Goal: Transaction & Acquisition: Book appointment/travel/reservation

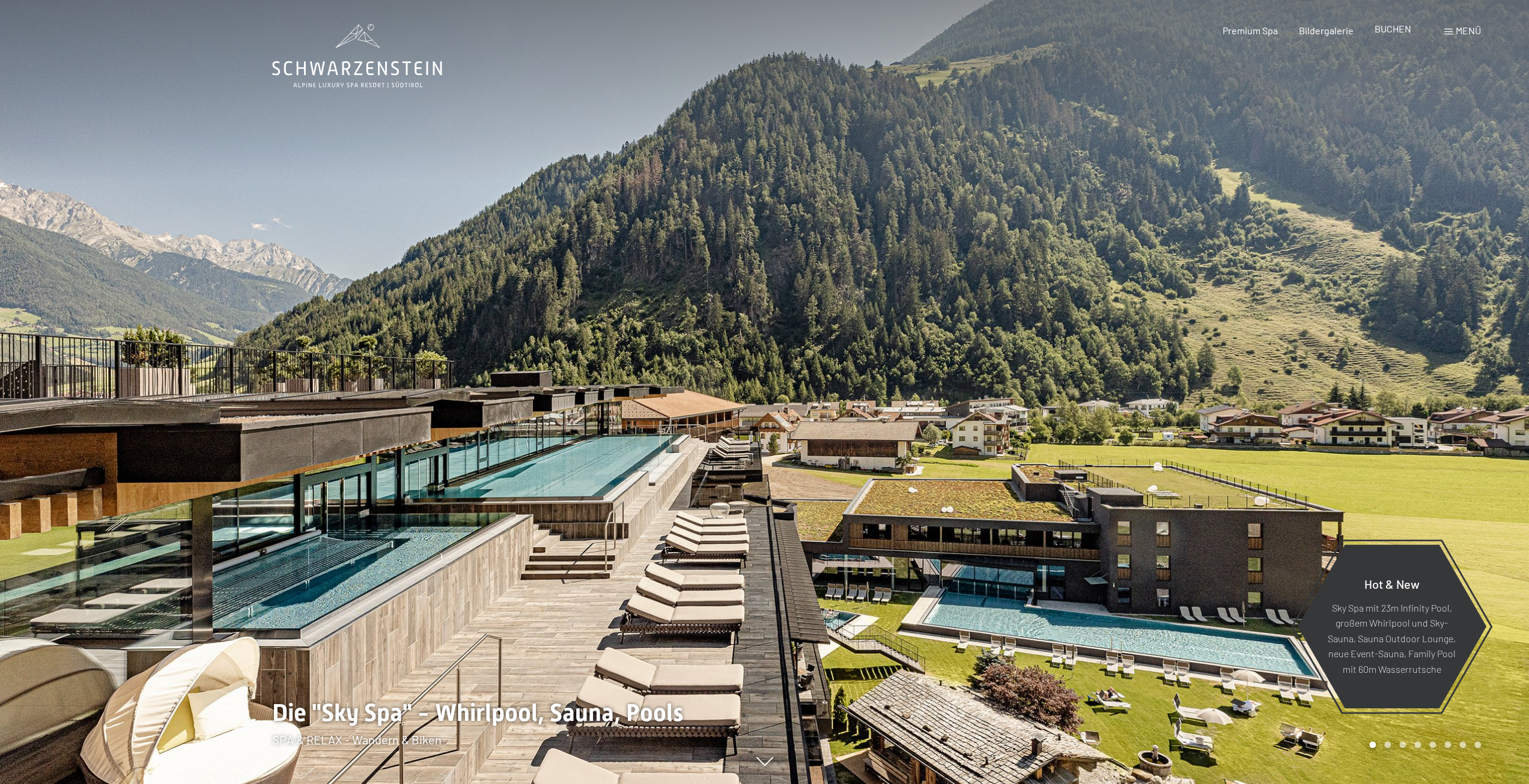
click at [1394, 31] on span "BUCHEN" at bounding box center [1393, 29] width 37 height 12
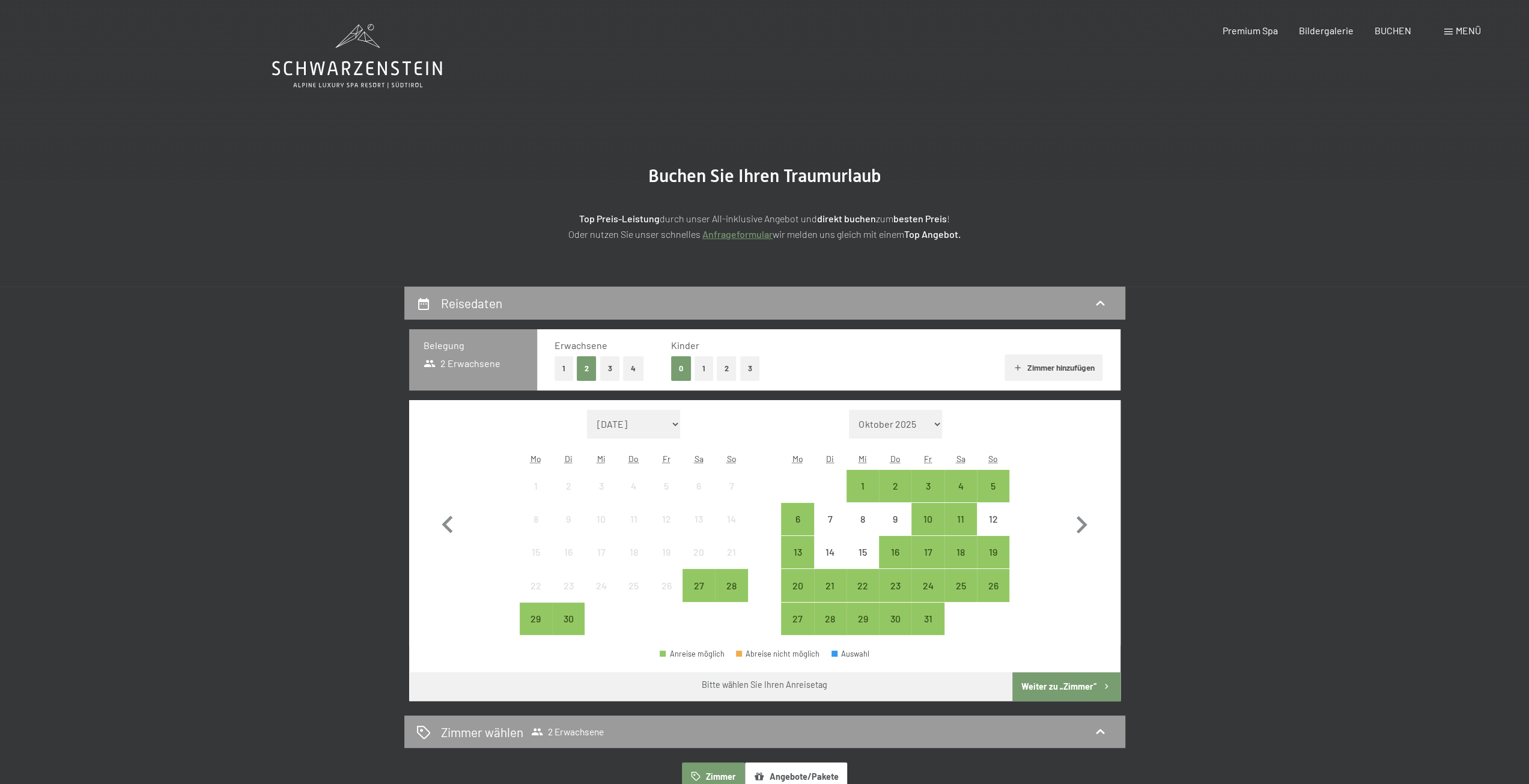
click at [1454, 34] on div "Menü" at bounding box center [1463, 30] width 37 height 13
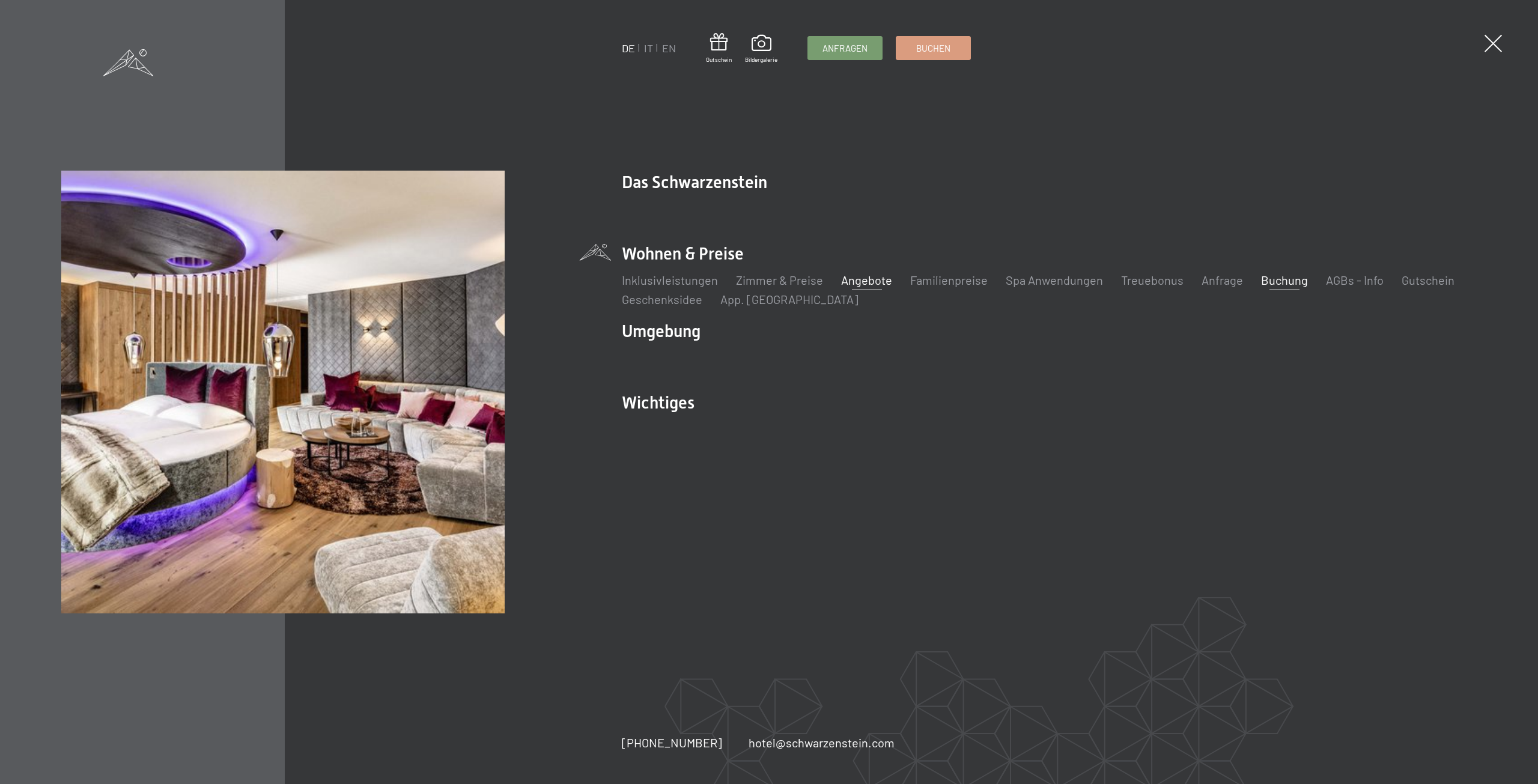
click at [872, 282] on link "Angebote" at bounding box center [867, 280] width 51 height 14
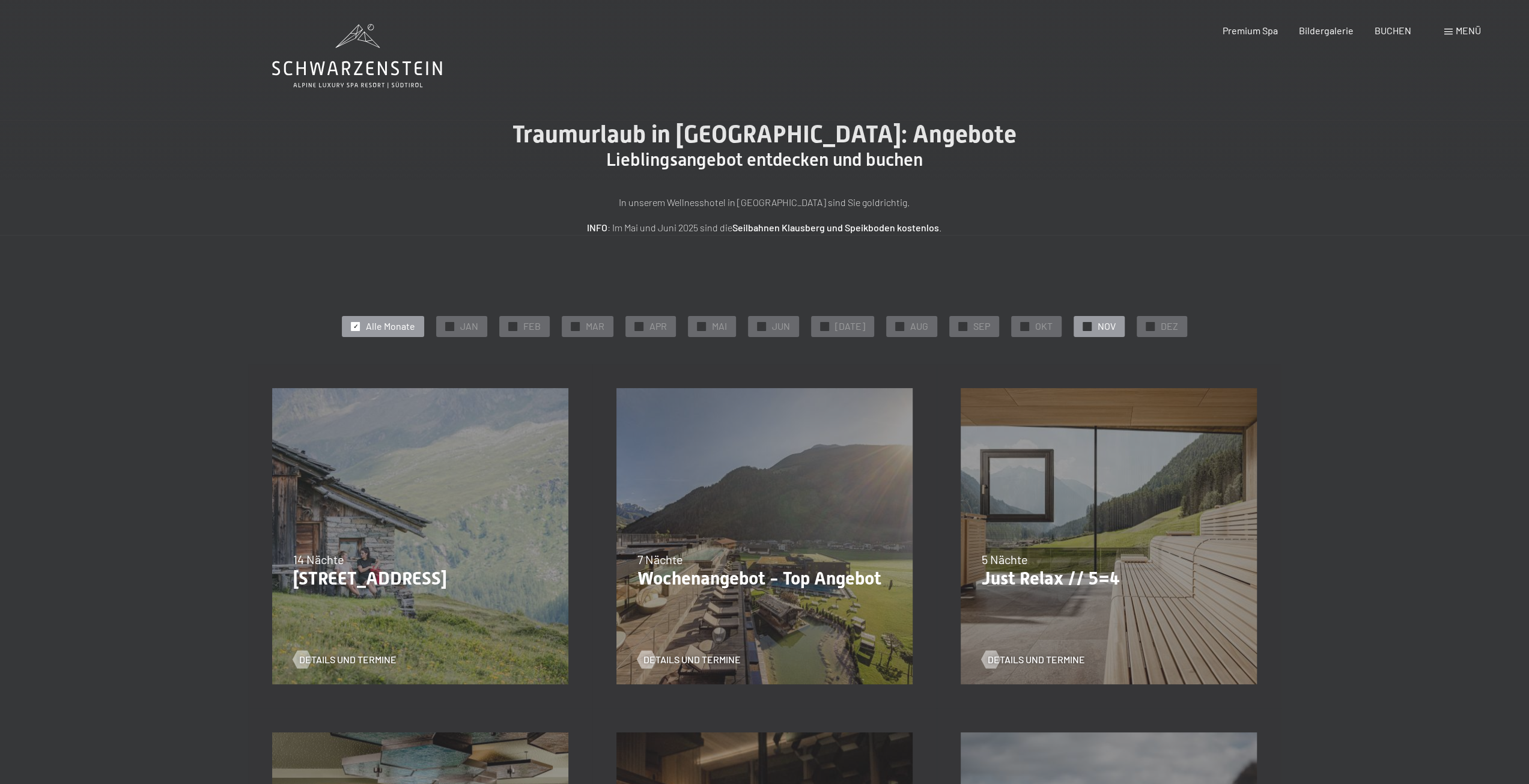
click at [1088, 327] on div "✓ NOV" at bounding box center [1099, 327] width 51 height 21
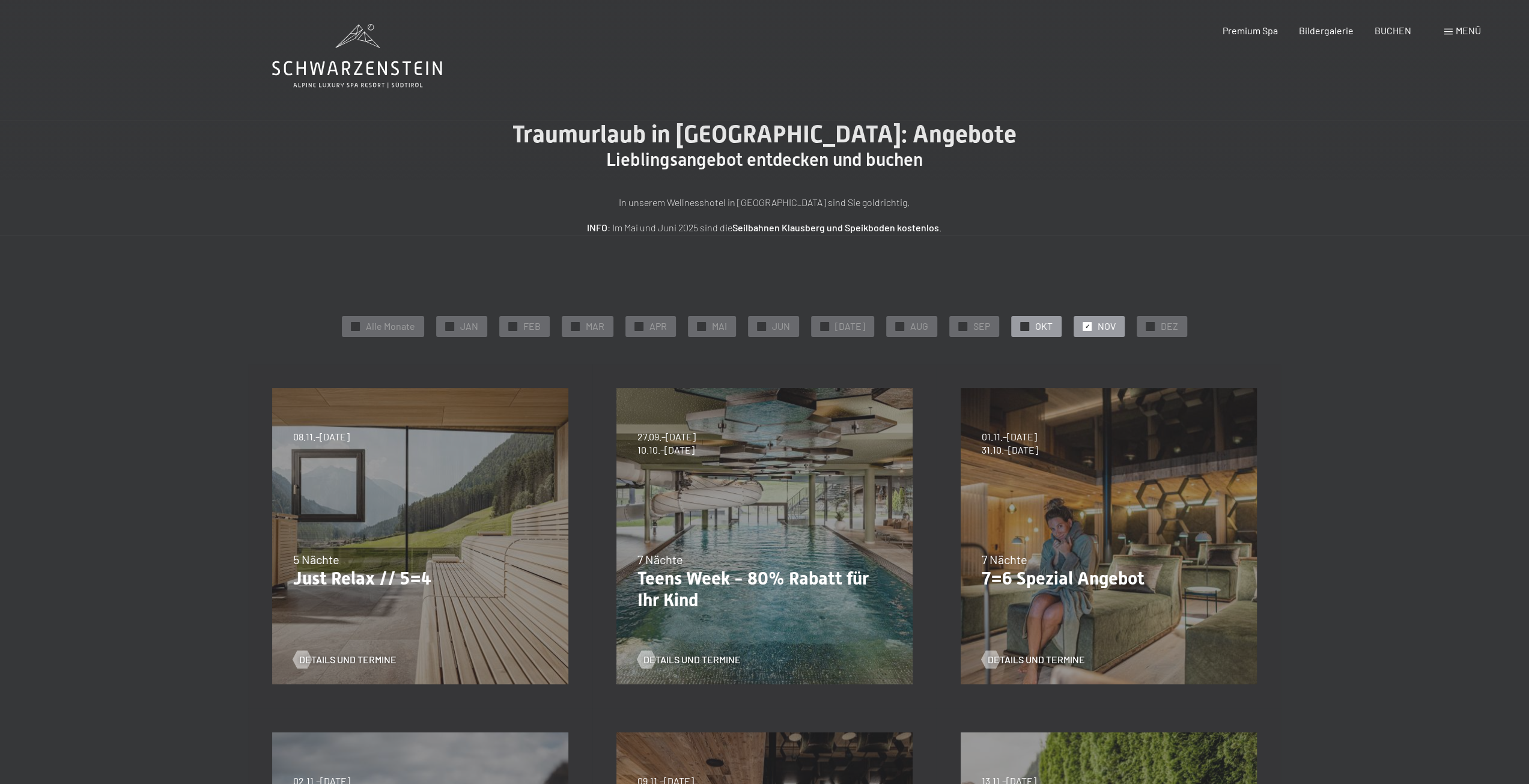
click at [1025, 323] on div "✓ OKT" at bounding box center [1036, 327] width 51 height 21
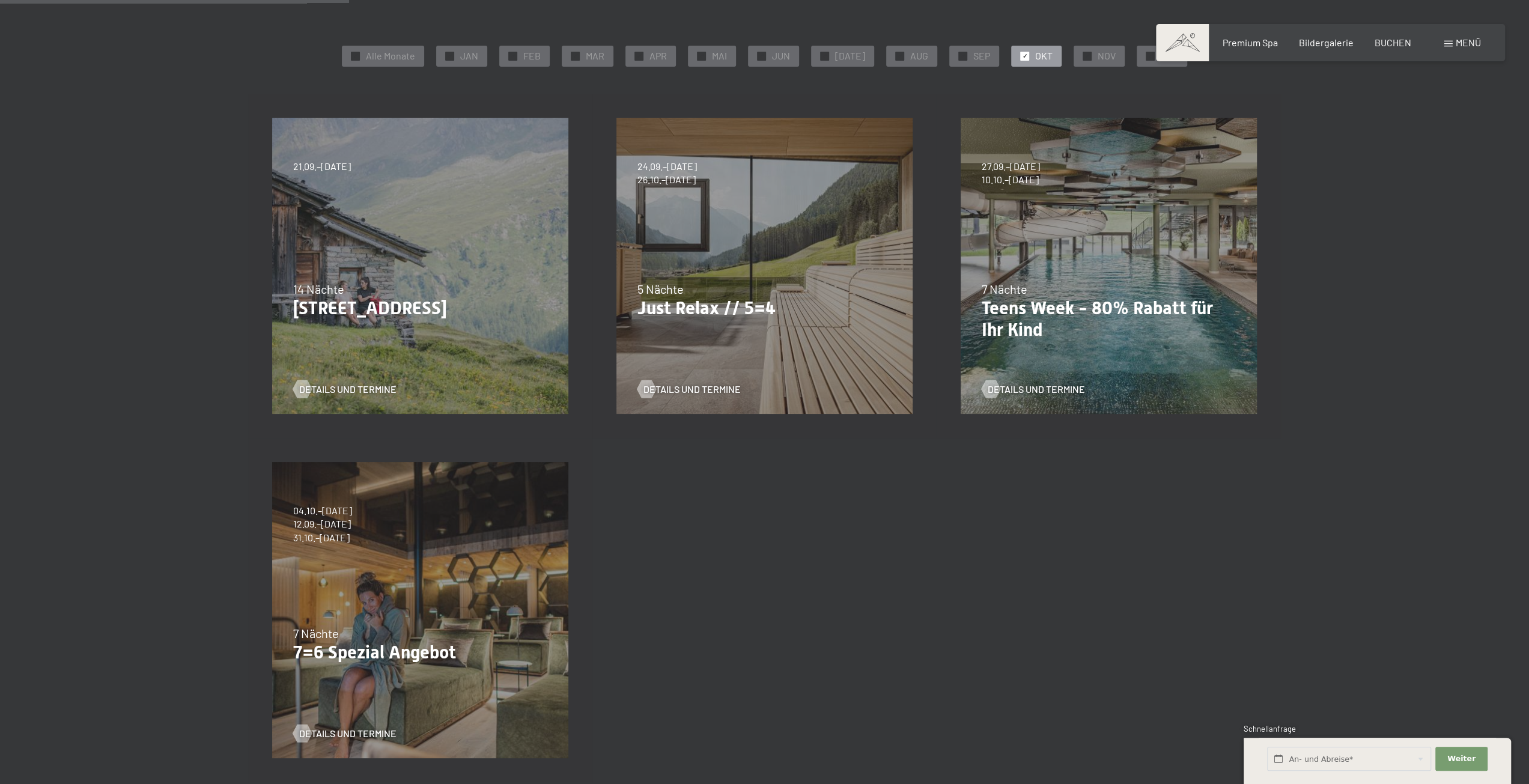
scroll to position [120, 0]
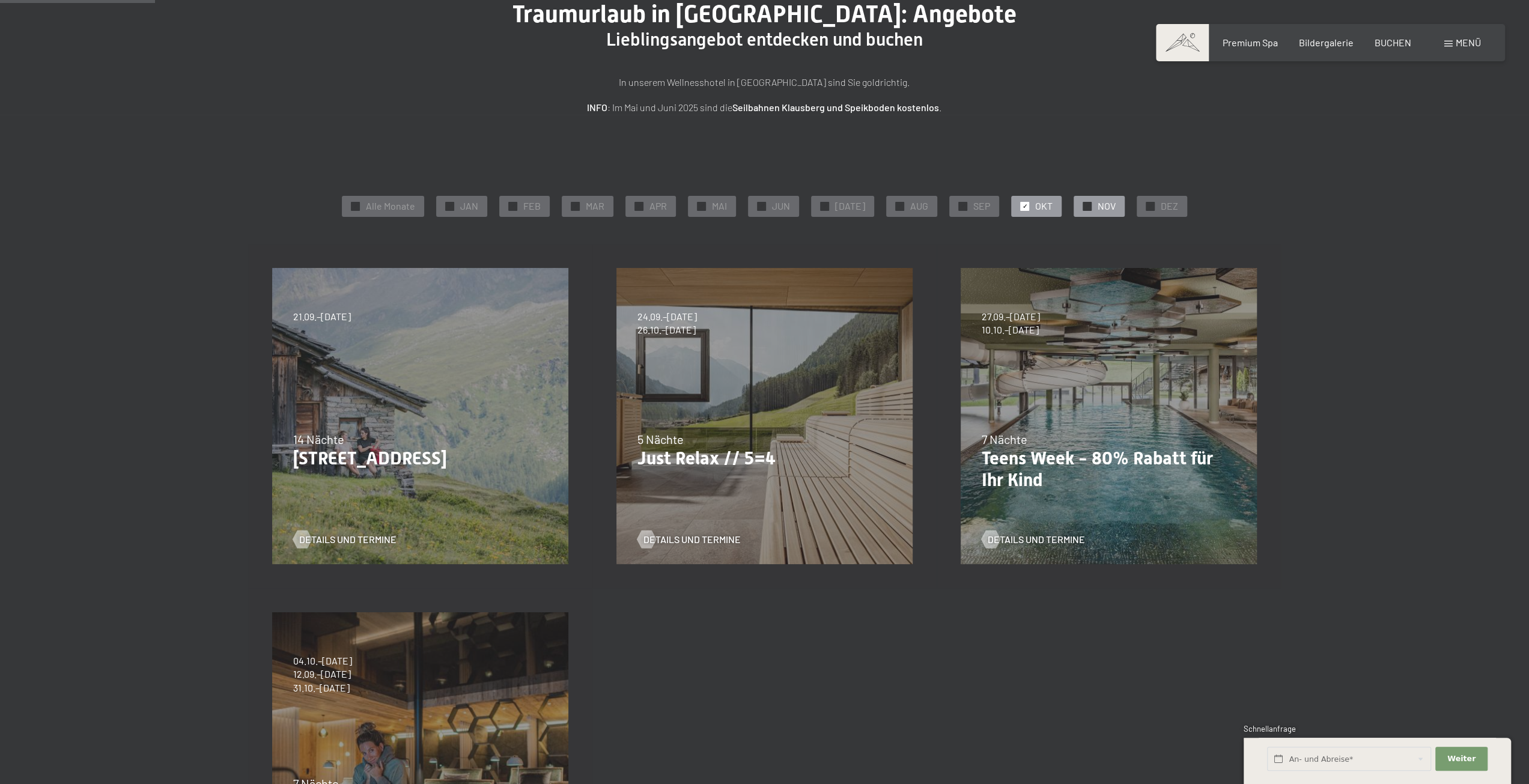
click at [1104, 209] on span "NOV" at bounding box center [1107, 206] width 18 height 13
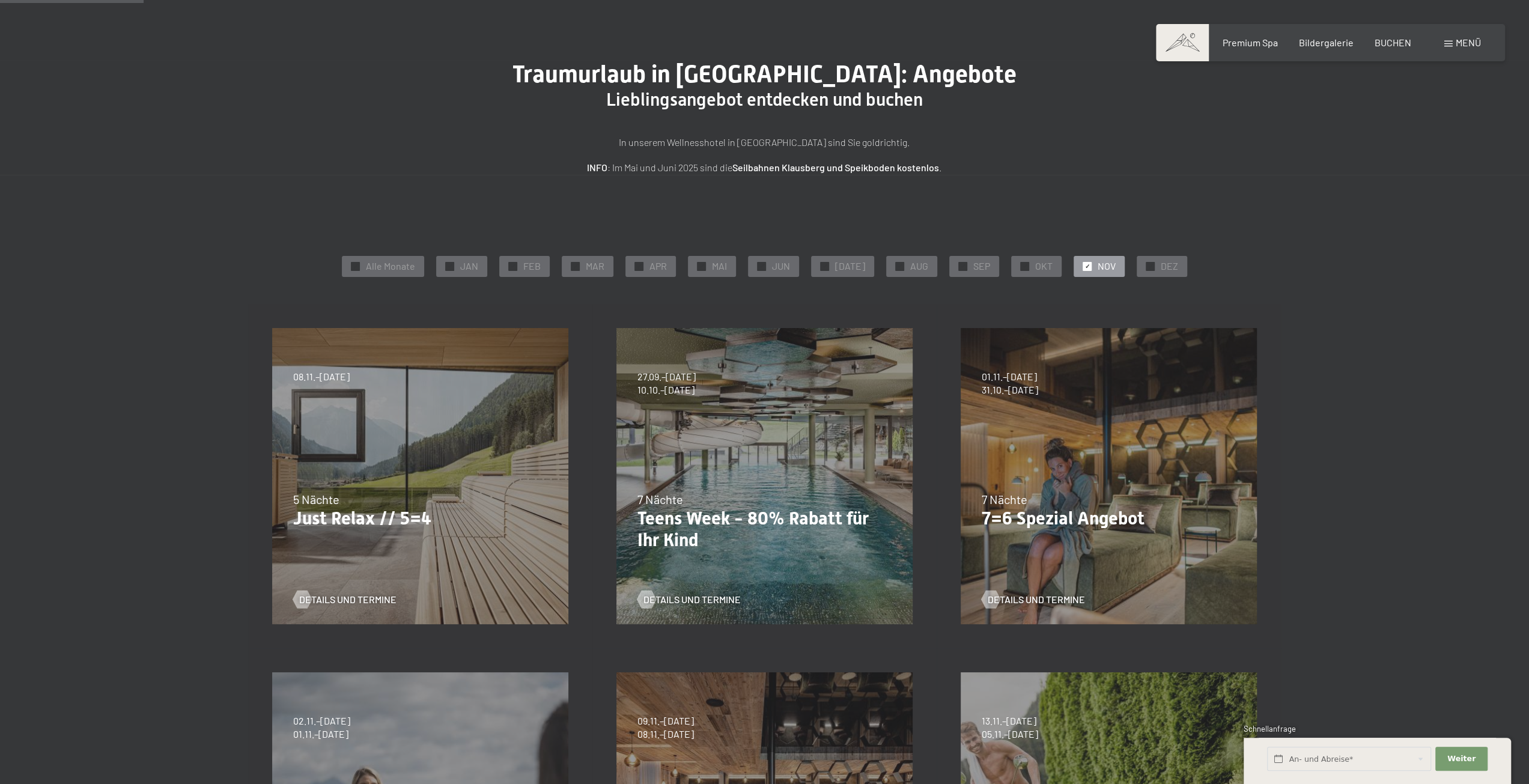
scroll to position [360, 0]
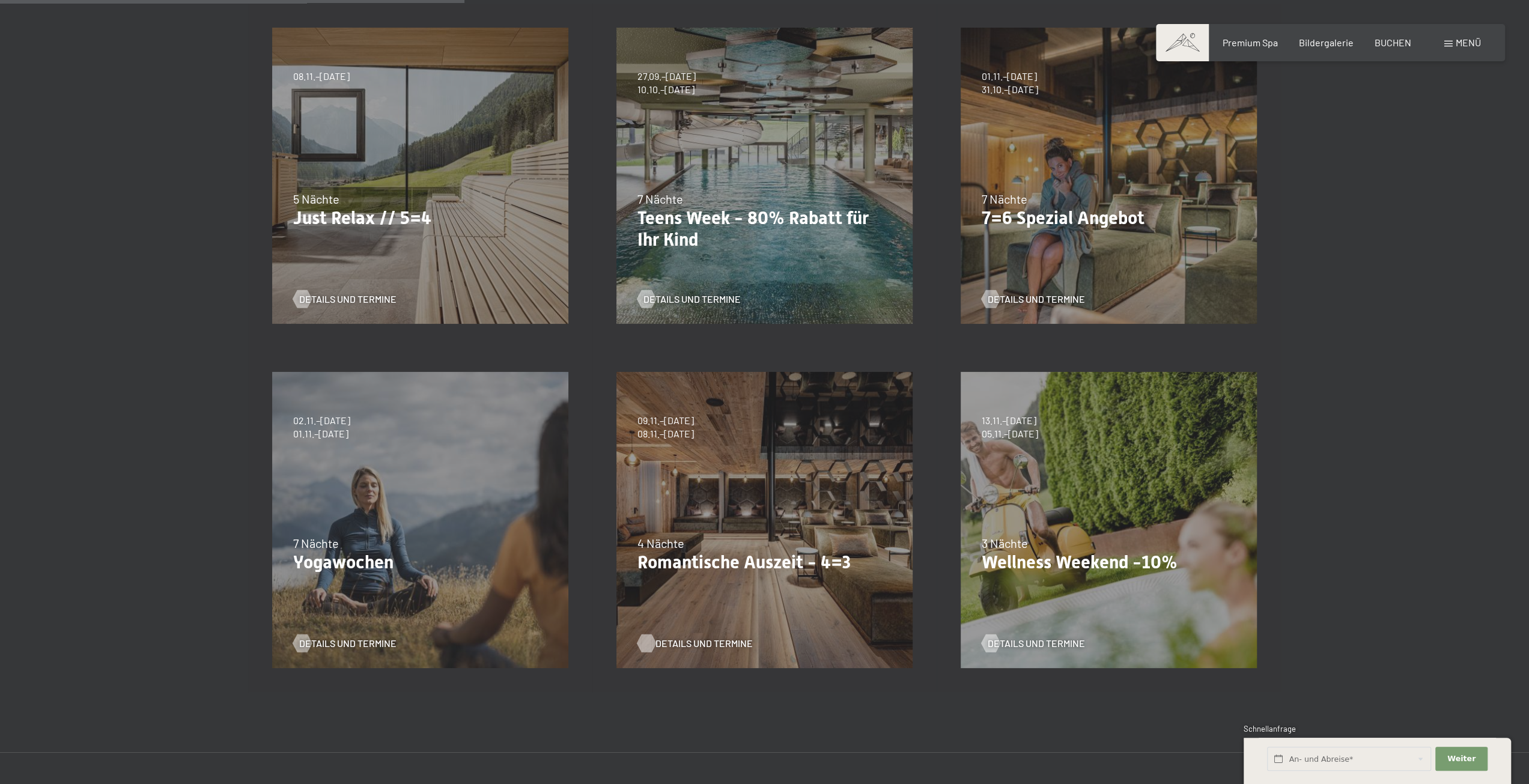
click span "Details und Termine"
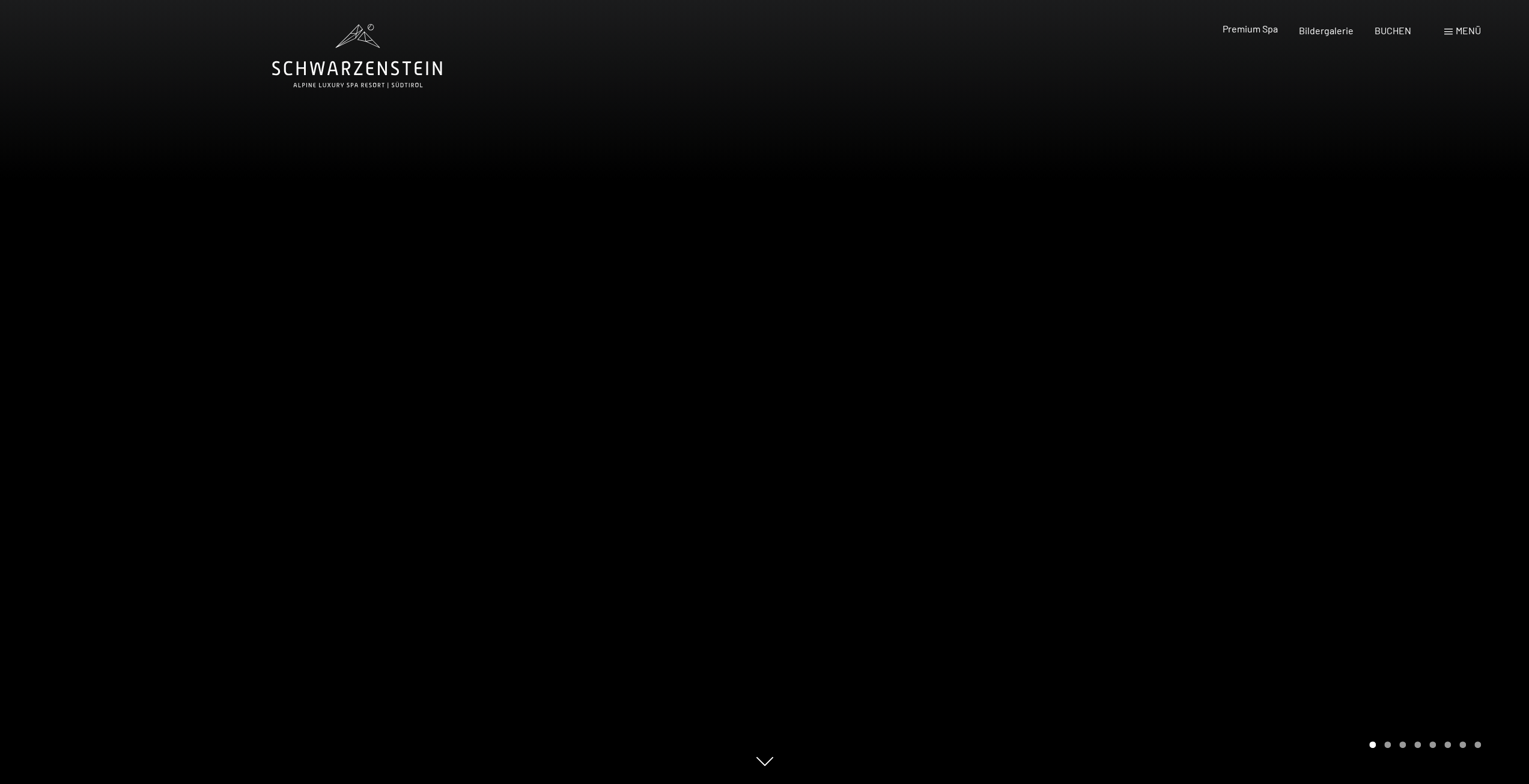
click at [1258, 37] on div "Premium Spa Bildergalerie BUCHEN" at bounding box center [1306, 30] width 252 height 13
click at [1256, 32] on span "Premium Spa" at bounding box center [1250, 29] width 55 height 12
click at [1449, 29] on span at bounding box center [1449, 31] width 8 height 6
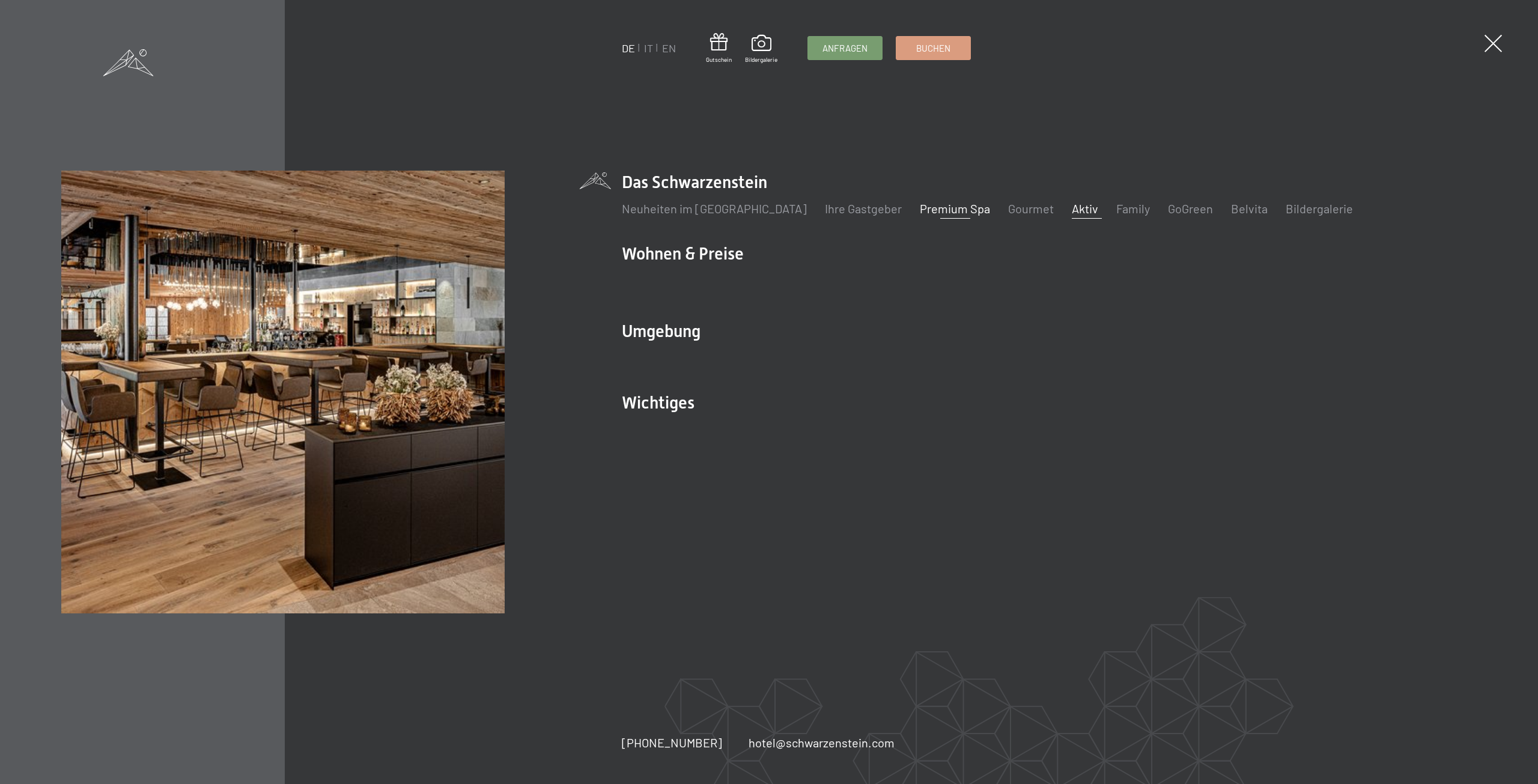
click at [1072, 210] on link "Aktiv" at bounding box center [1085, 209] width 27 height 14
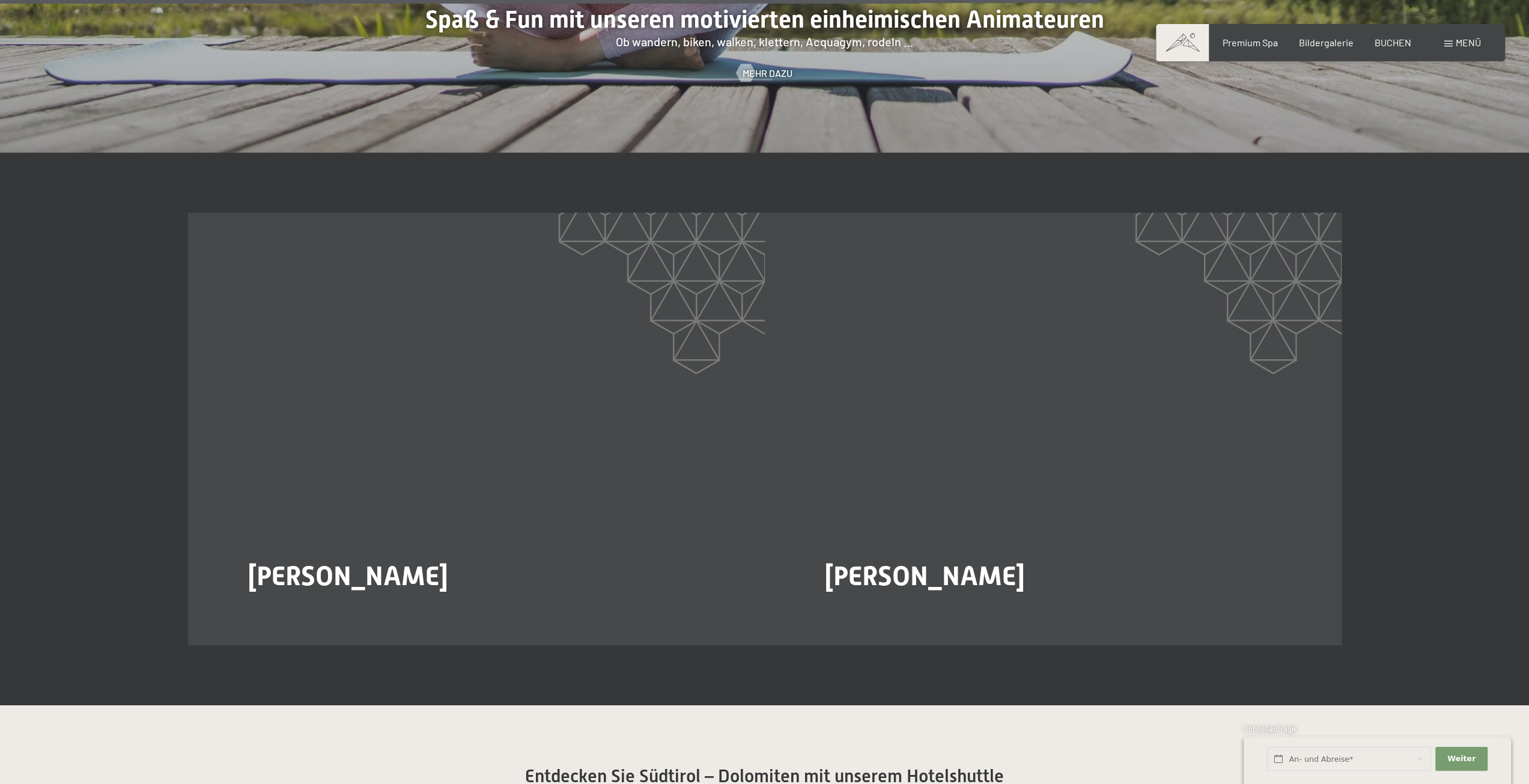
scroll to position [2103, 0]
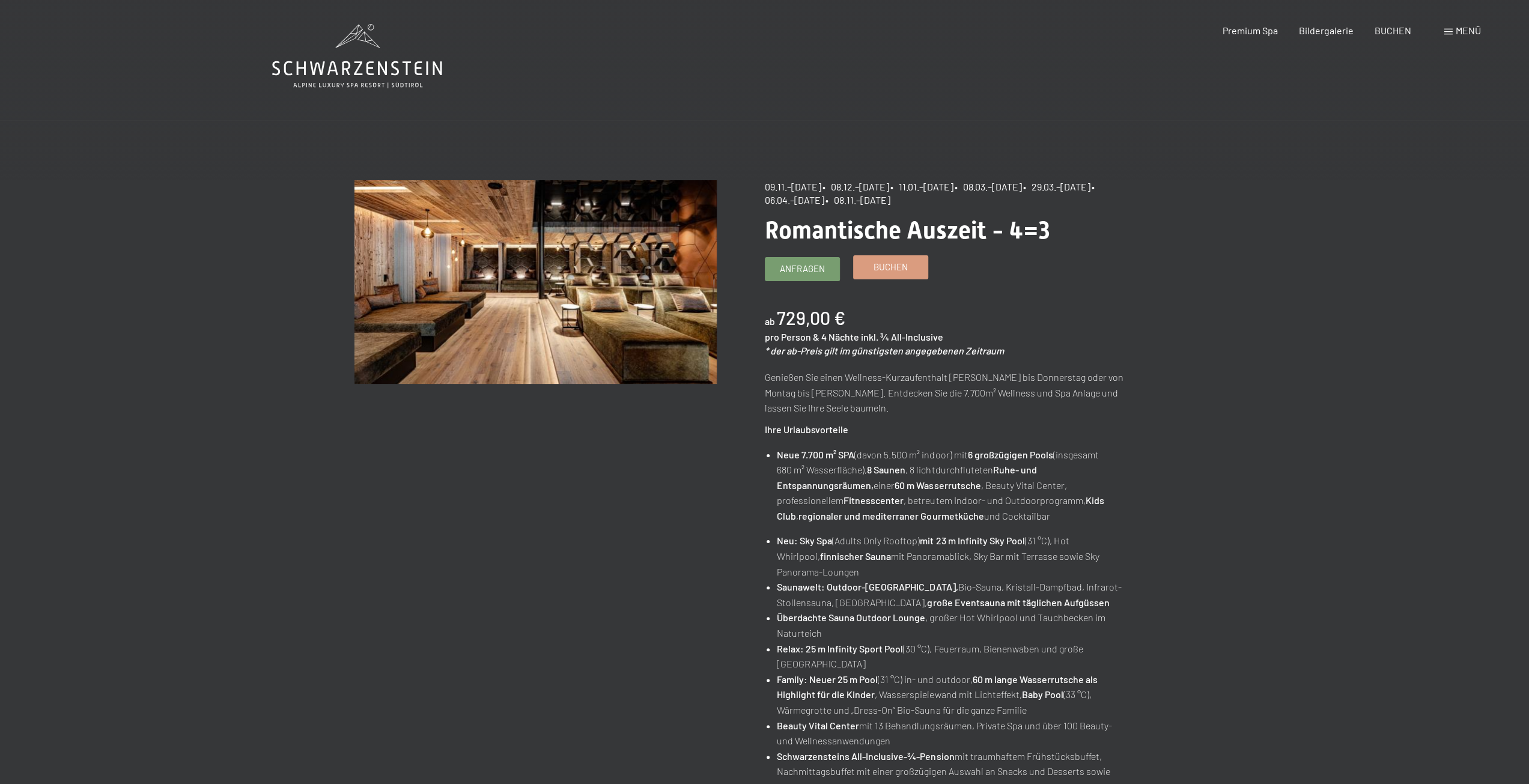
click at [915, 268] on link "Buchen" at bounding box center [891, 267] width 74 height 23
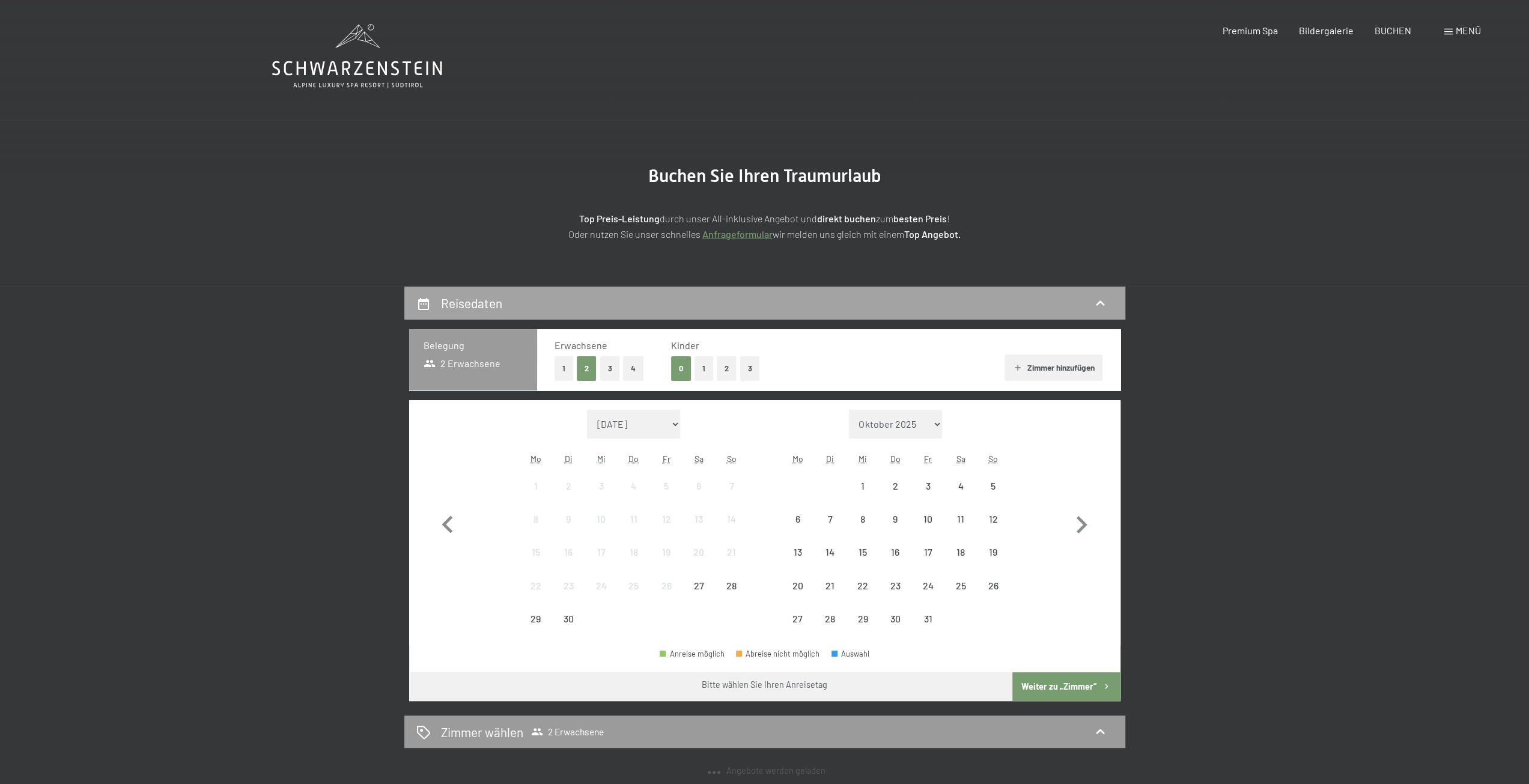
select select "[DATE]"
select select "2025-12-01"
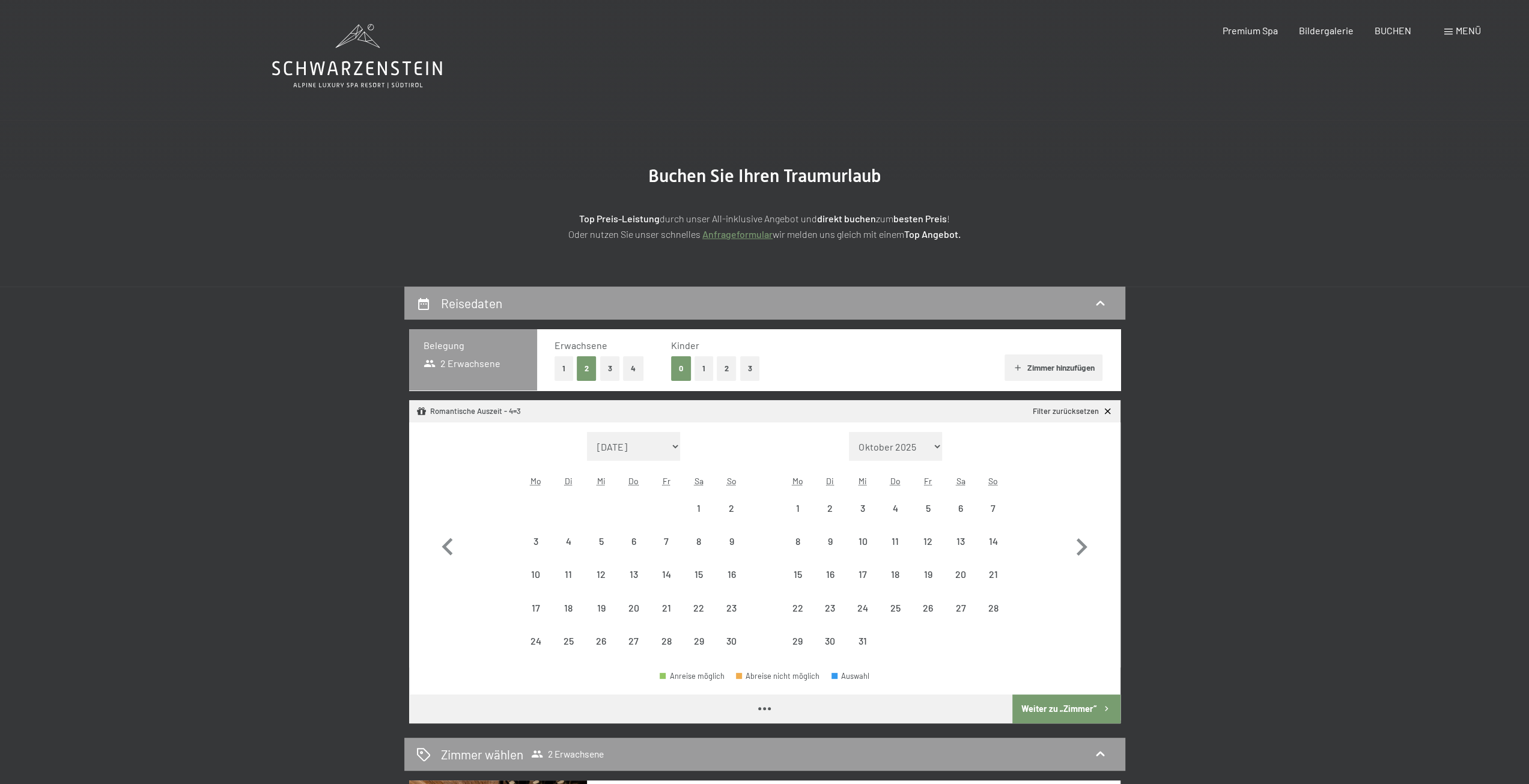
select select "2025-11-01"
select select "2025-12-01"
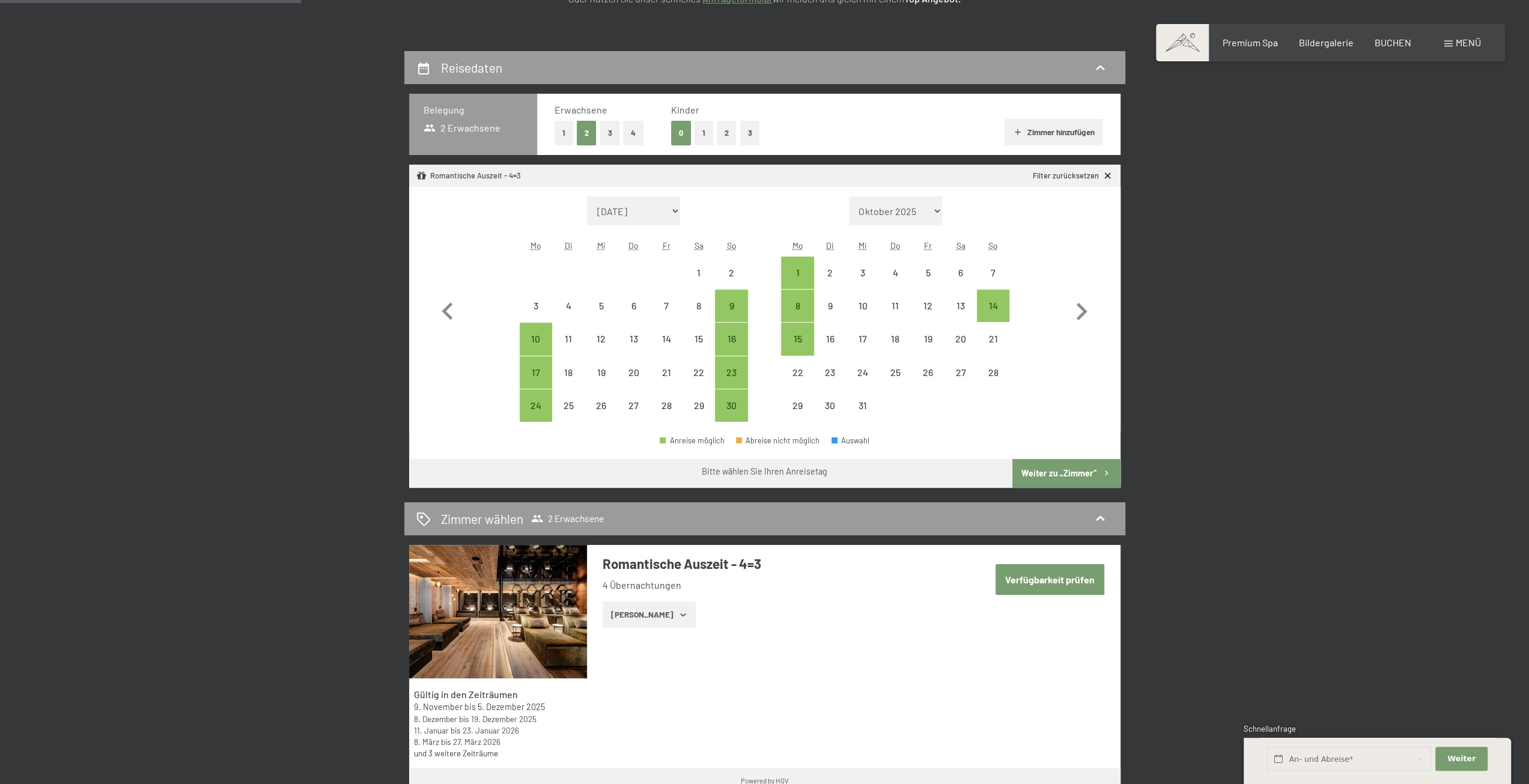
scroll to position [240, 0]
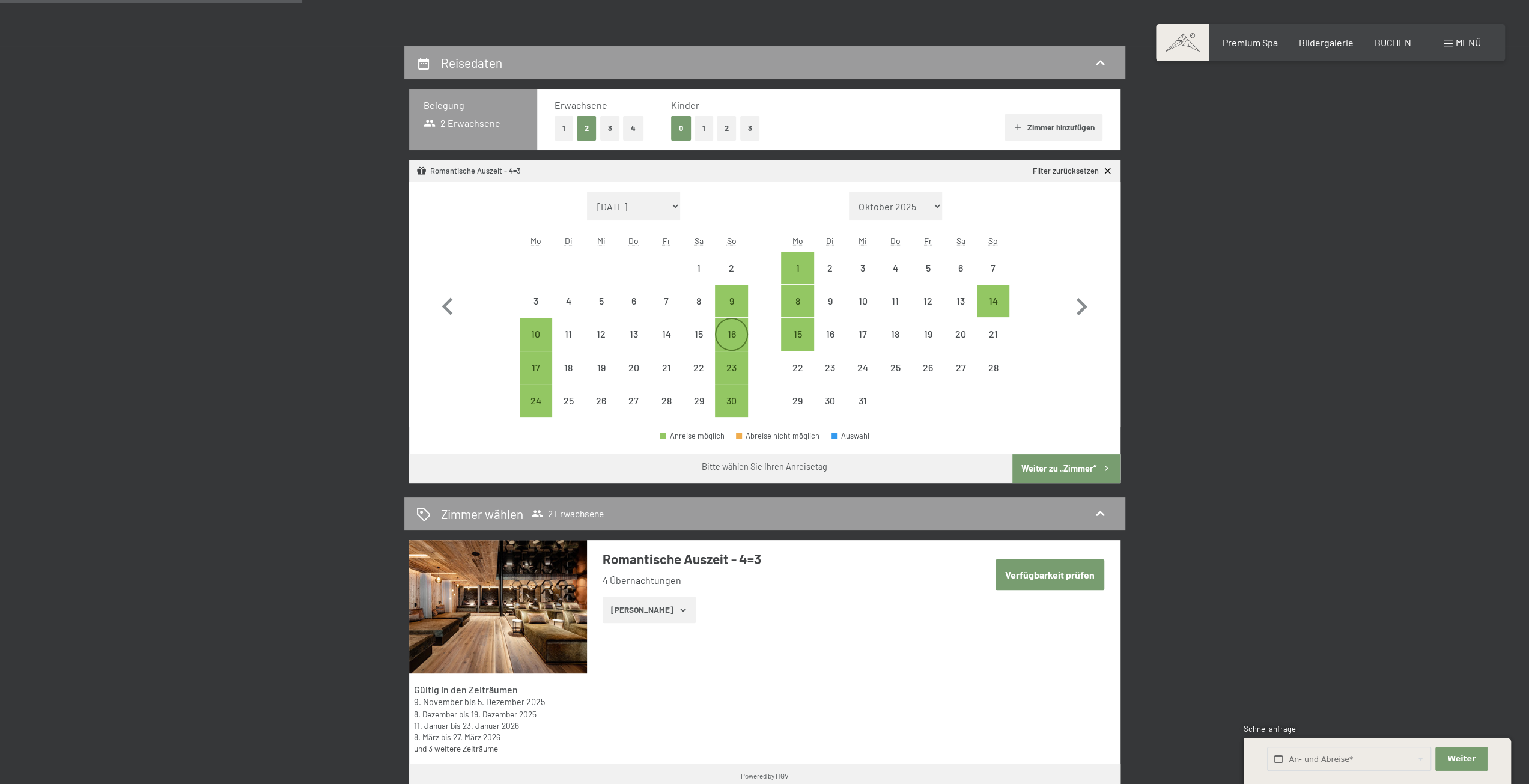
click at [735, 334] on div "16" at bounding box center [731, 344] width 30 height 30
select select "2025-11-01"
select select "2025-12-01"
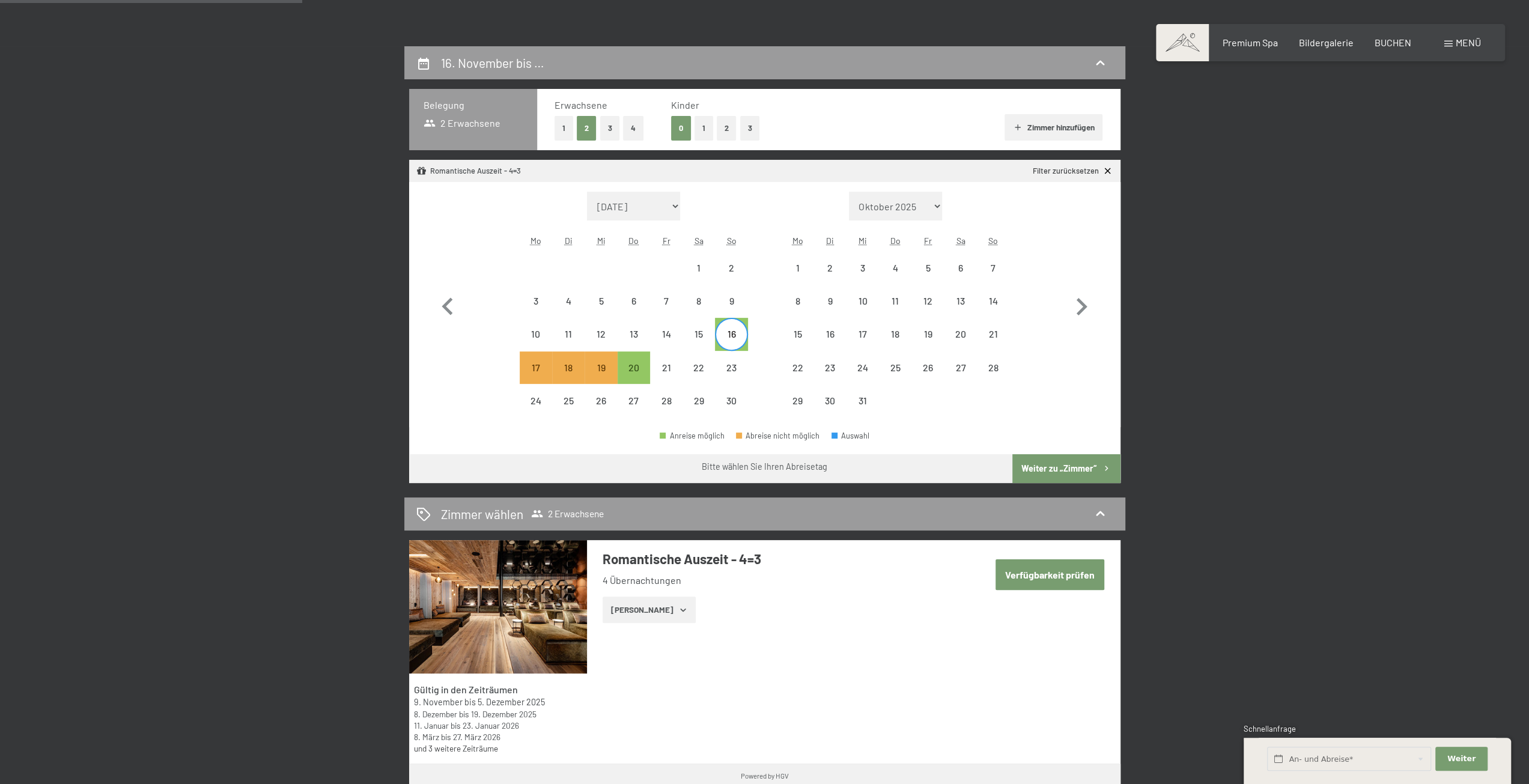
click at [1083, 174] on link "Filter zurücksetzen" at bounding box center [1073, 171] width 80 height 11
select select "2025-11-01"
select select "2025-12-01"
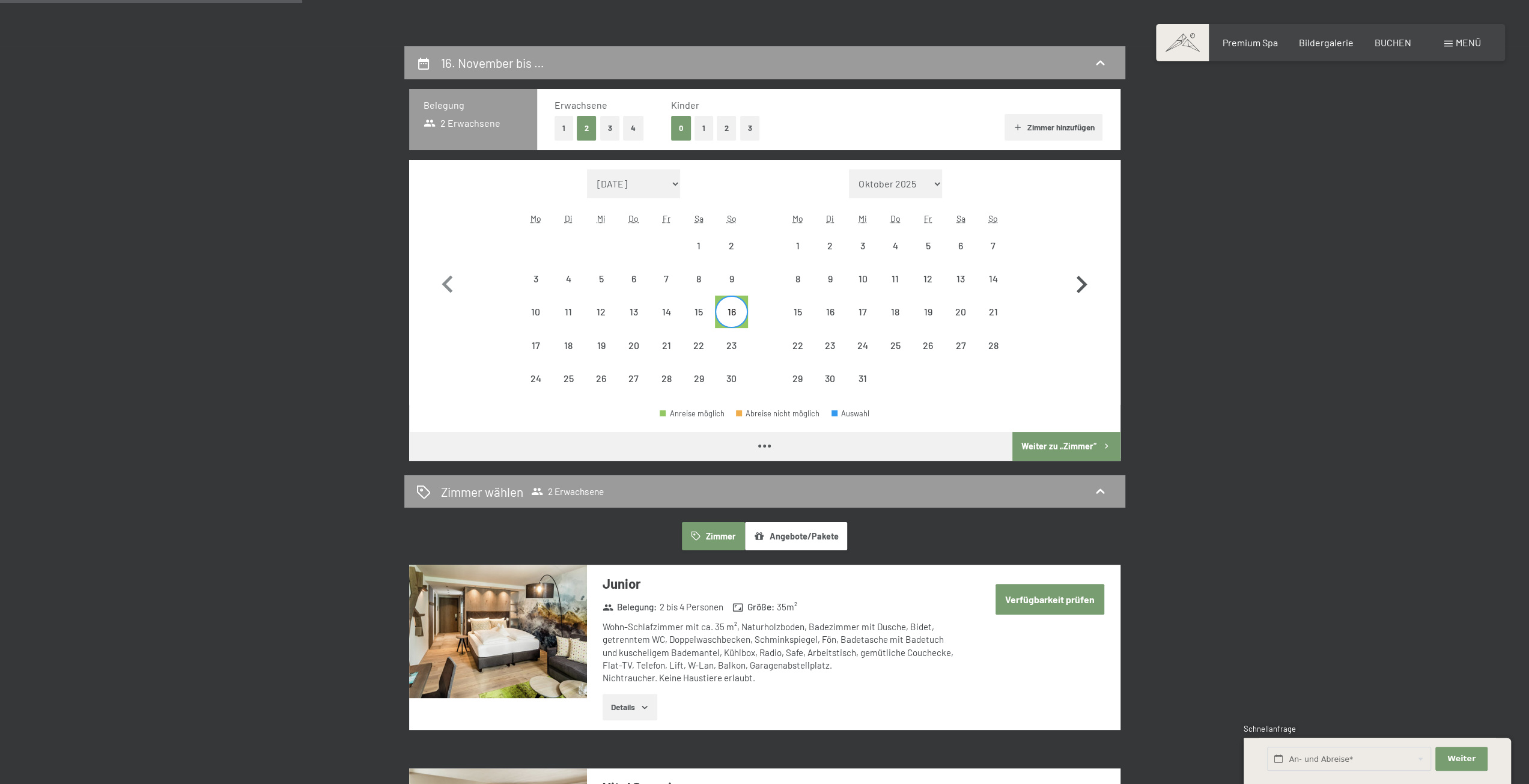
select select "2025-11-01"
select select "2025-12-01"
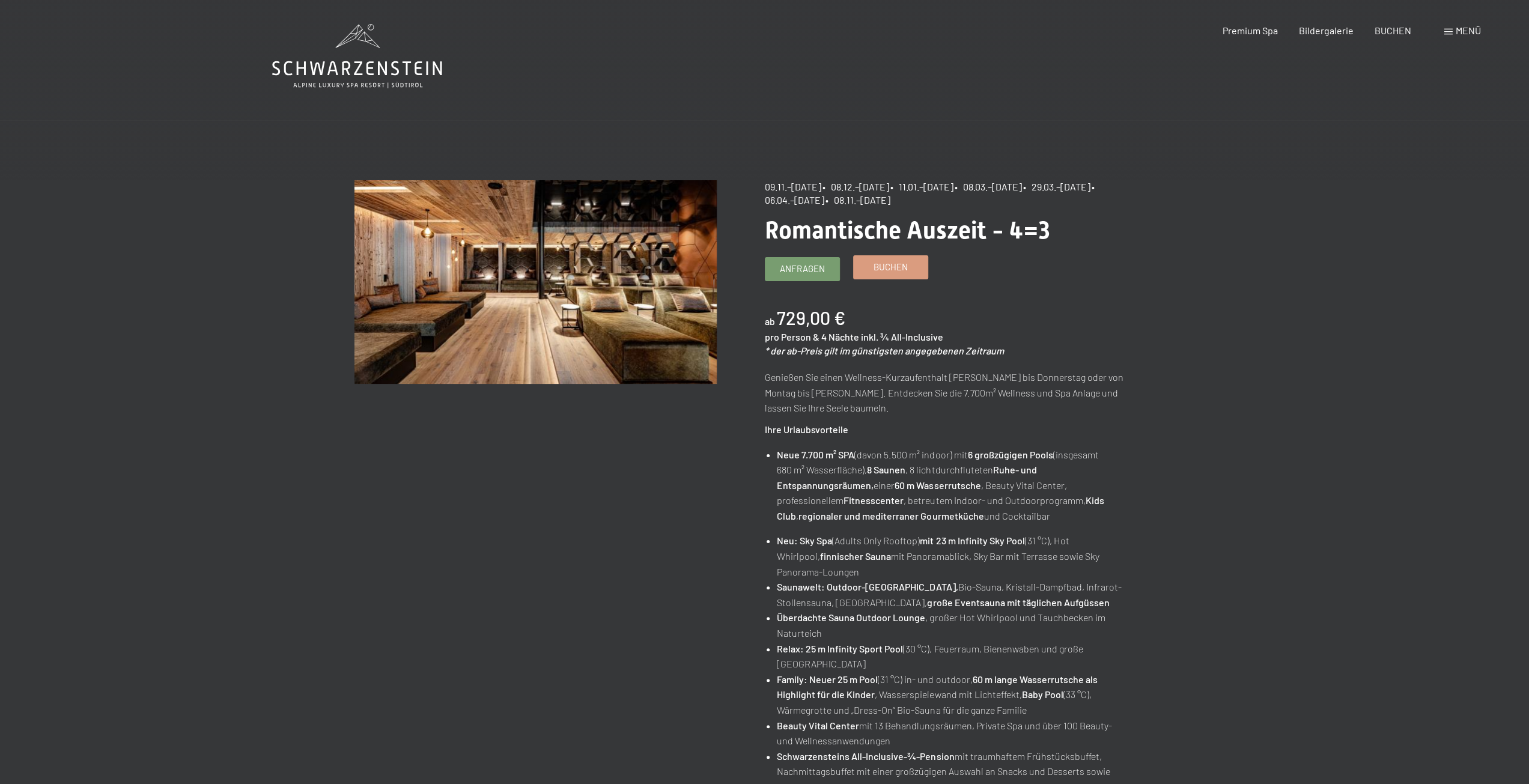
click at [899, 274] on link "Buchen" at bounding box center [891, 267] width 74 height 23
click at [900, 268] on span "Buchen" at bounding box center [891, 266] width 34 height 12
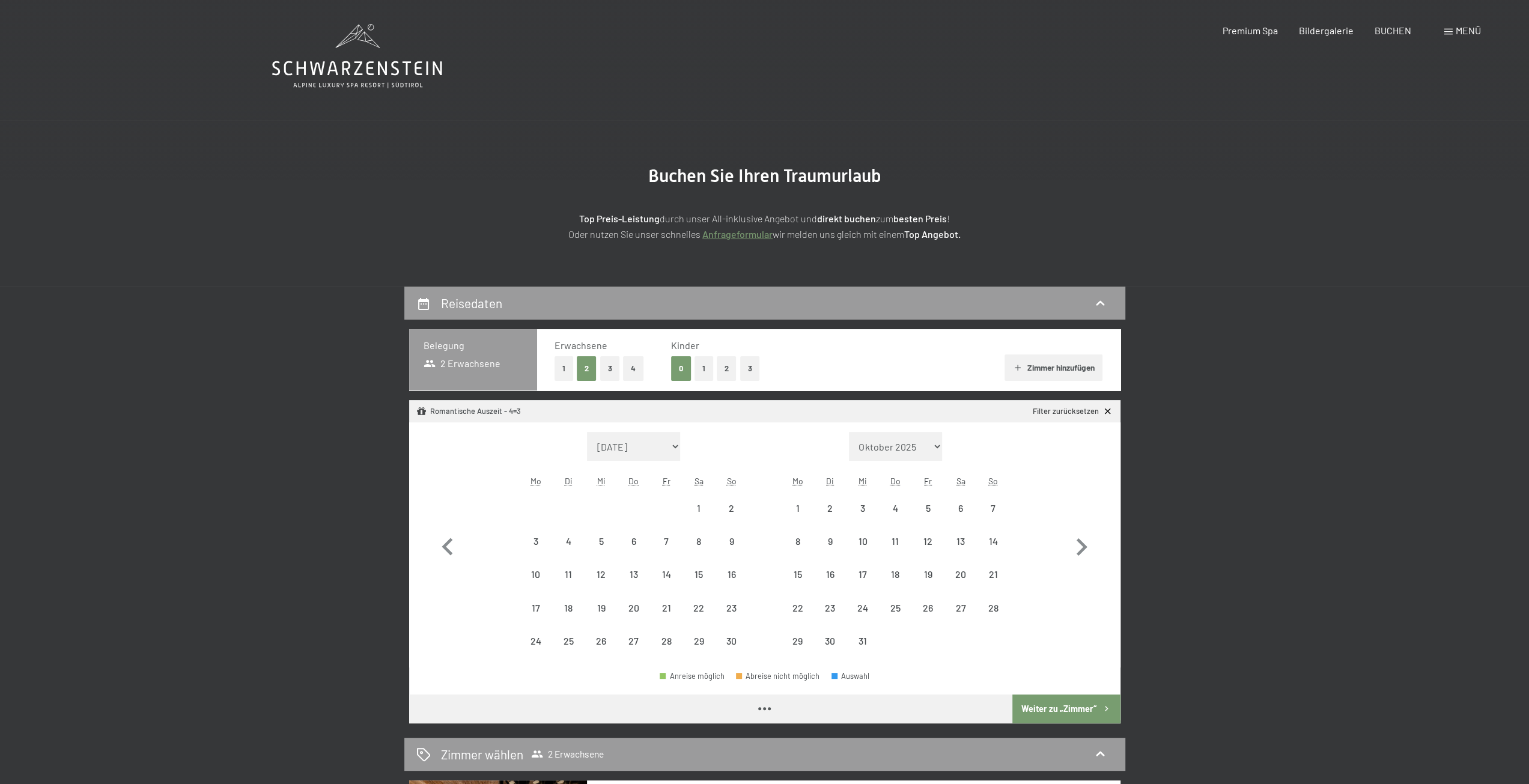
select select "[DATE]"
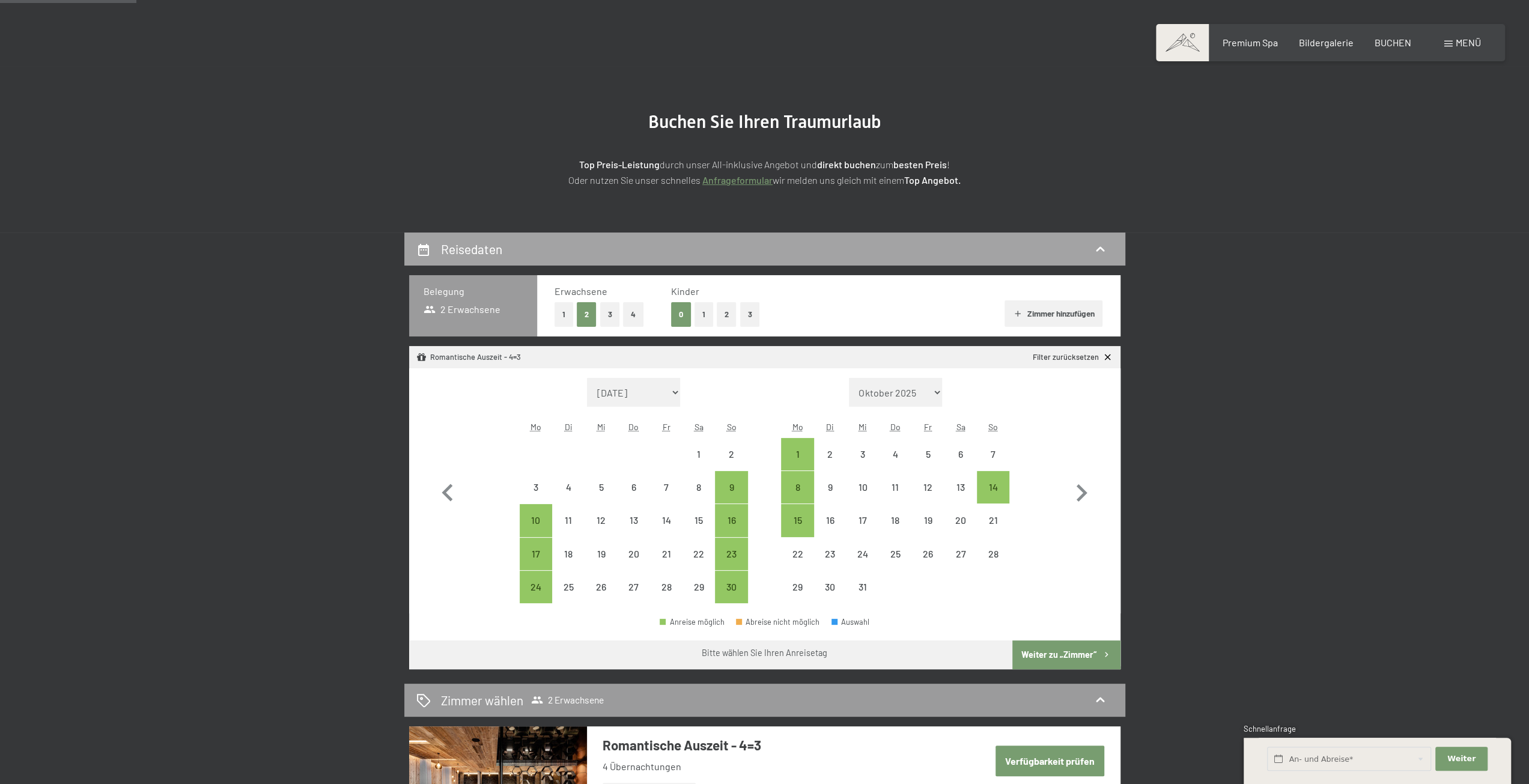
scroll to position [180, 0]
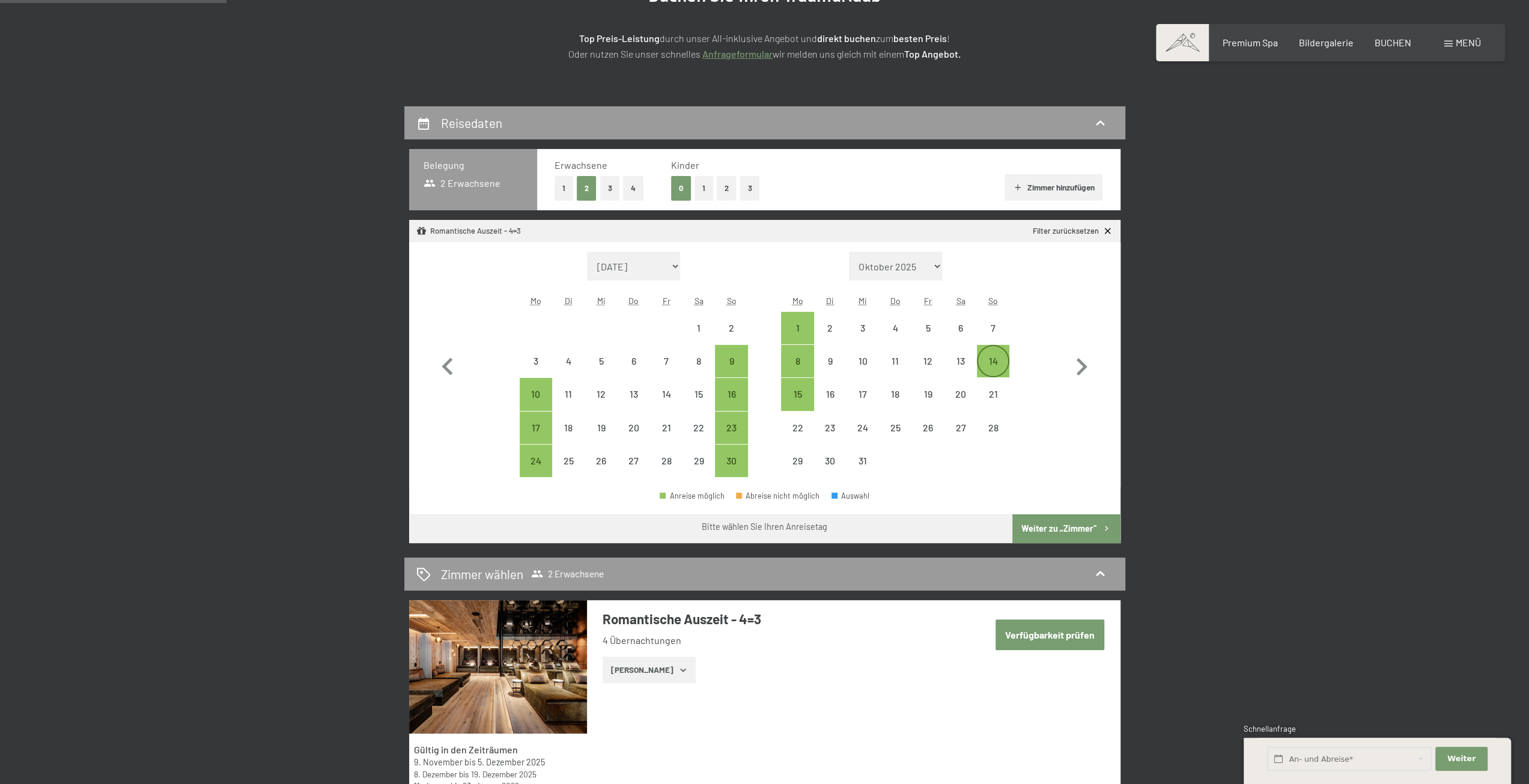
click at [991, 365] on div "14" at bounding box center [993, 371] width 30 height 30
select select "[DATE]"
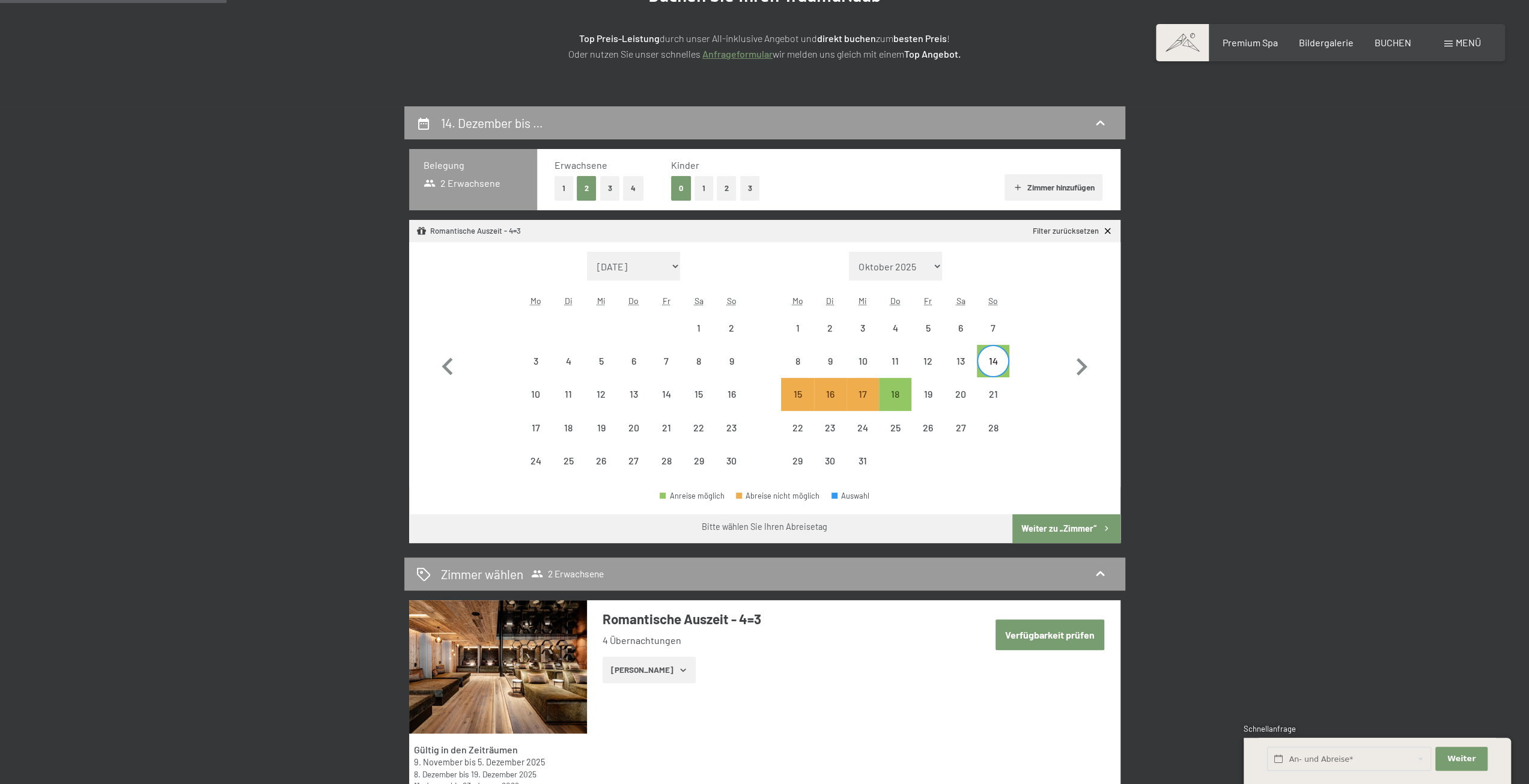
click at [1064, 635] on button "Verfügbarkeit prüfen" at bounding box center [1050, 634] width 109 height 30
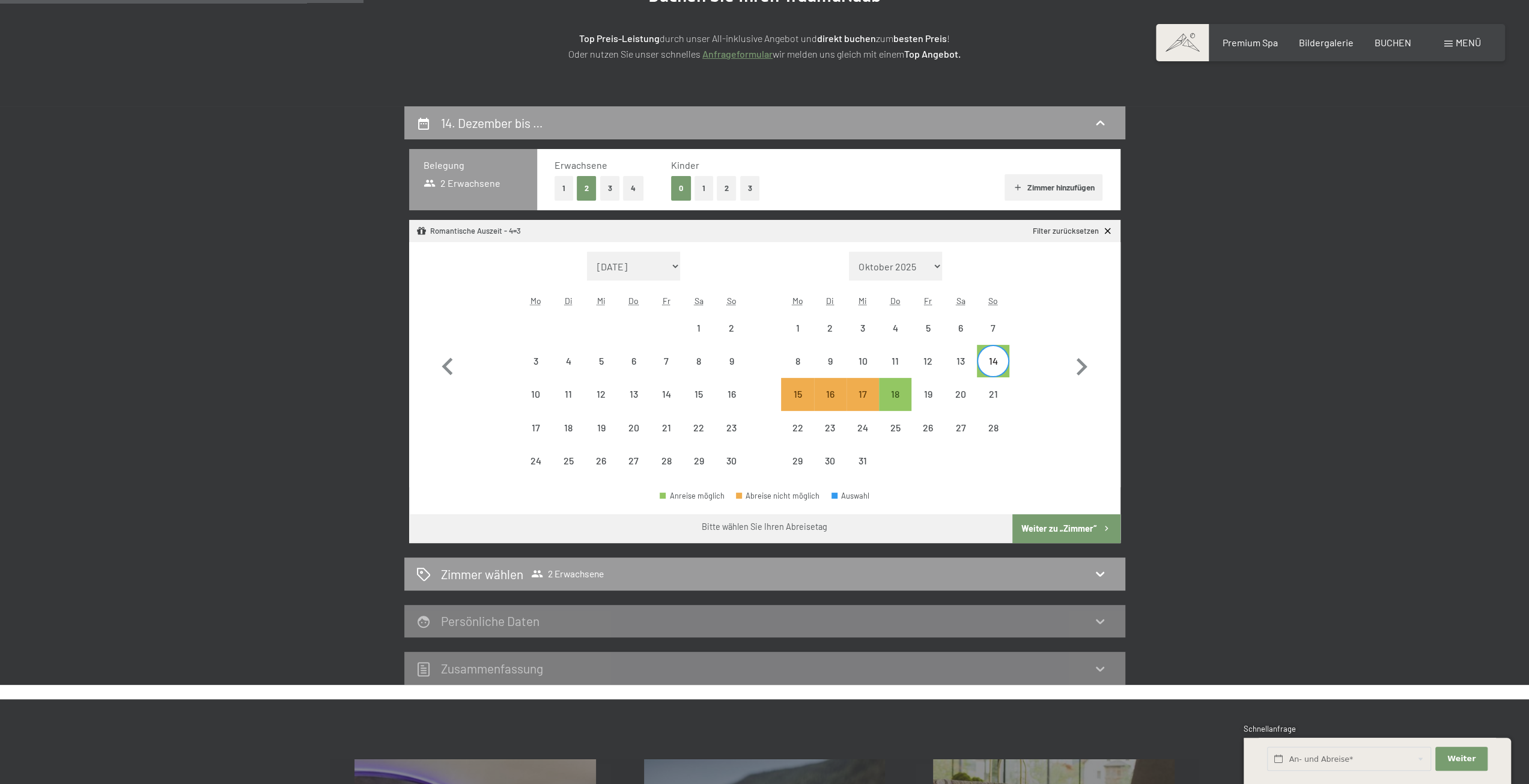
scroll to position [286, 0]
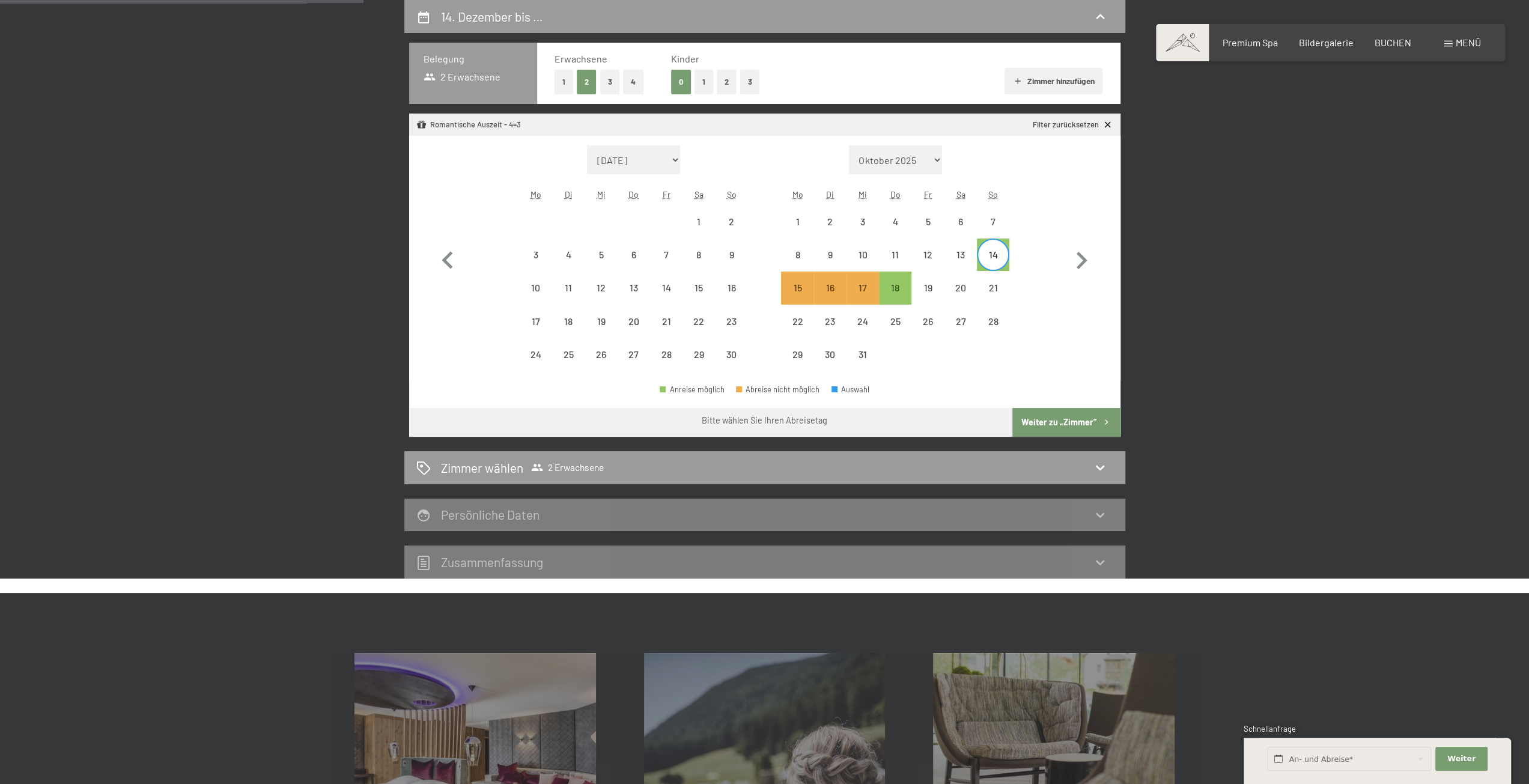
click at [1075, 423] on button "Weiter zu „Zimmer“" at bounding box center [1066, 422] width 108 height 29
select select "[DATE]"
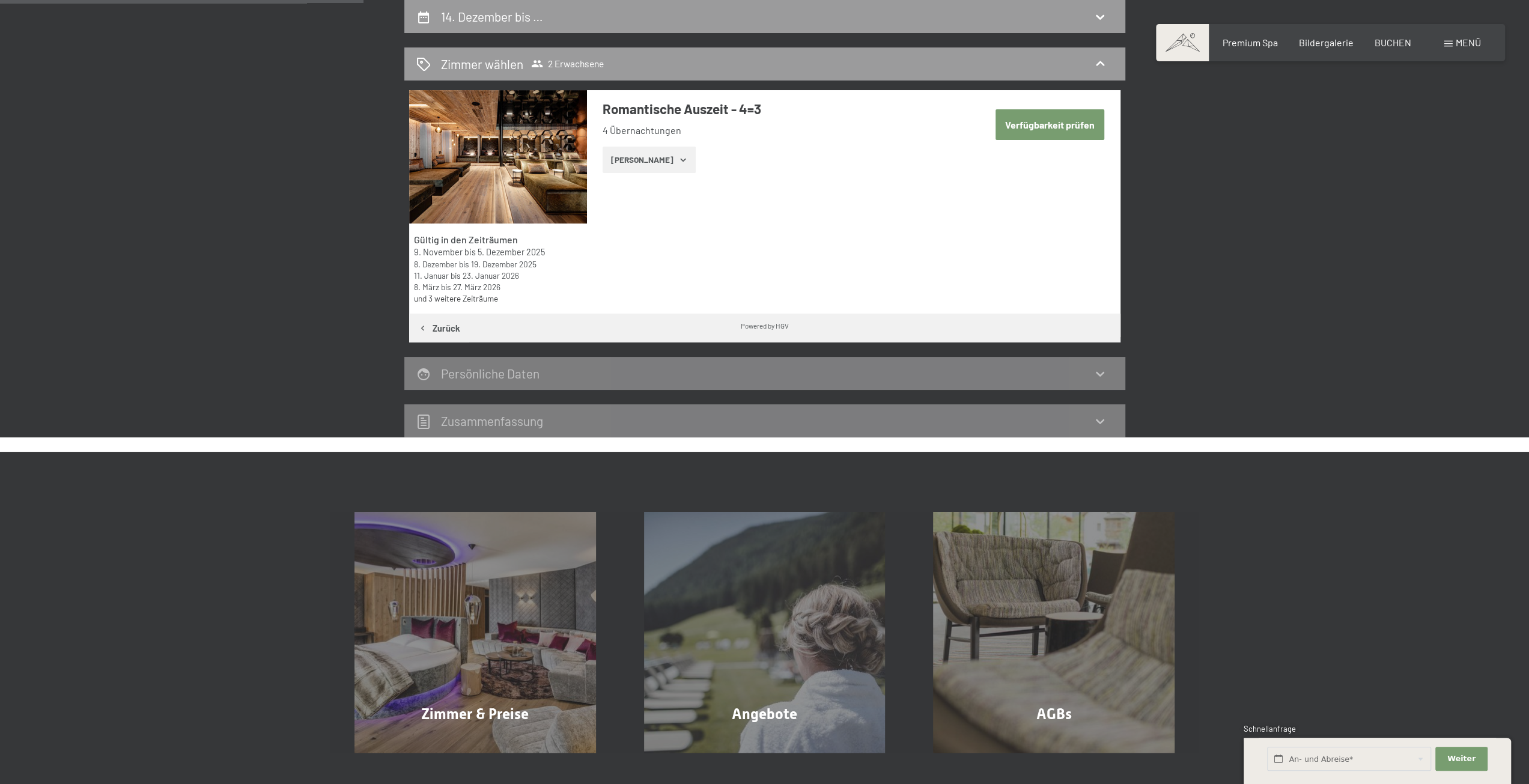
click at [648, 164] on button "[PERSON_NAME]" at bounding box center [649, 159] width 93 height 27
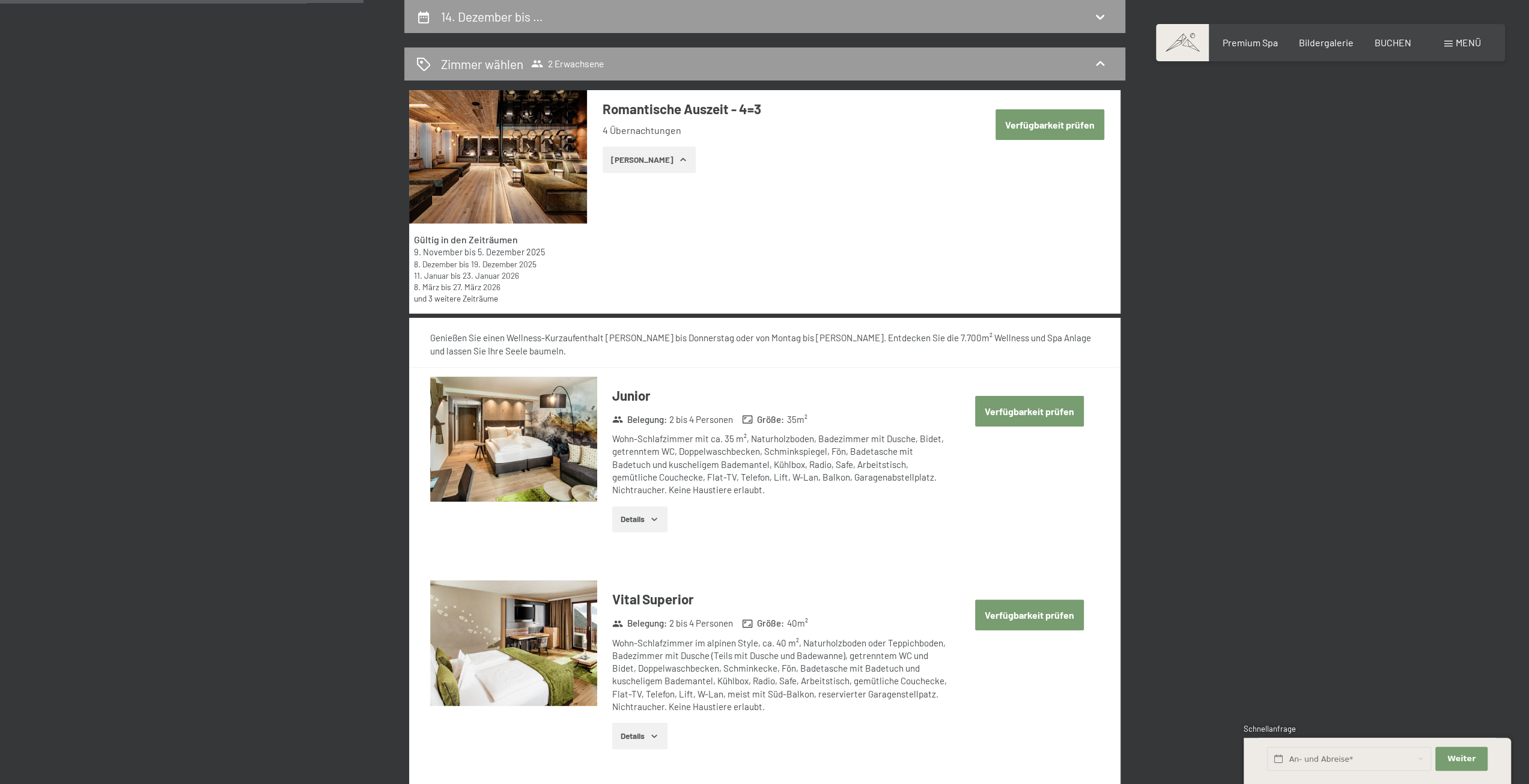
click at [1016, 130] on button "Verfügbarkeit prüfen" at bounding box center [1050, 124] width 109 height 30
select select "[DATE]"
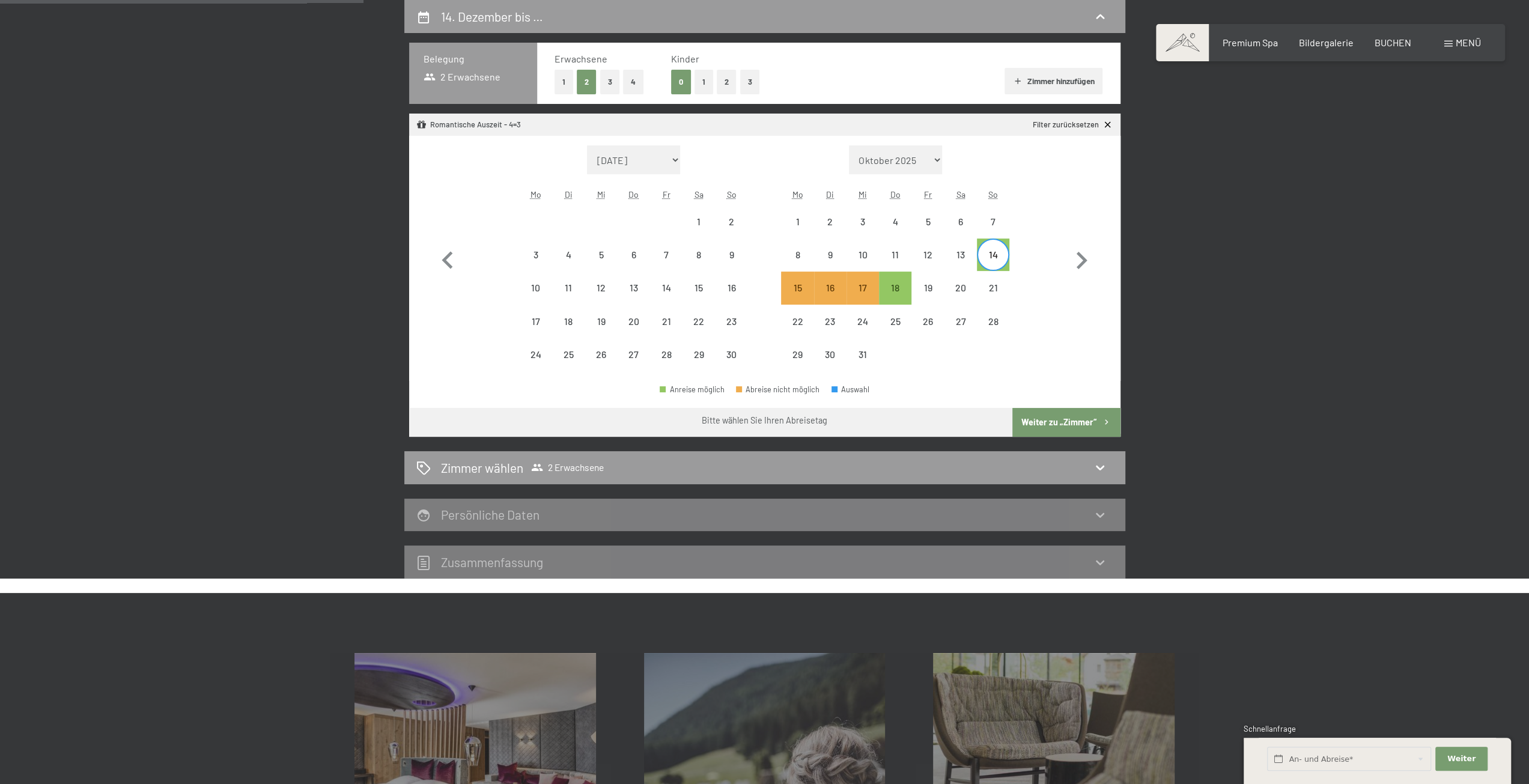
click at [1066, 415] on button "Weiter zu „Zimmer“" at bounding box center [1066, 422] width 108 height 29
select select "[DATE]"
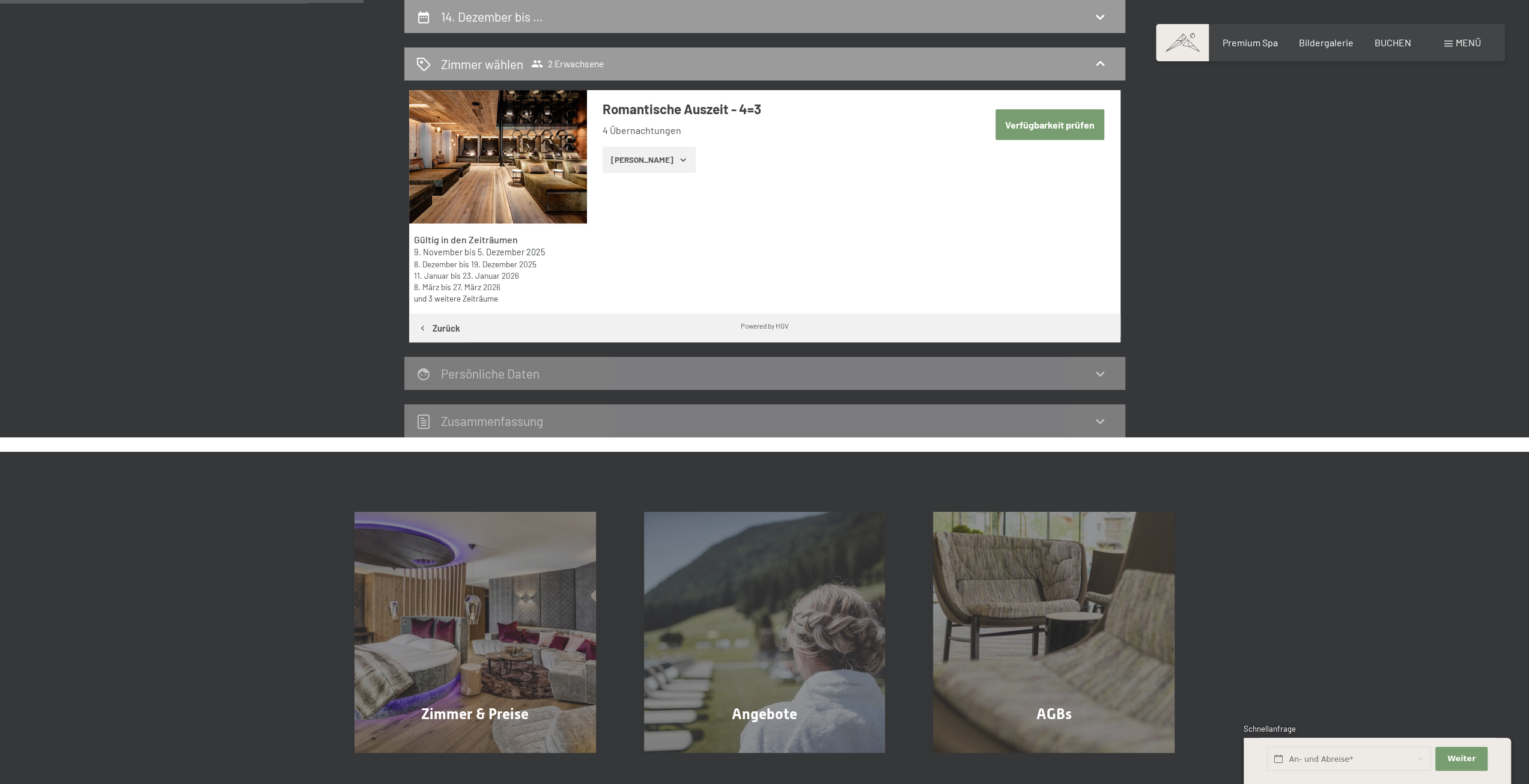
click at [648, 160] on button "[PERSON_NAME]" at bounding box center [649, 159] width 93 height 27
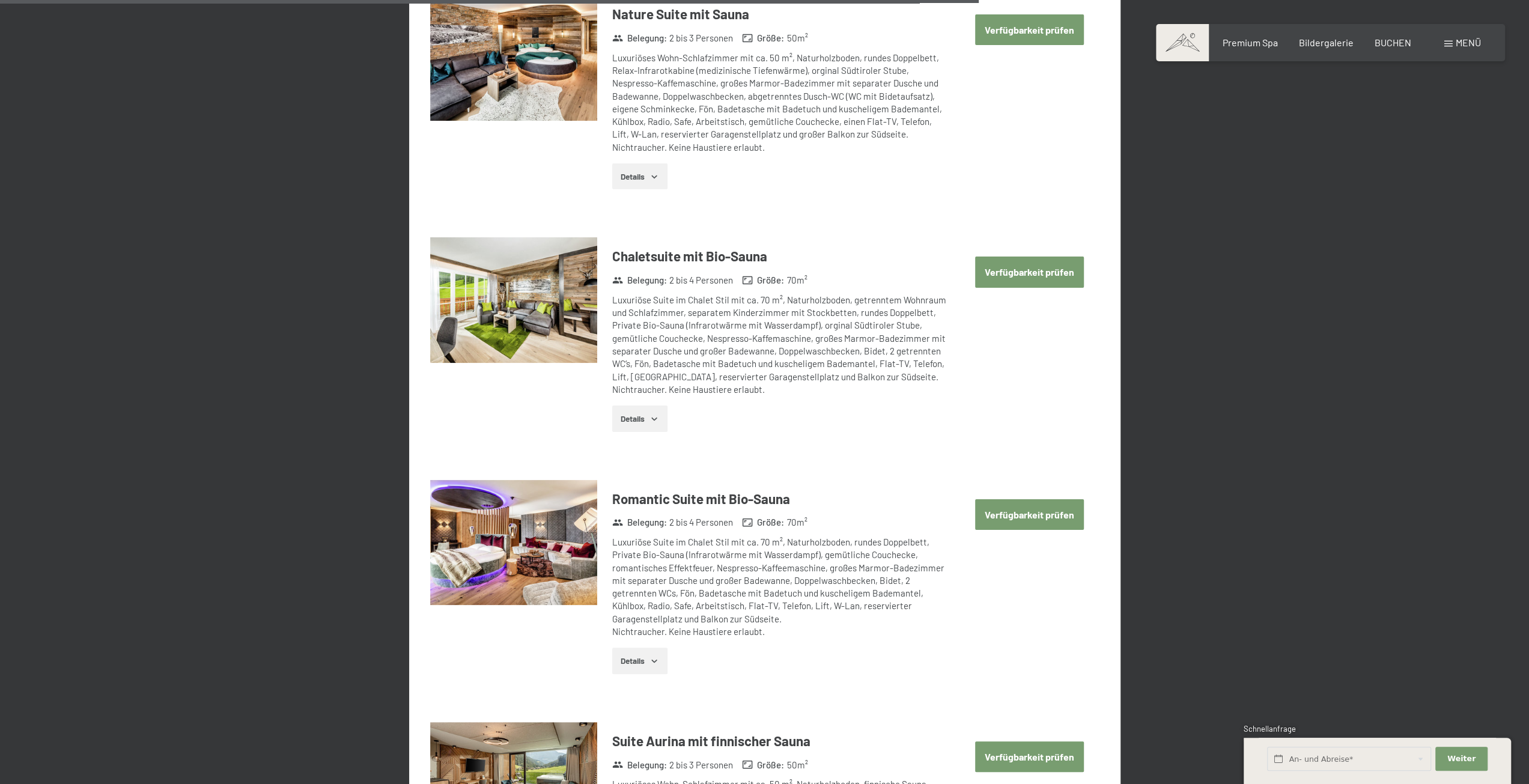
scroll to position [2449, 0]
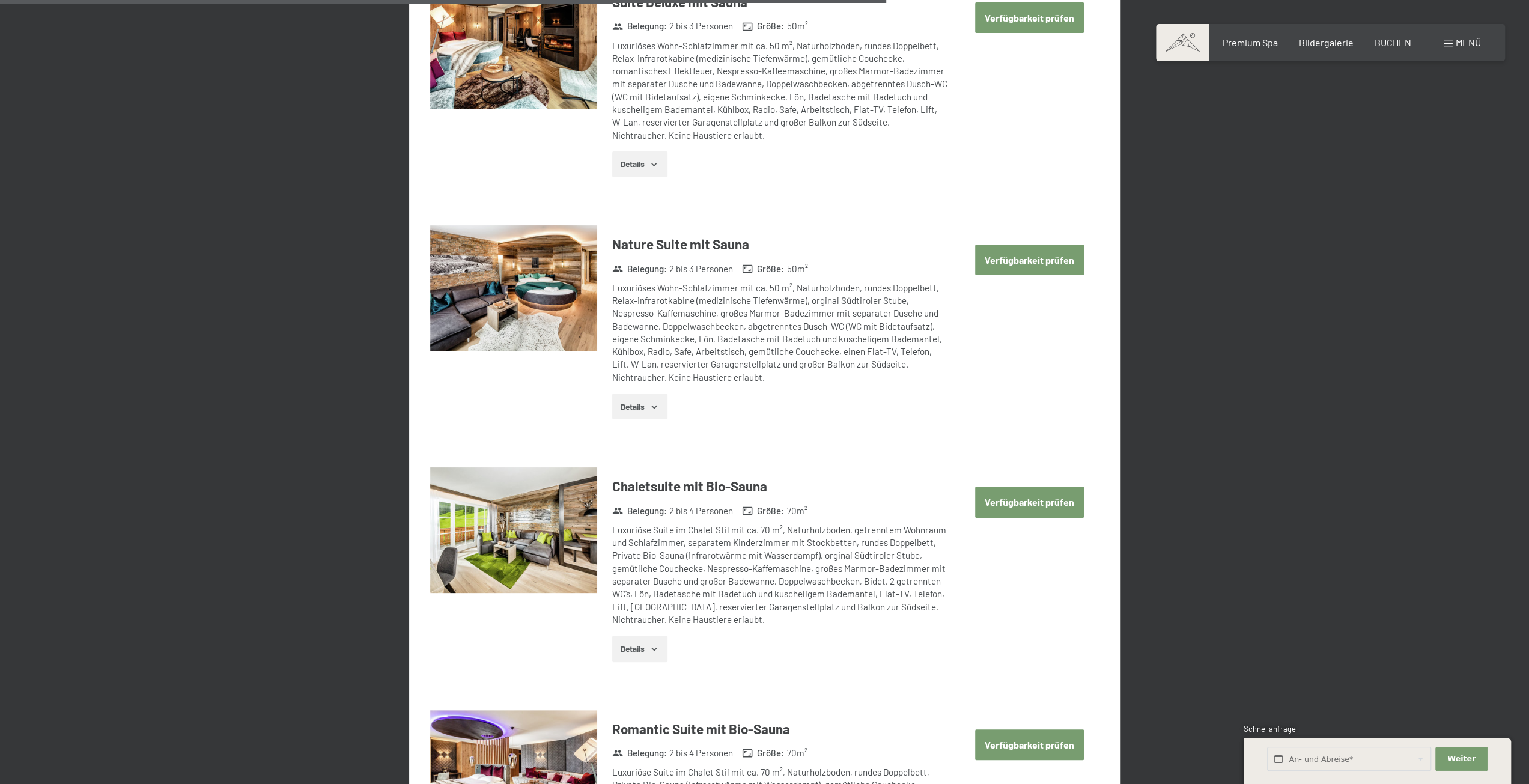
click at [1012, 258] on button "Verfügbarkeit prüfen" at bounding box center [1030, 259] width 109 height 30
select select "[DATE]"
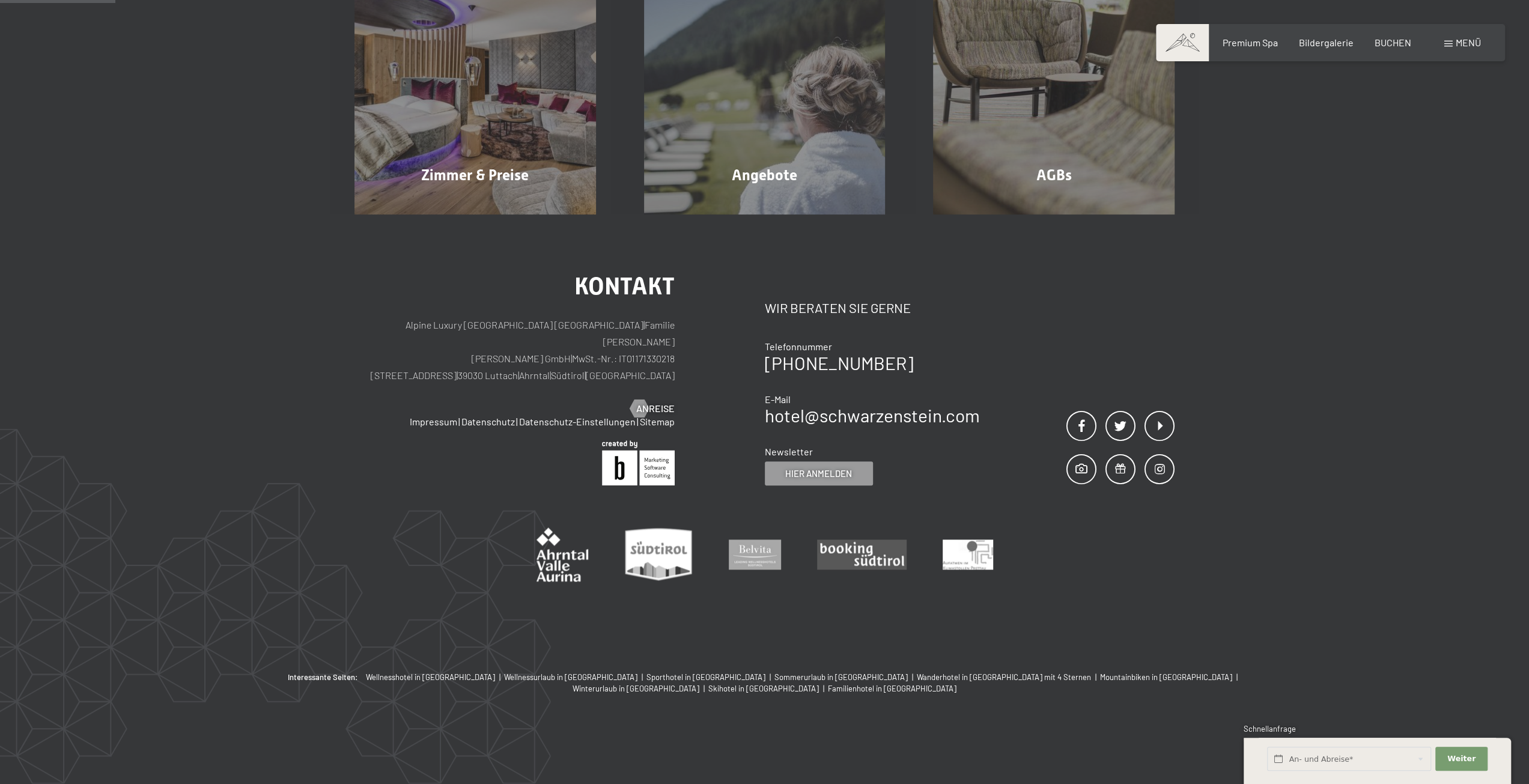
scroll to position [286, 0]
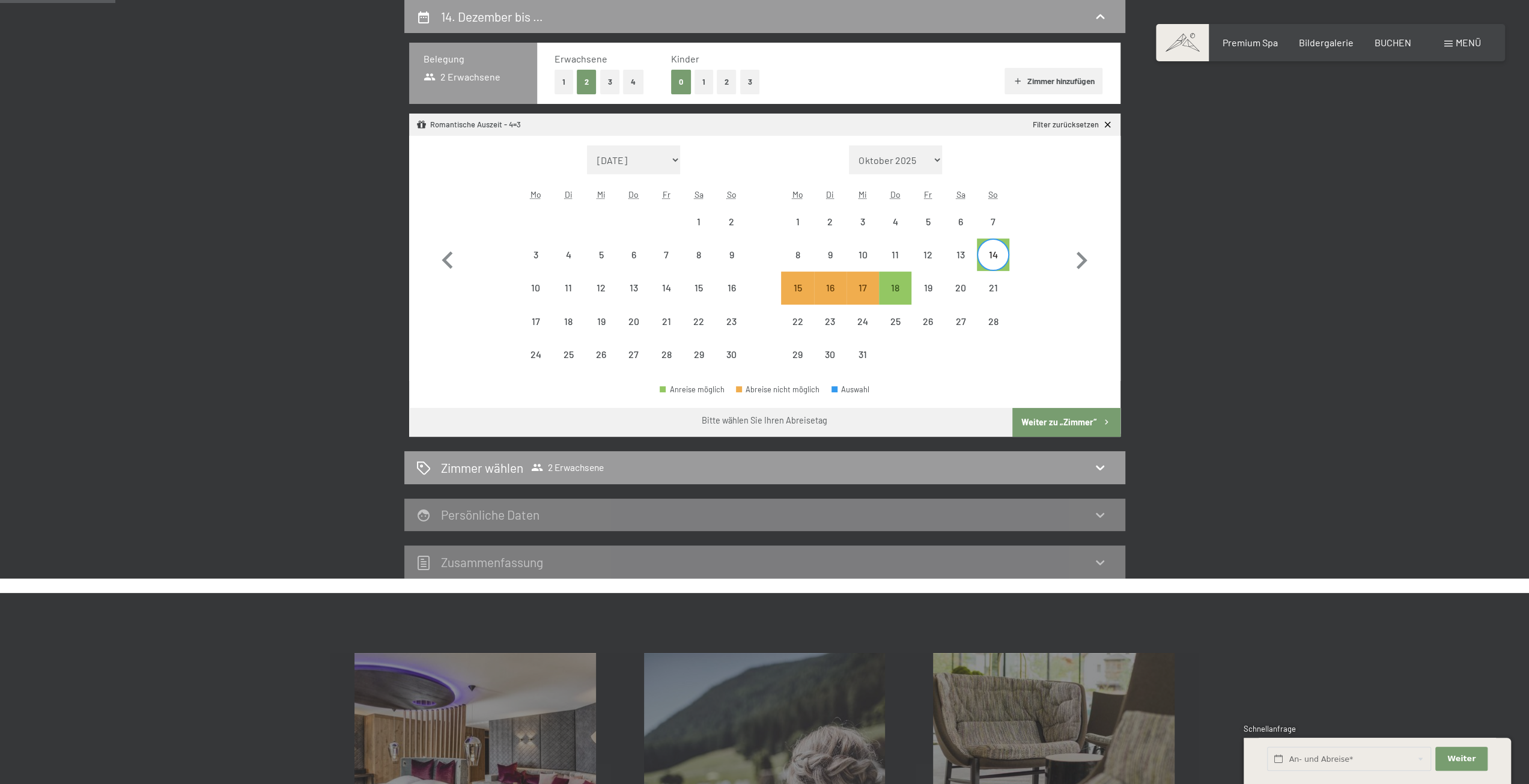
click at [1053, 421] on button "Weiter zu „Zimmer“" at bounding box center [1066, 422] width 108 height 29
select select "[DATE]"
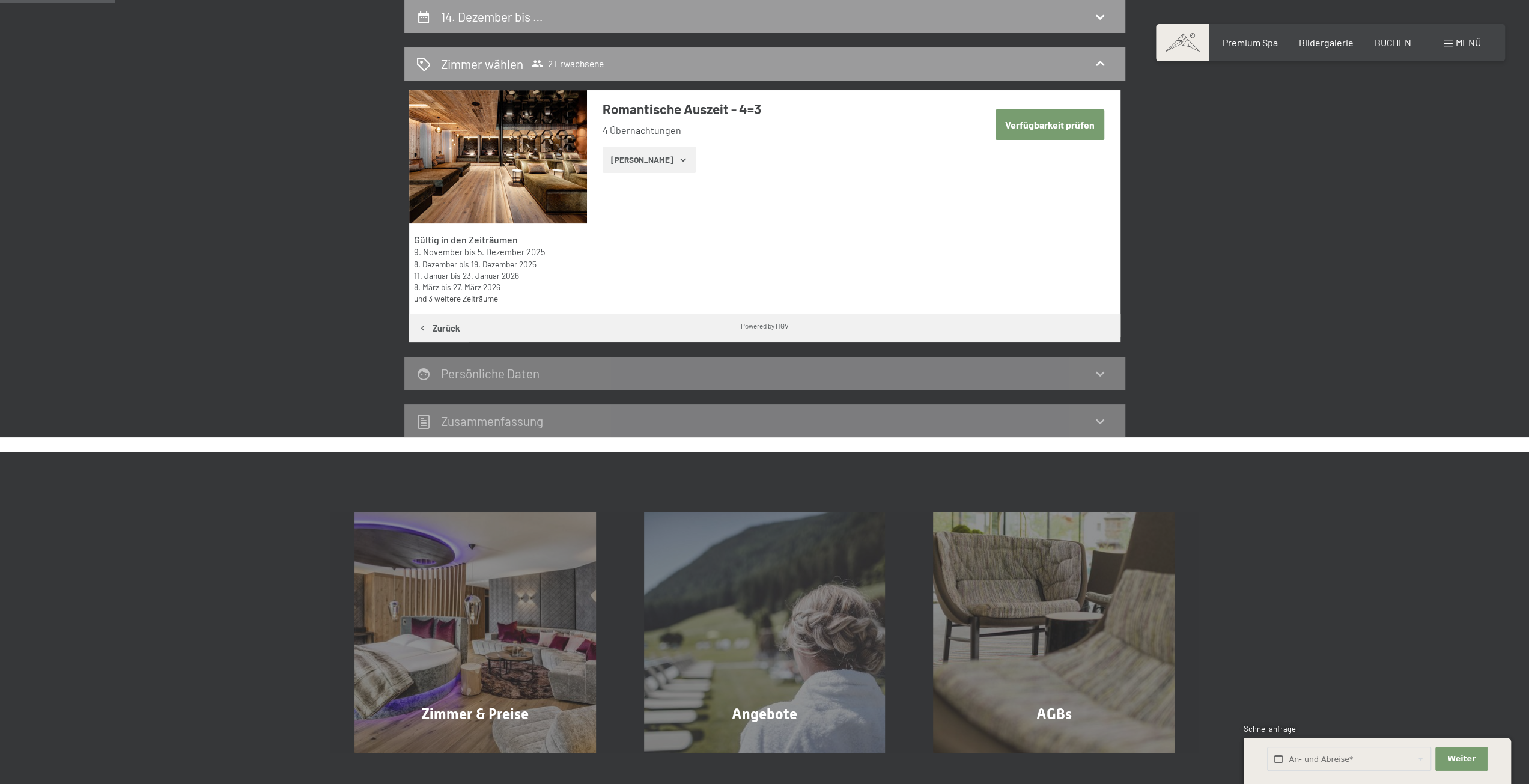
click at [651, 157] on button "[PERSON_NAME]" at bounding box center [649, 159] width 93 height 27
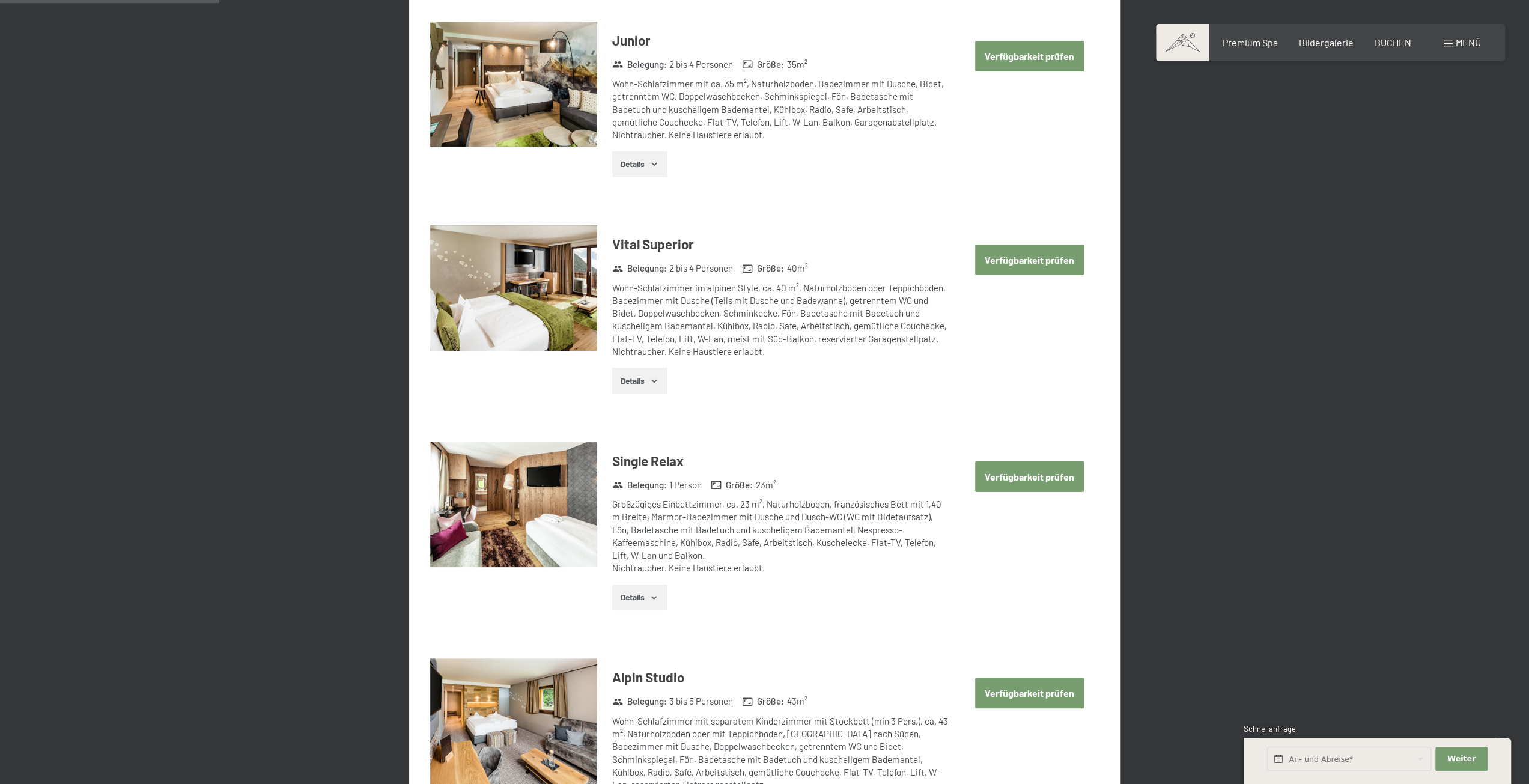
scroll to position [647, 0]
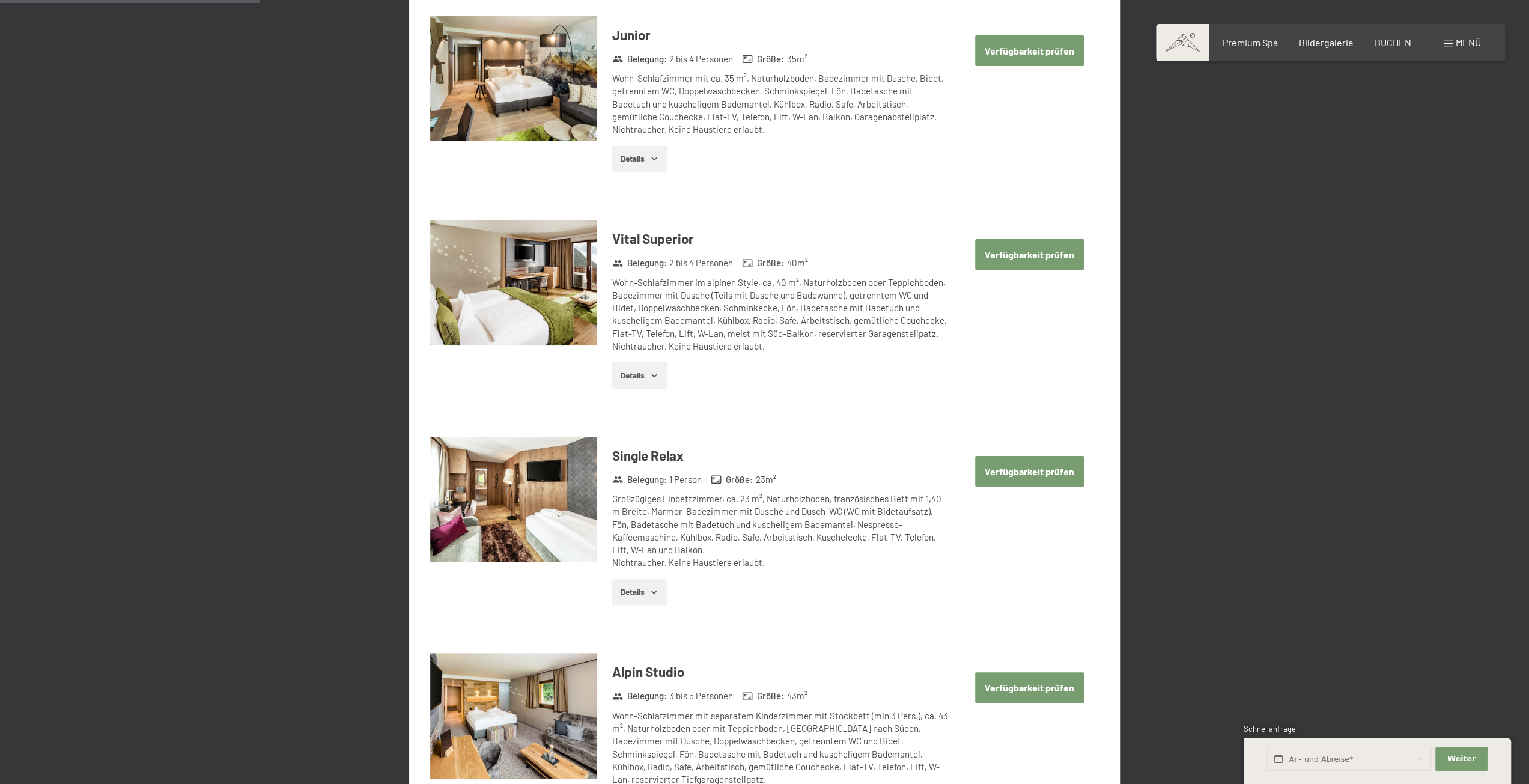
click at [999, 259] on button "Verfügbarkeit prüfen" at bounding box center [1030, 254] width 109 height 30
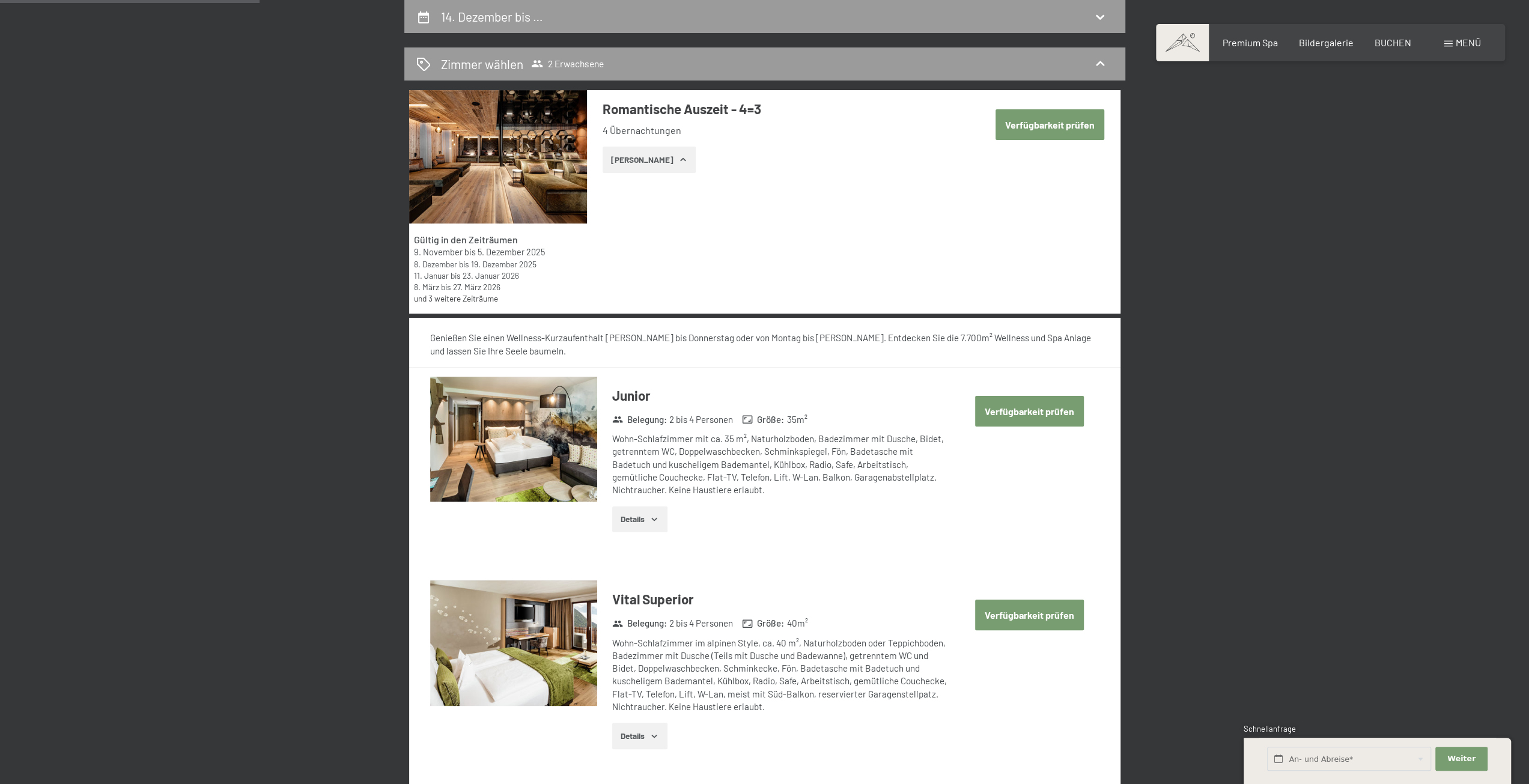
select select "[DATE]"
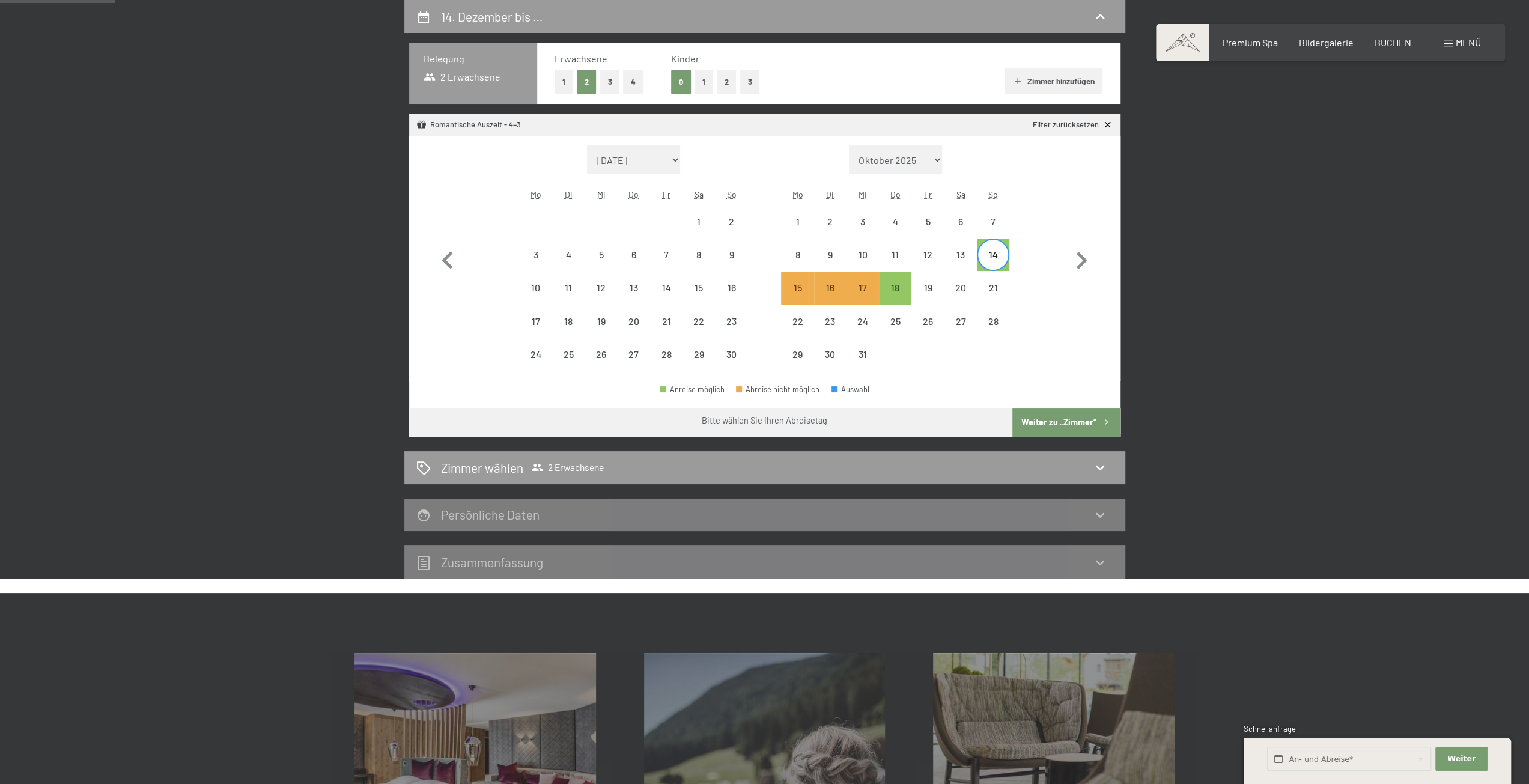
click at [994, 255] on div "14" at bounding box center [993, 265] width 30 height 30
select select "[DATE]"
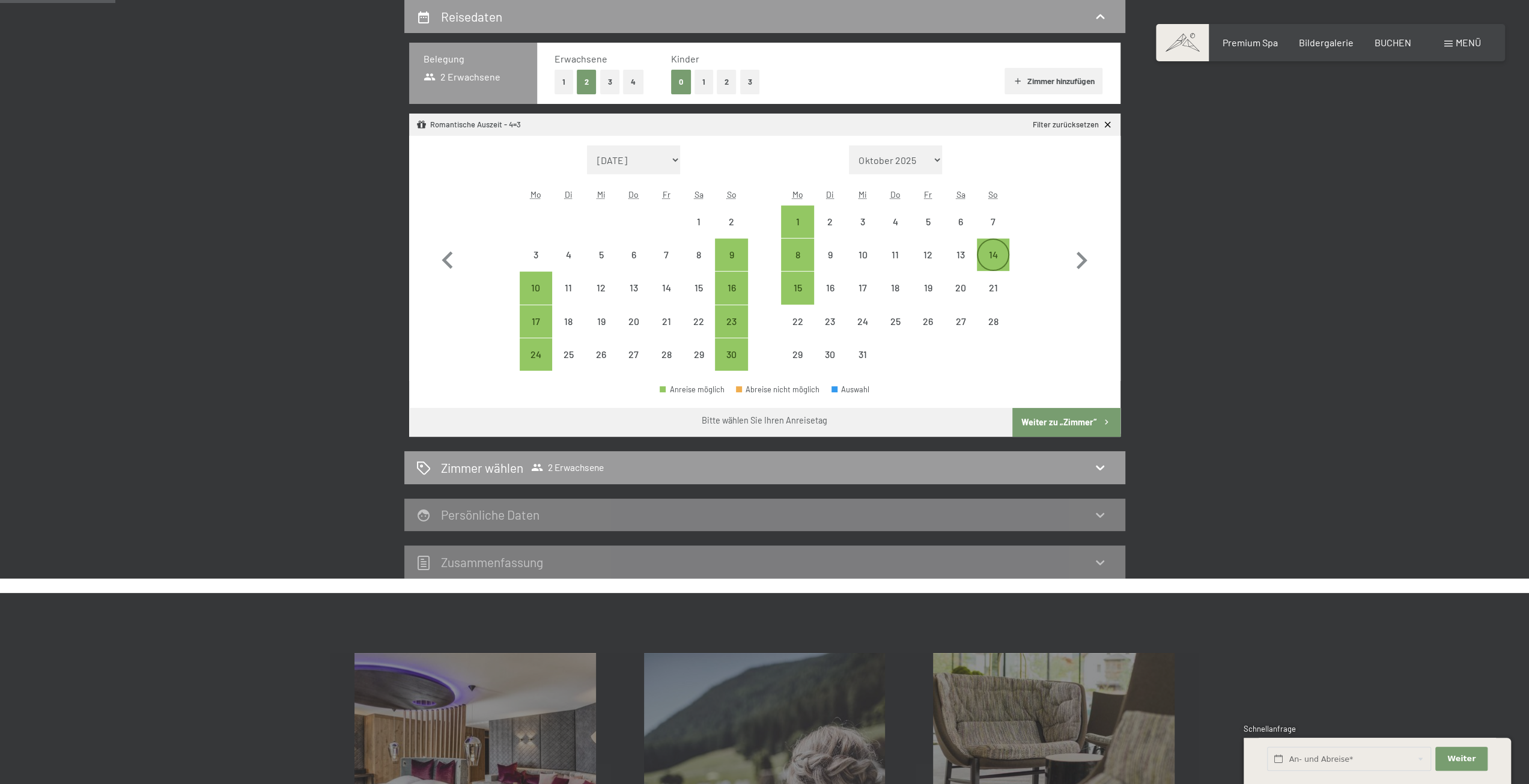
click at [1003, 255] on div "14" at bounding box center [993, 265] width 30 height 30
select select "[DATE]"
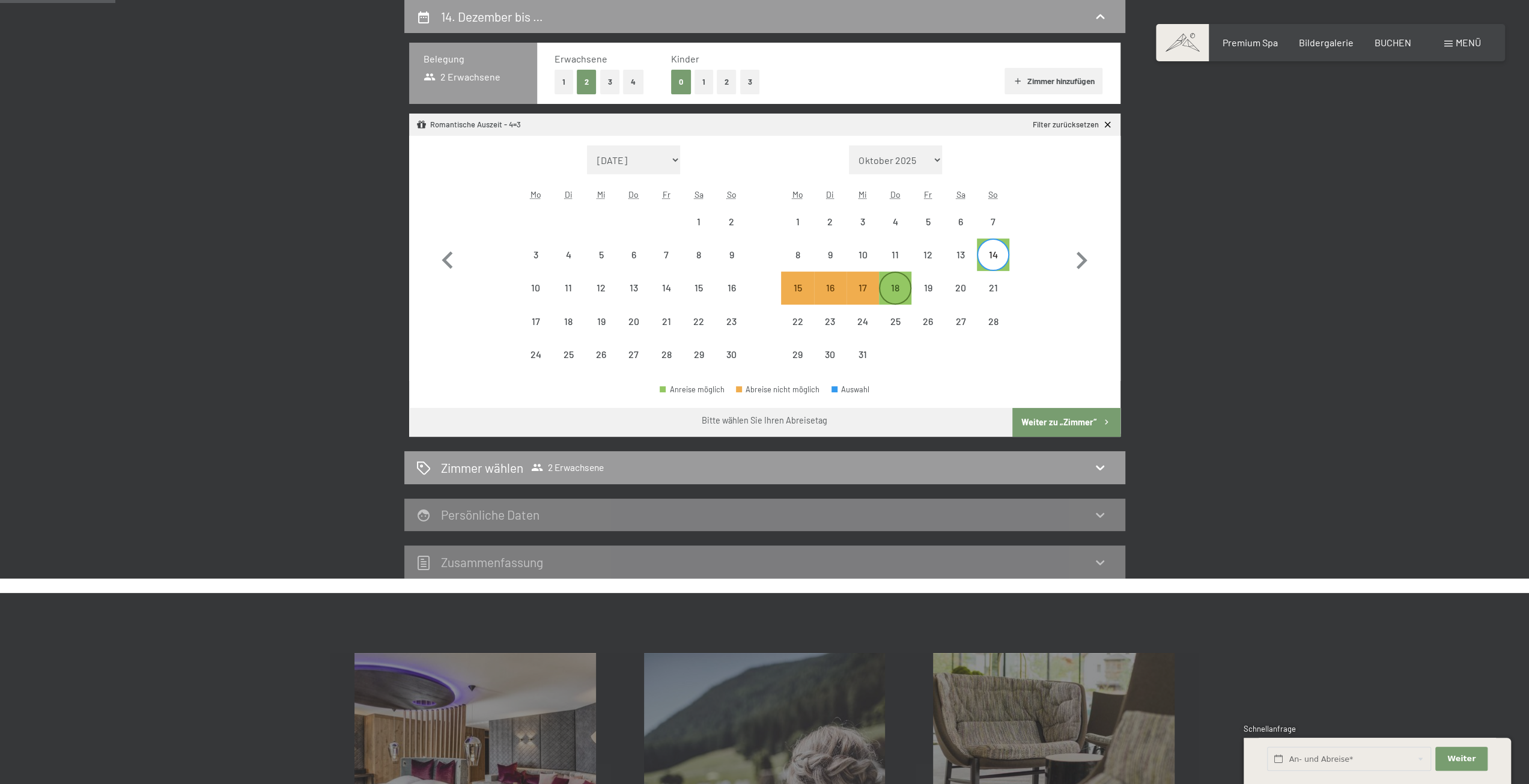
click at [904, 286] on div "18" at bounding box center [895, 298] width 30 height 30
select select "[DATE]"
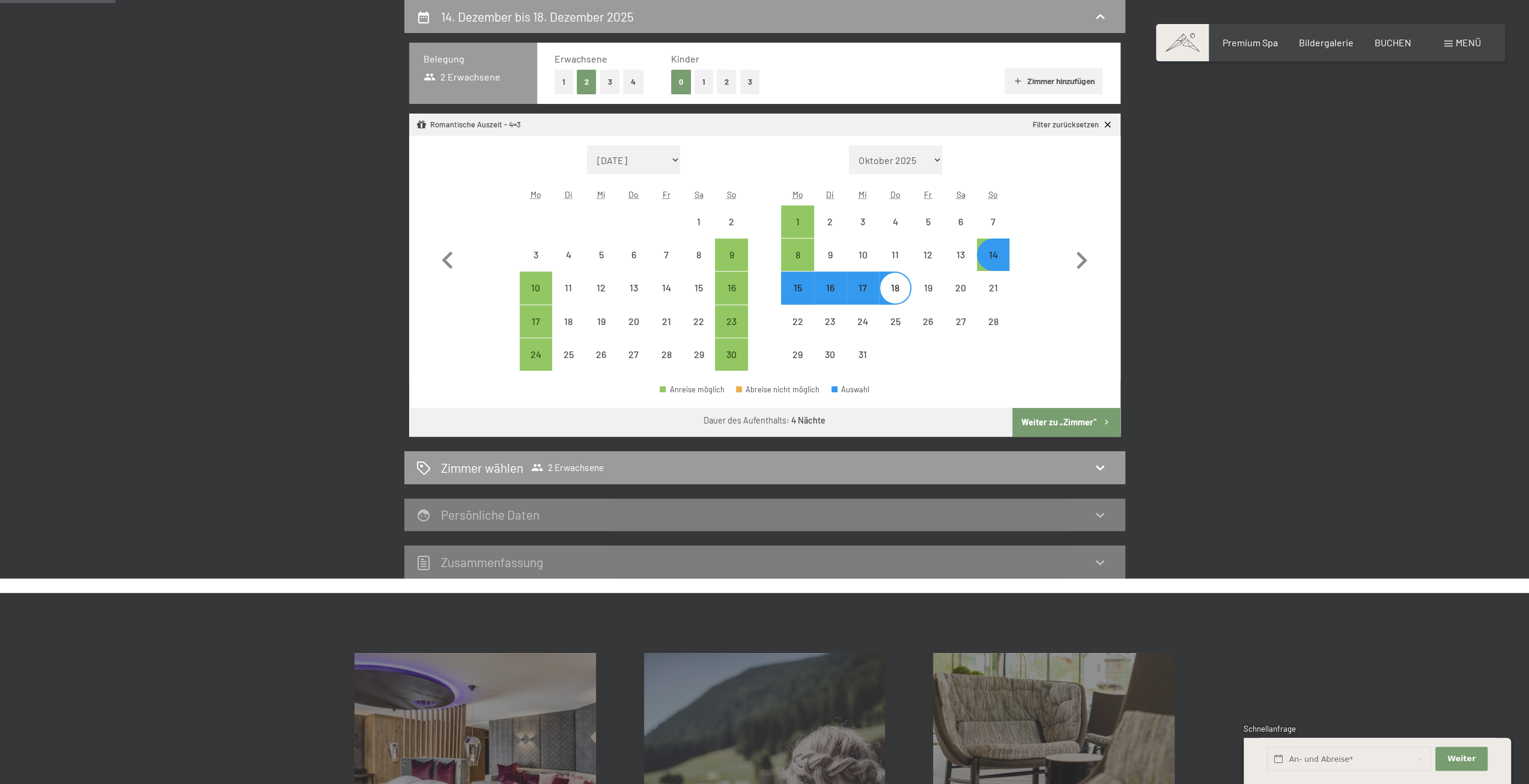
select select "[DATE]"
click at [1068, 424] on button "Weiter zu „Zimmer“" at bounding box center [1066, 422] width 108 height 29
select select "[DATE]"
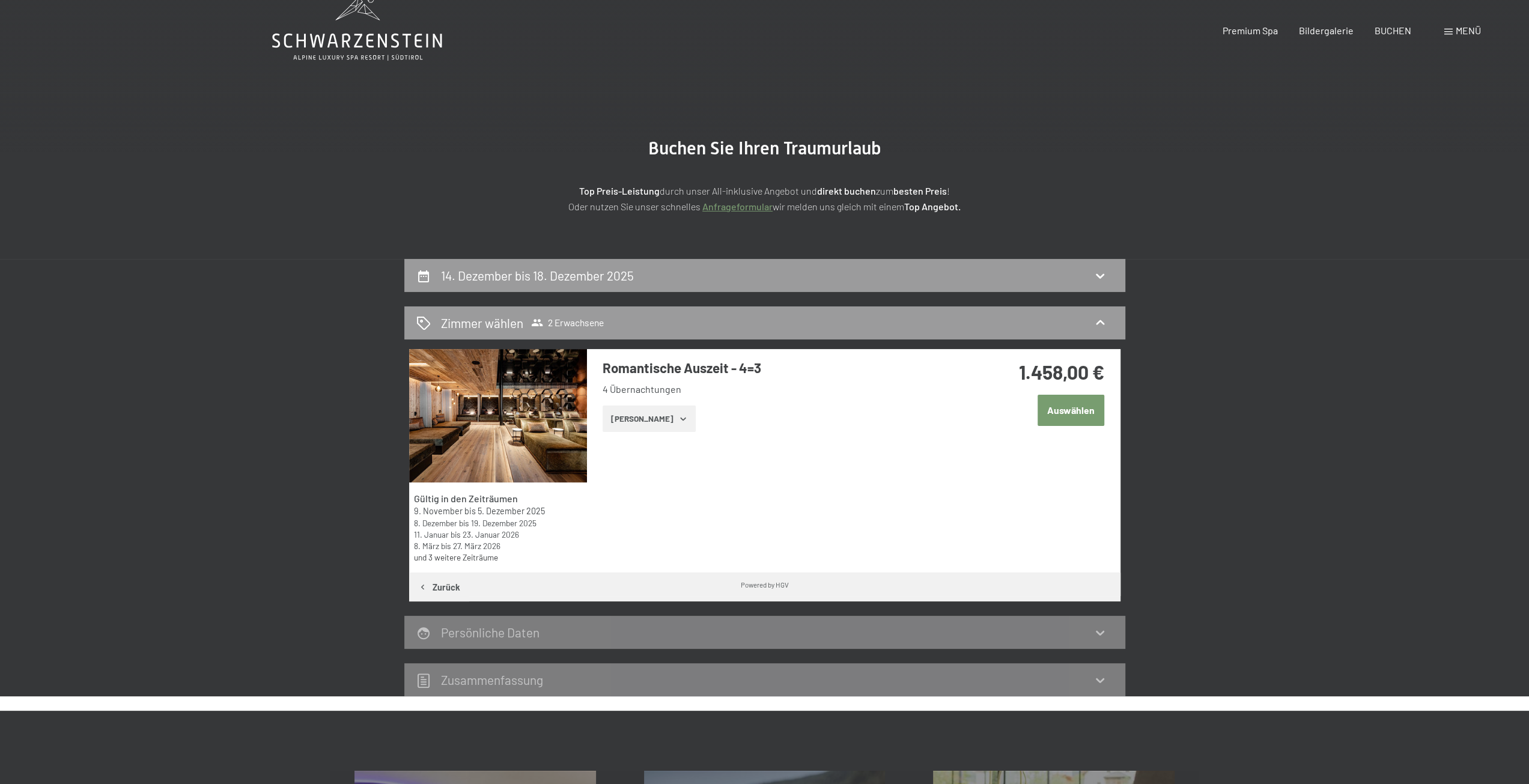
scroll to position [0, 0]
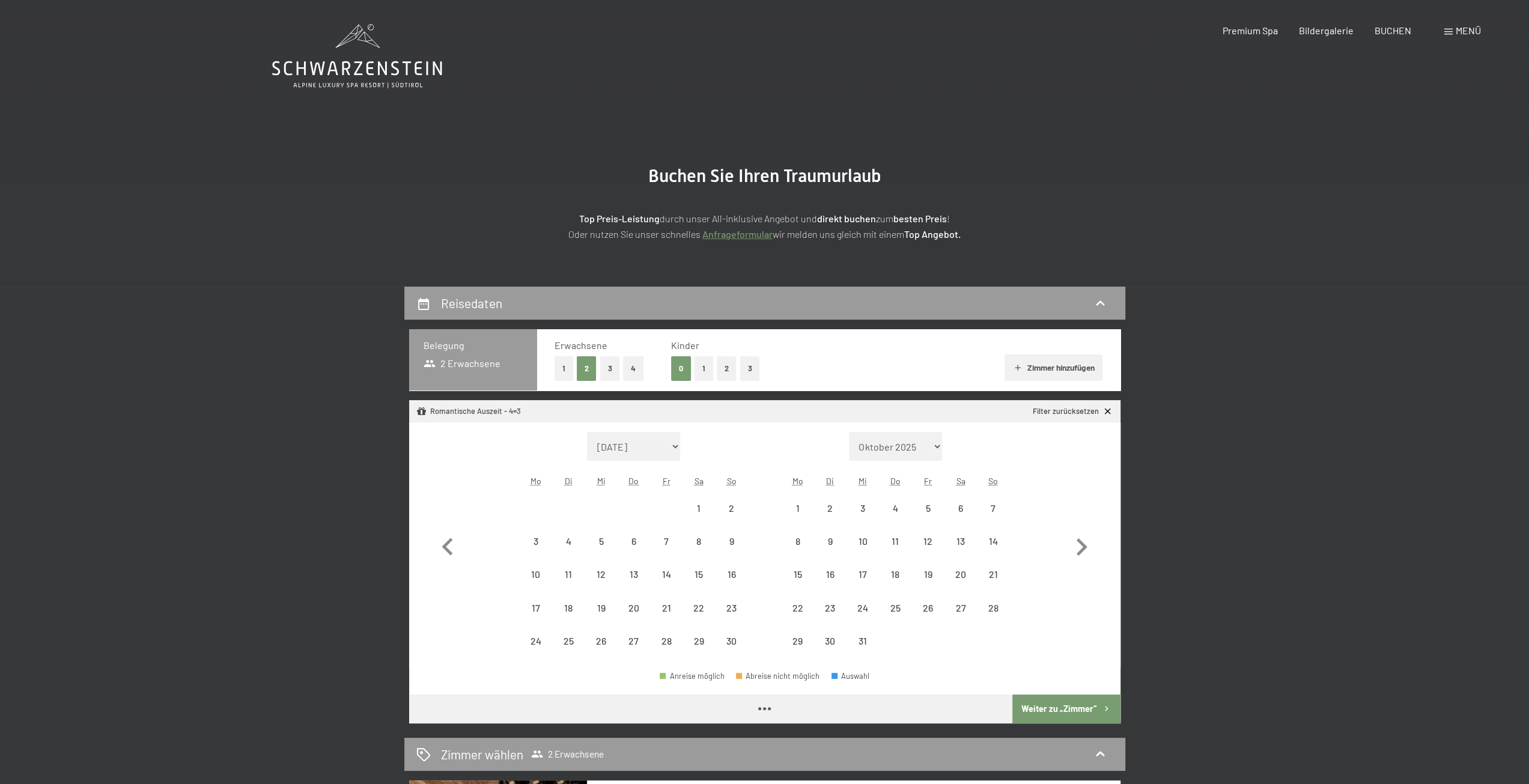
select select "[DATE]"
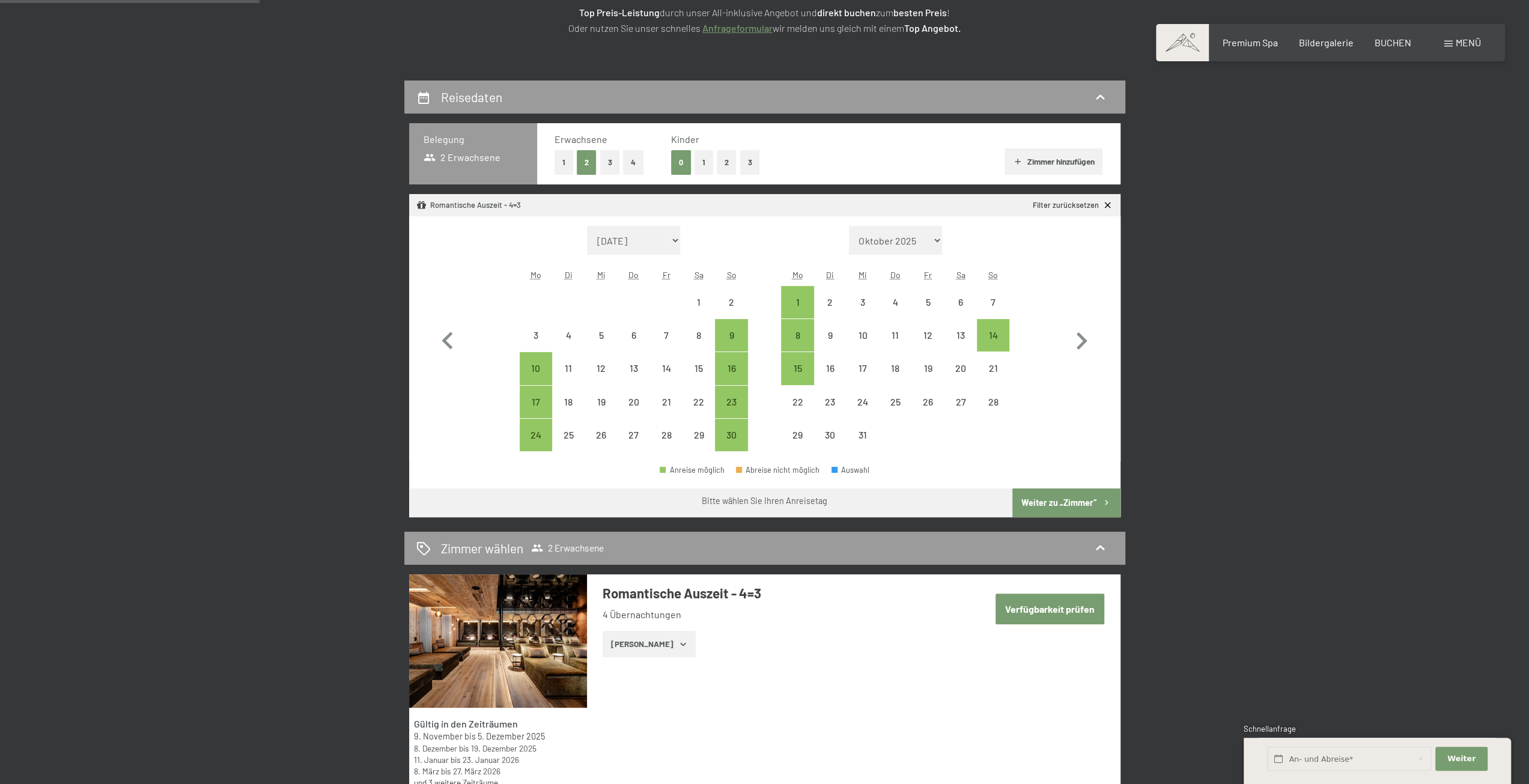
scroll to position [301, 0]
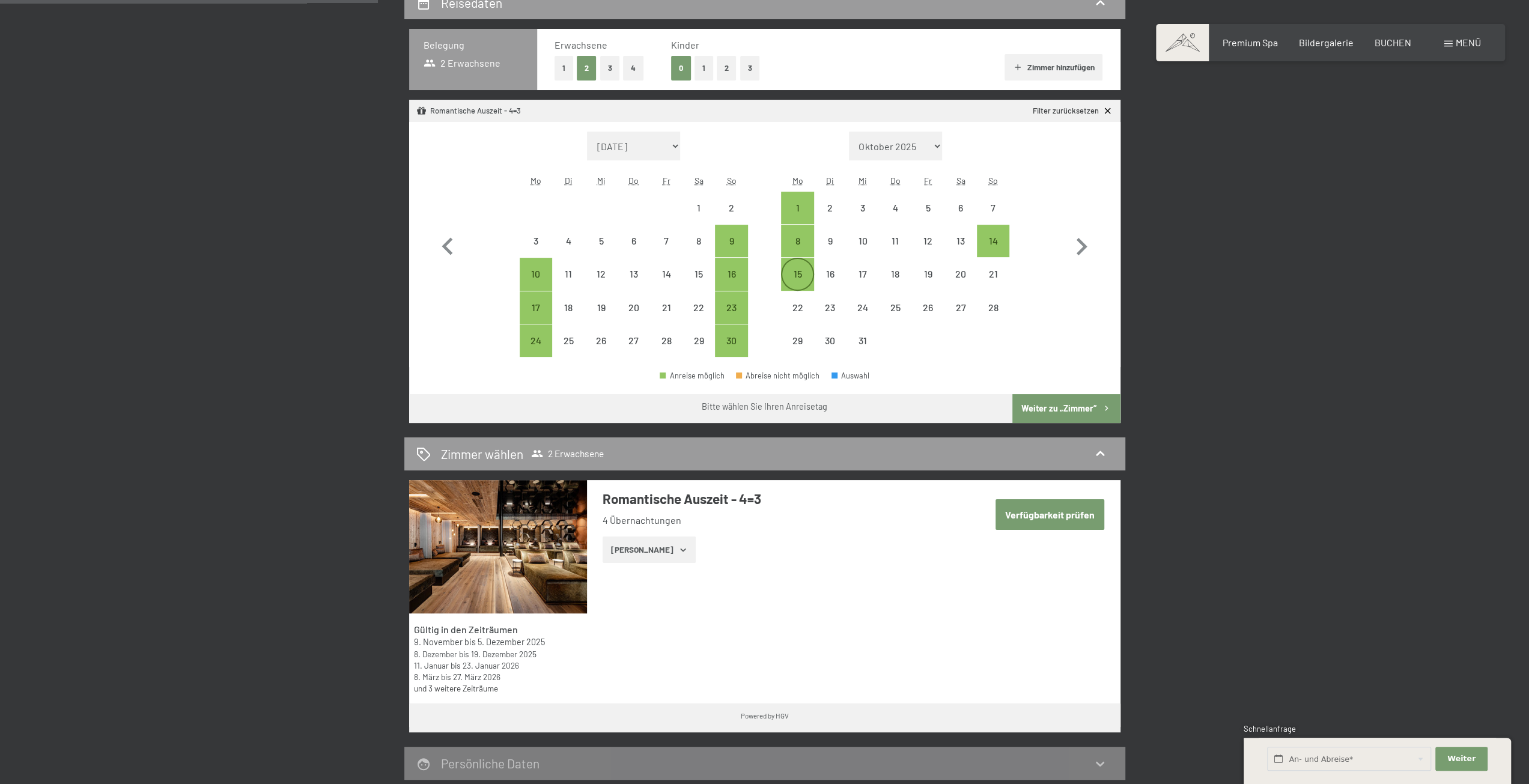
click at [797, 273] on div "15" at bounding box center [797, 284] width 30 height 30
select select "[DATE]"
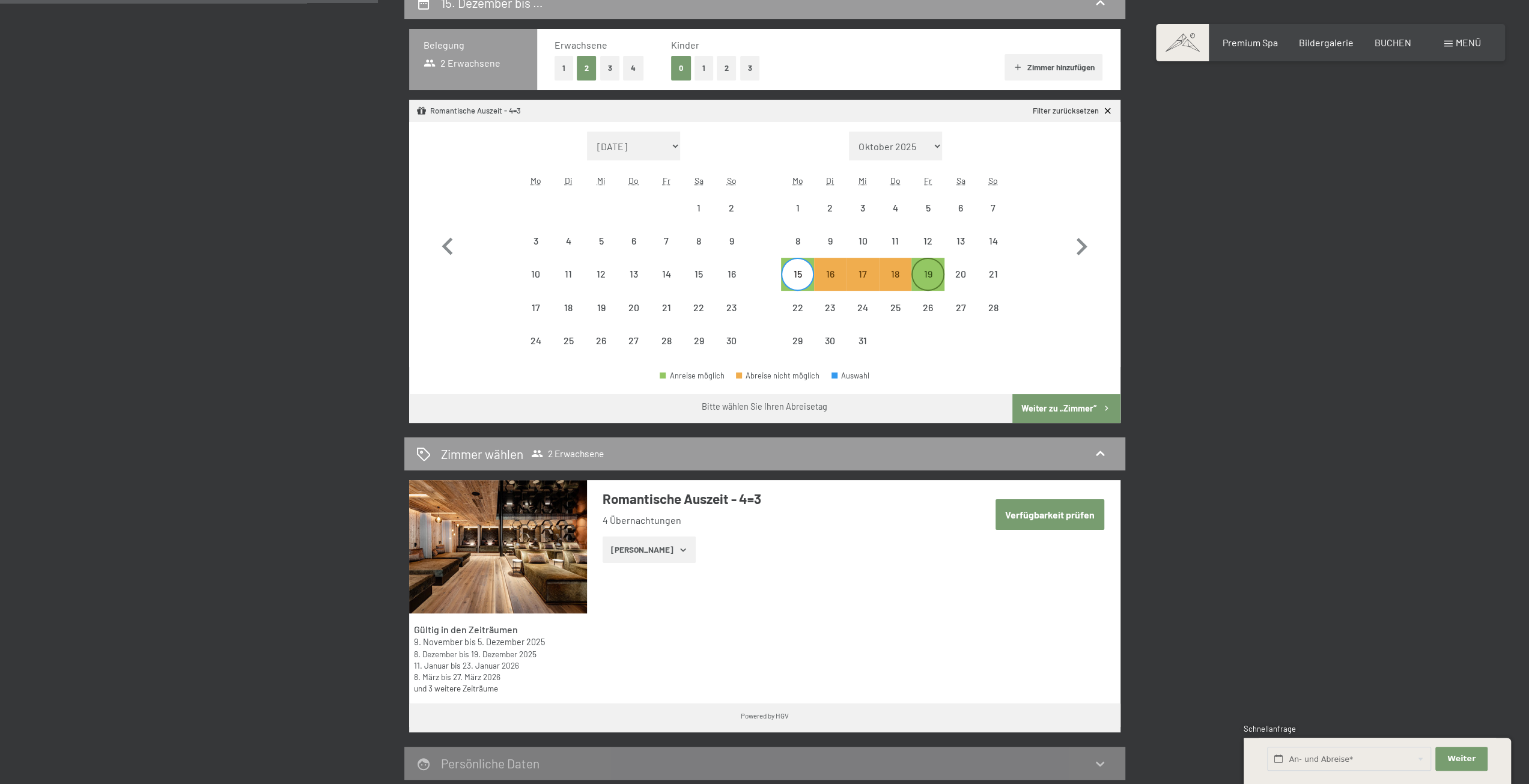
click at [935, 277] on div "19" at bounding box center [928, 284] width 30 height 30
select select "[DATE]"
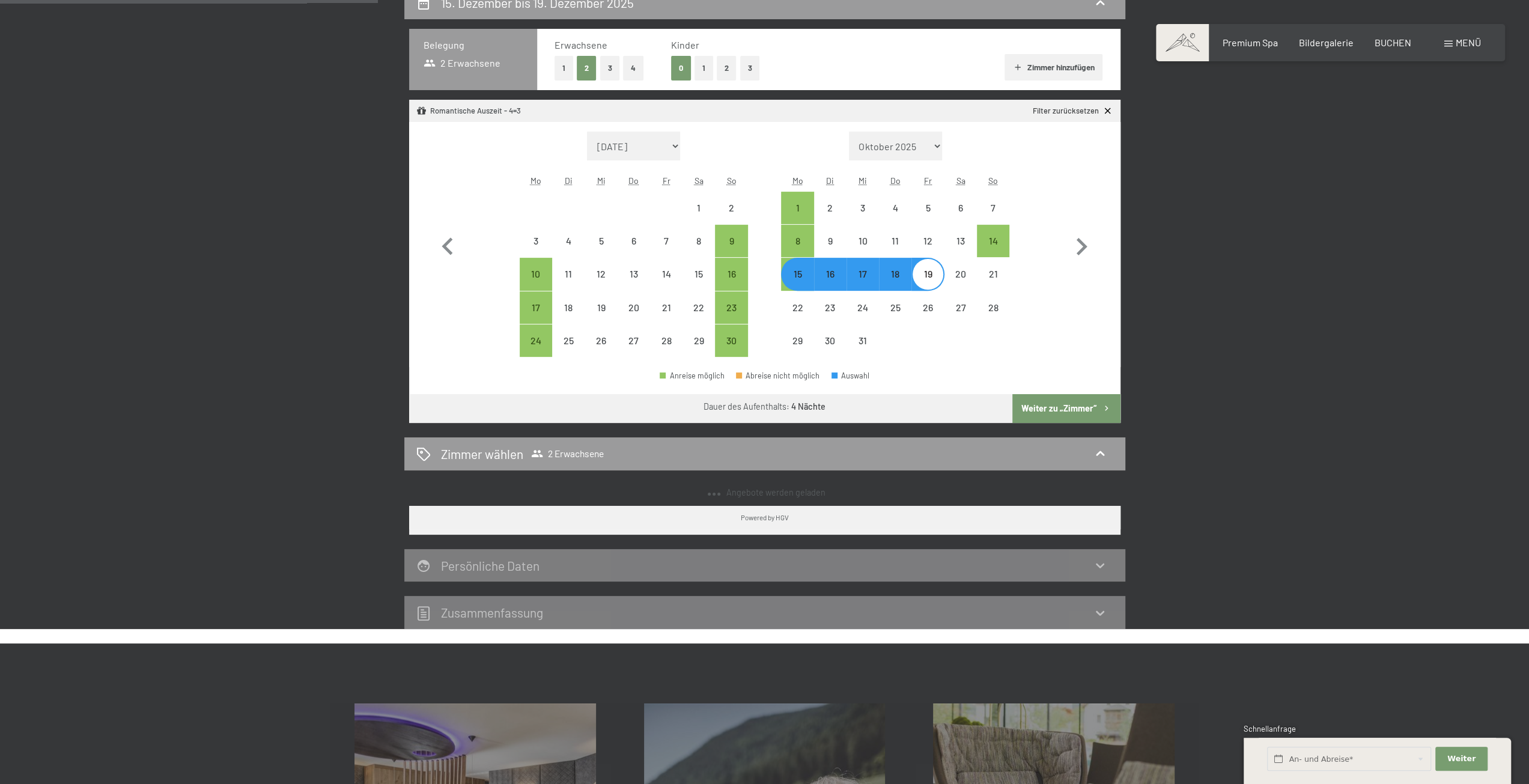
click at [1064, 402] on button "Weiter zu „Zimmer“" at bounding box center [1066, 408] width 108 height 29
select select "[DATE]"
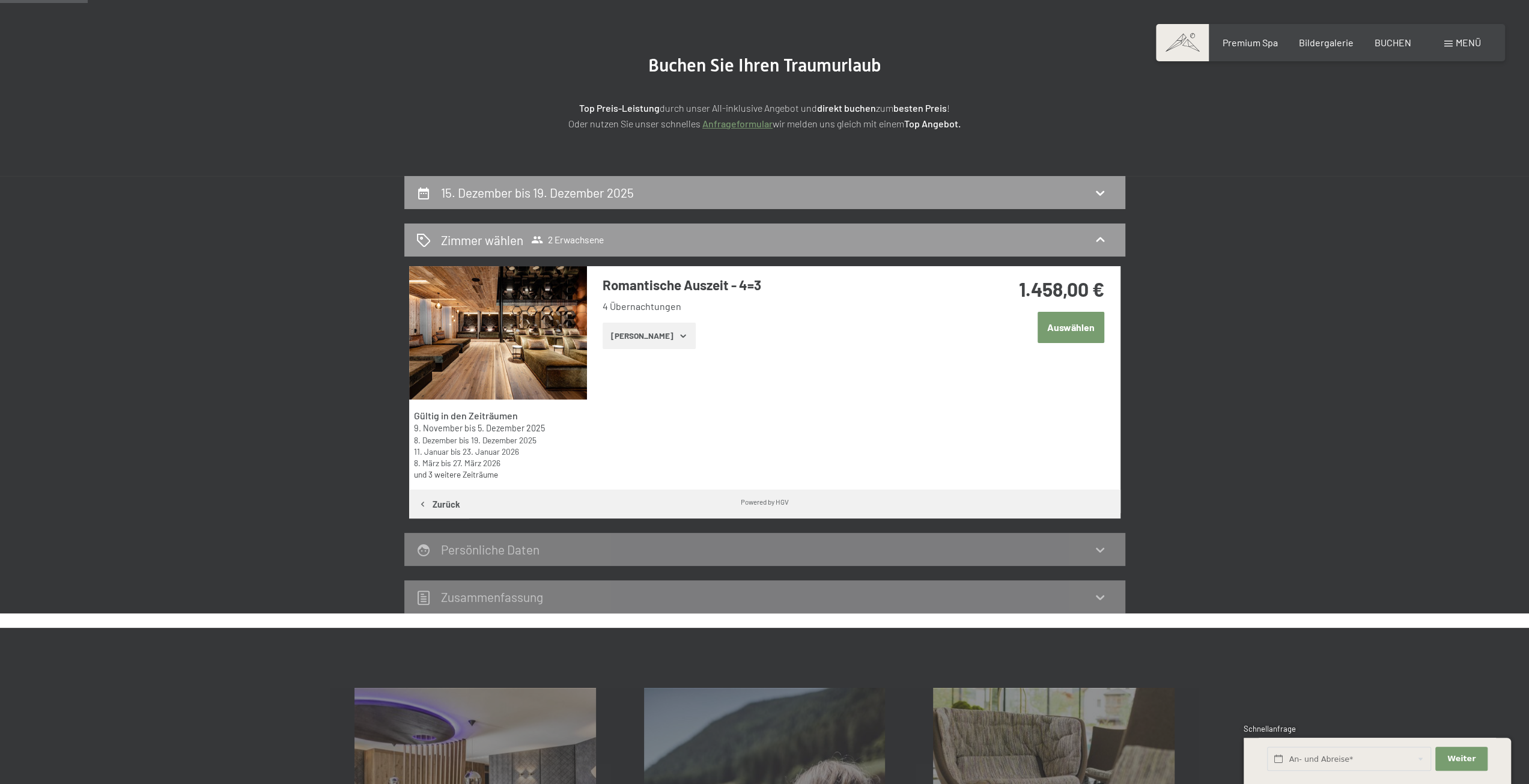
scroll to position [46, 0]
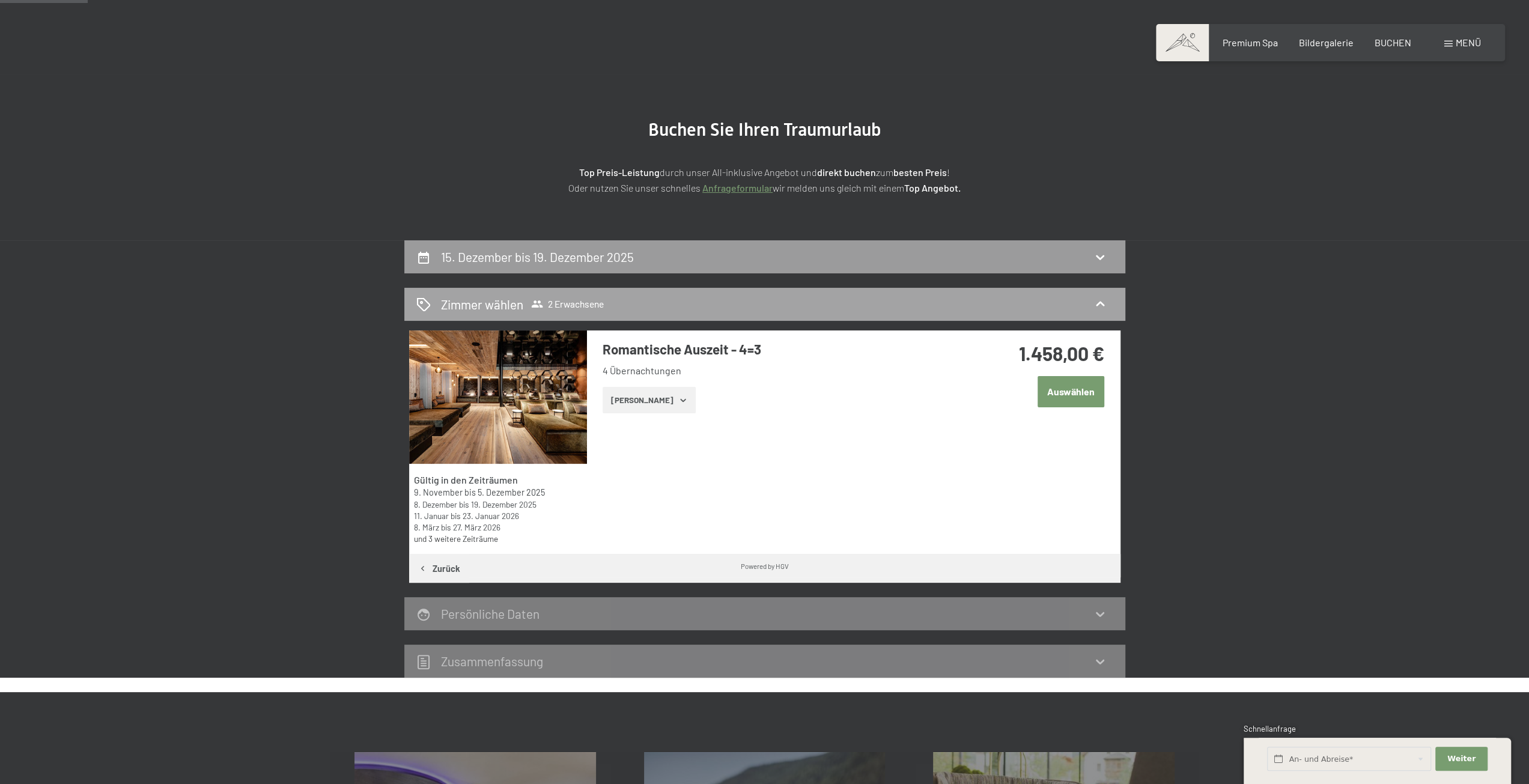
click at [547, 305] on span "2 Erwachsene" at bounding box center [568, 304] width 73 height 12
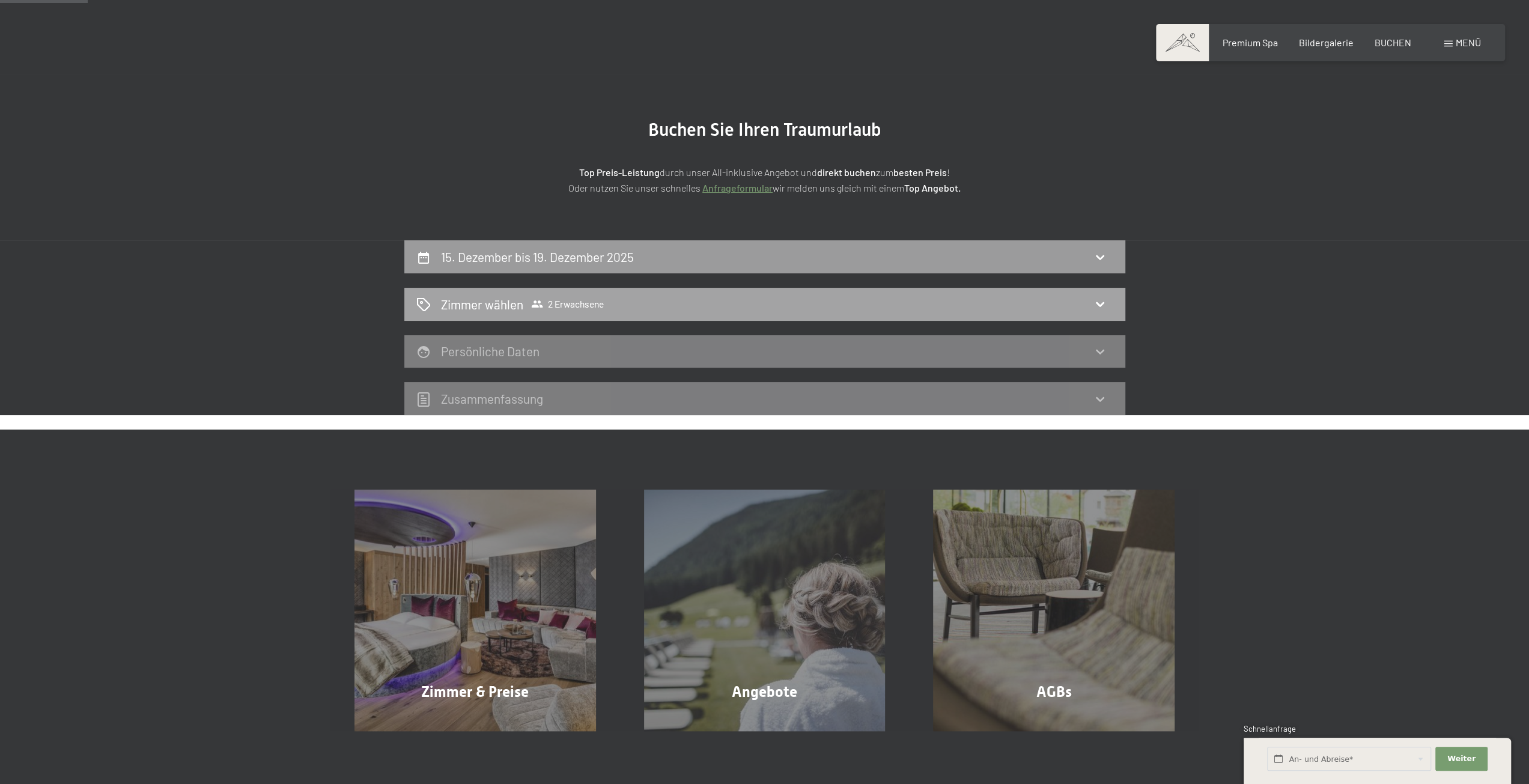
click at [514, 301] on h2 "Zimmer wählen" at bounding box center [482, 304] width 82 height 17
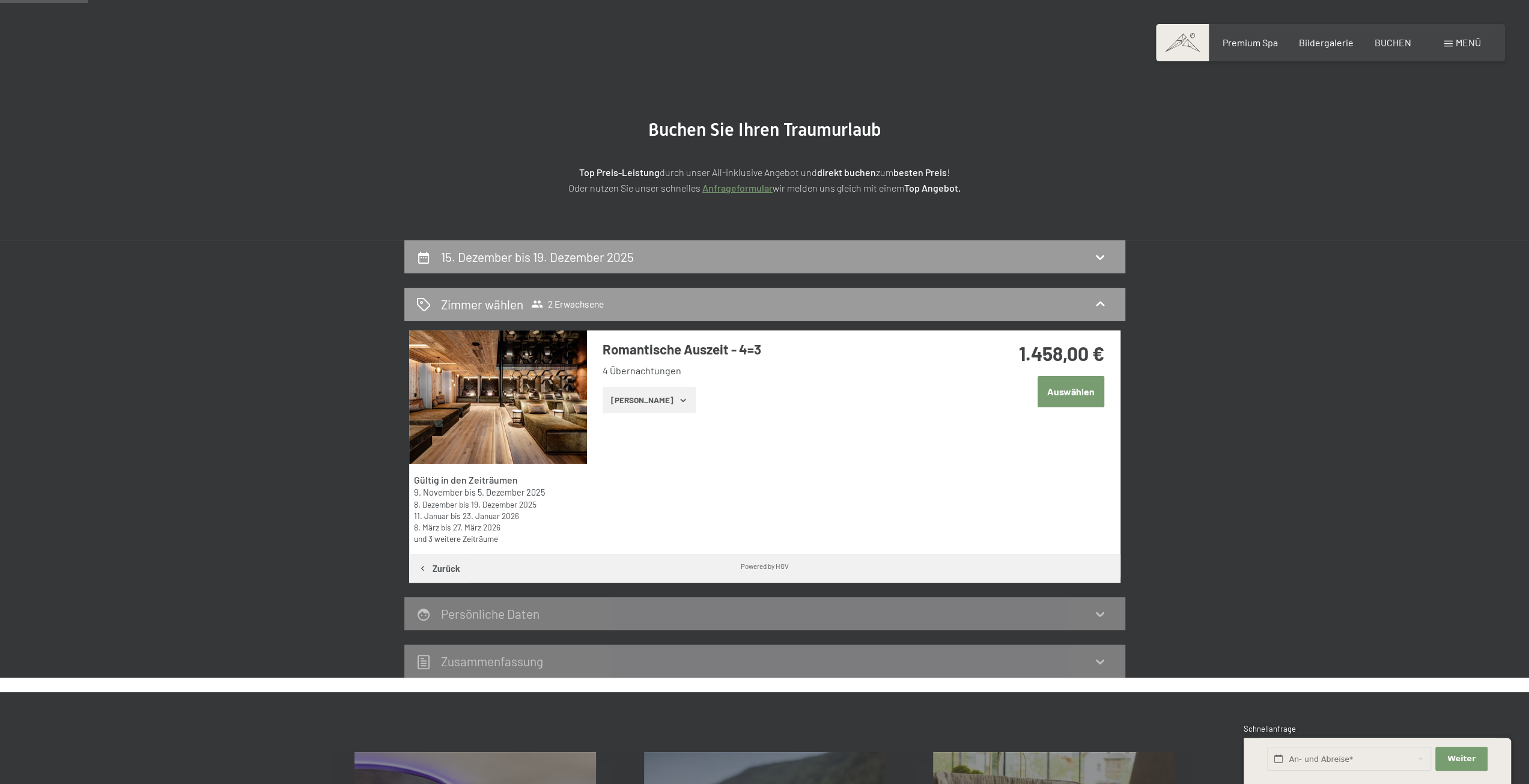
click at [656, 395] on button "[PERSON_NAME]" at bounding box center [649, 400] width 93 height 27
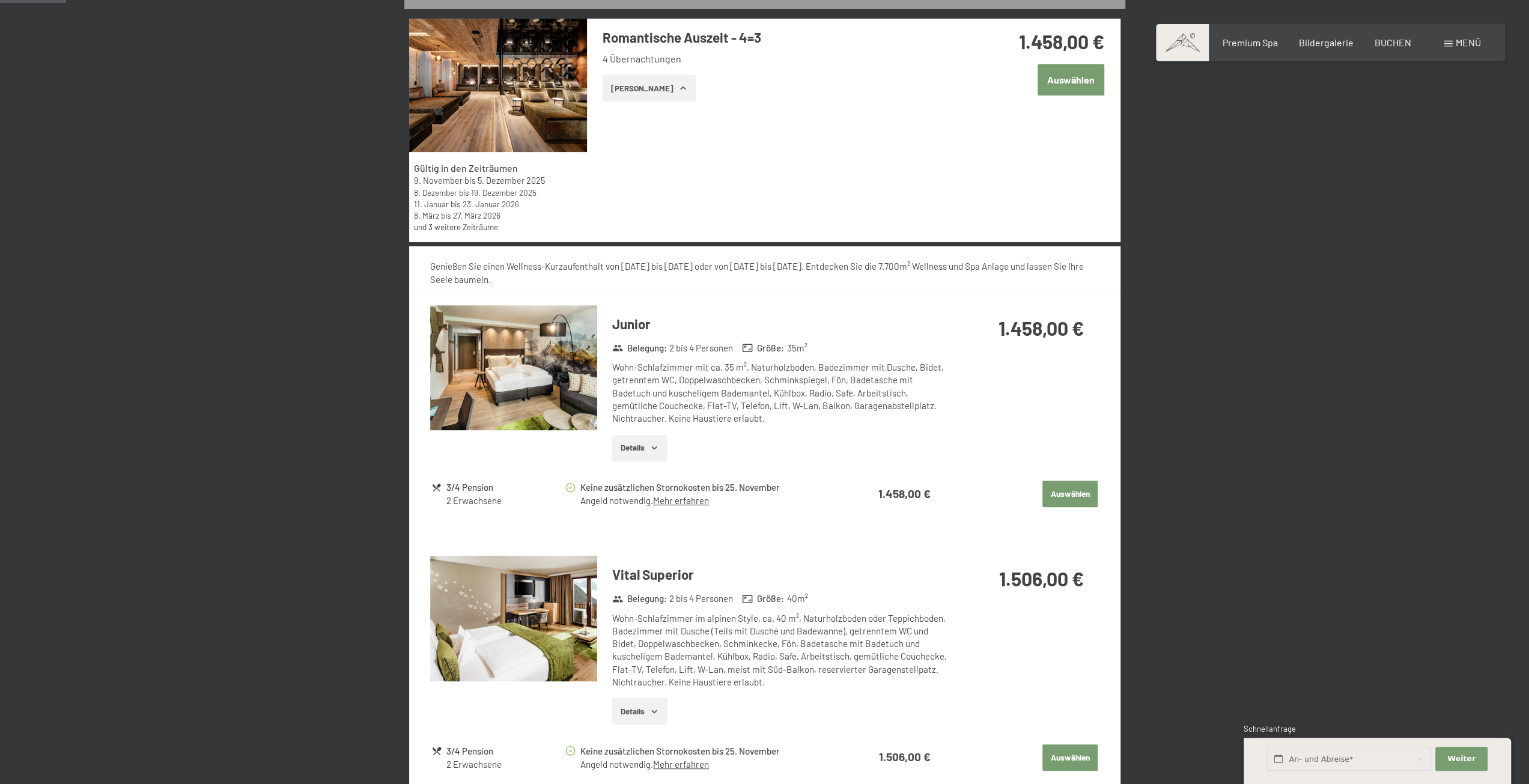
scroll to position [106, 0]
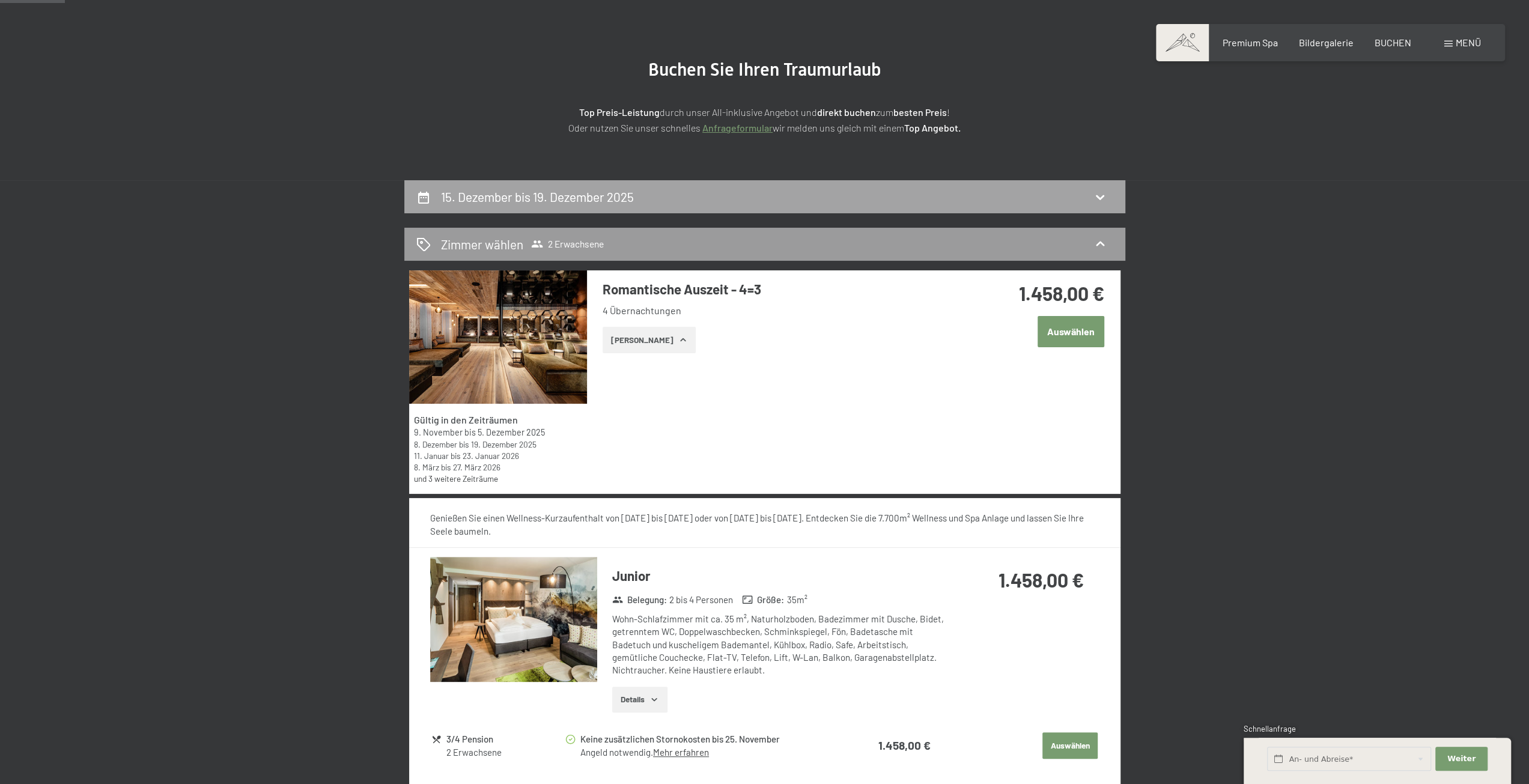
click at [504, 195] on h2 "15. Dezember bis 19. Dezember 2025" at bounding box center [537, 196] width 193 height 15
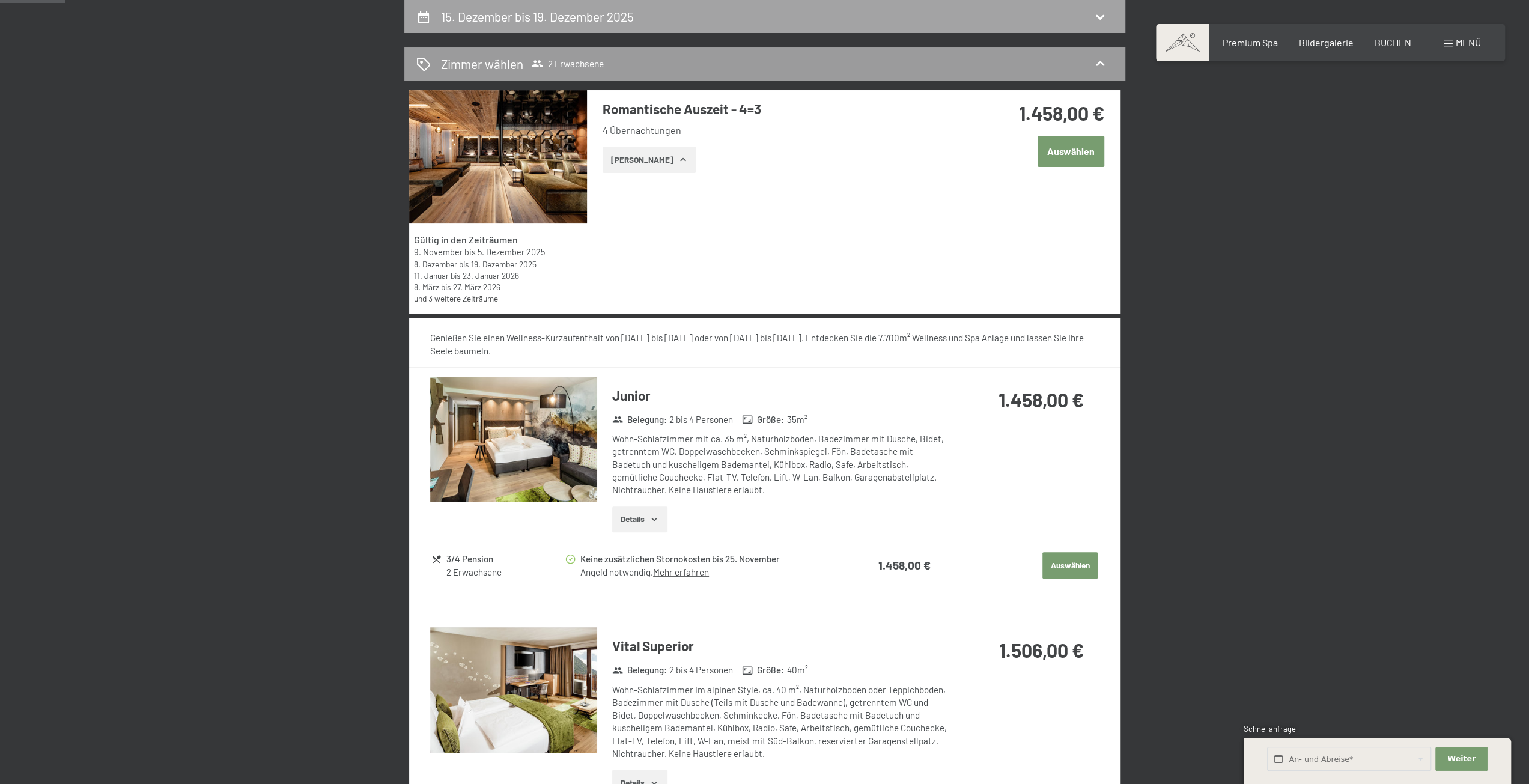
select select "[DATE]"
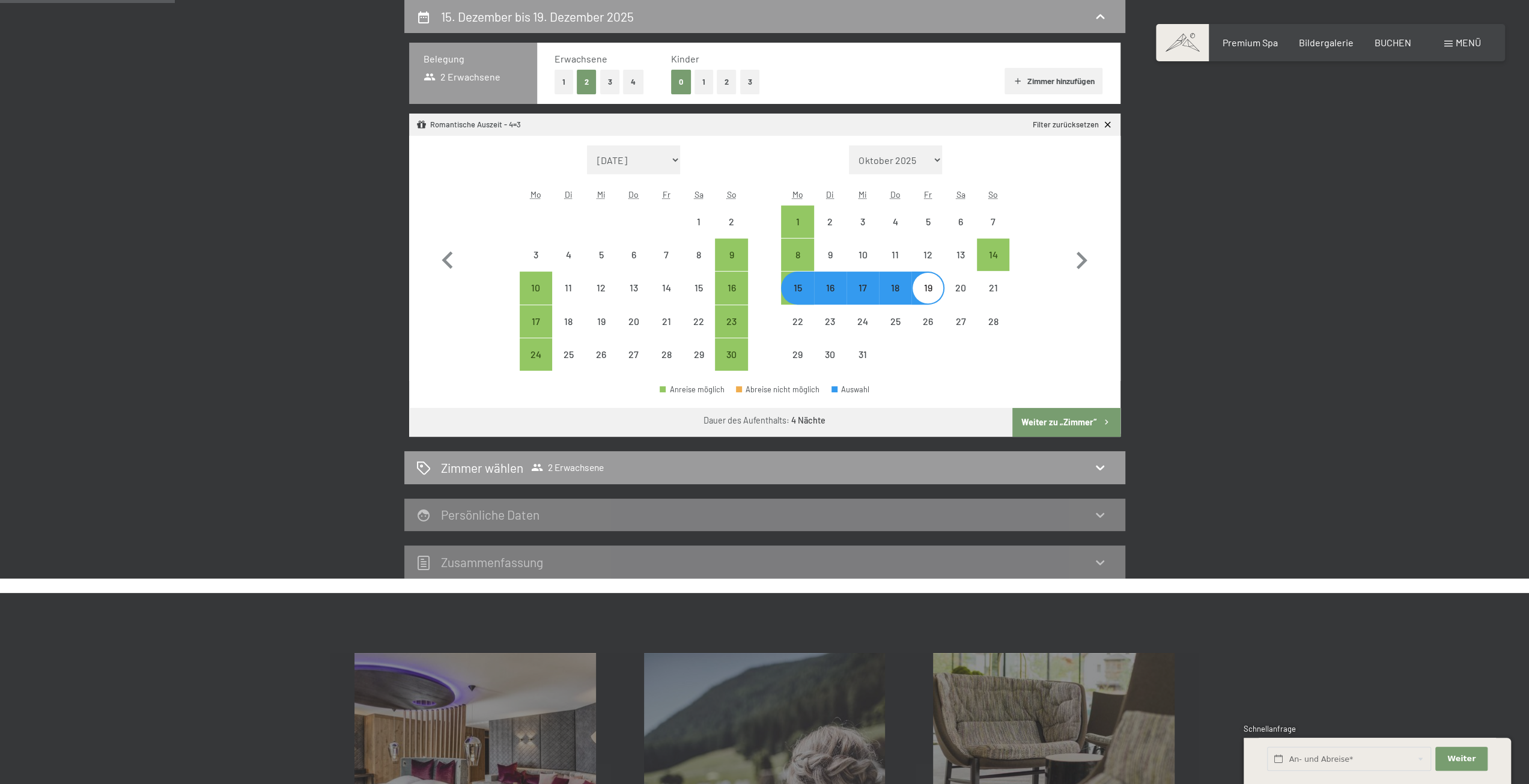
click at [1068, 121] on link "Filter zurücksetzen" at bounding box center [1073, 124] width 80 height 11
select select "[DATE]"
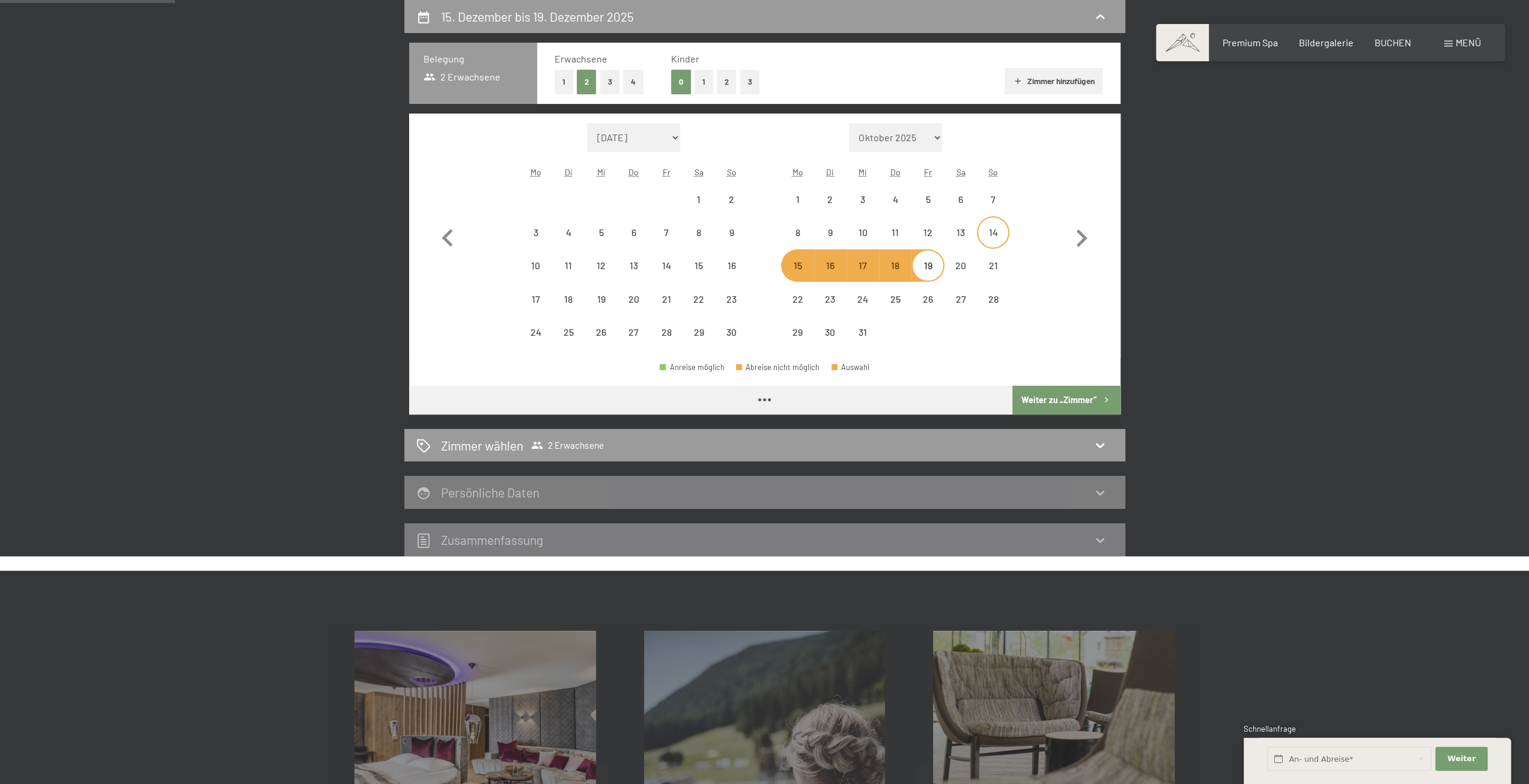
click at [994, 230] on div "14" at bounding box center [993, 242] width 30 height 30
select select "[DATE]"
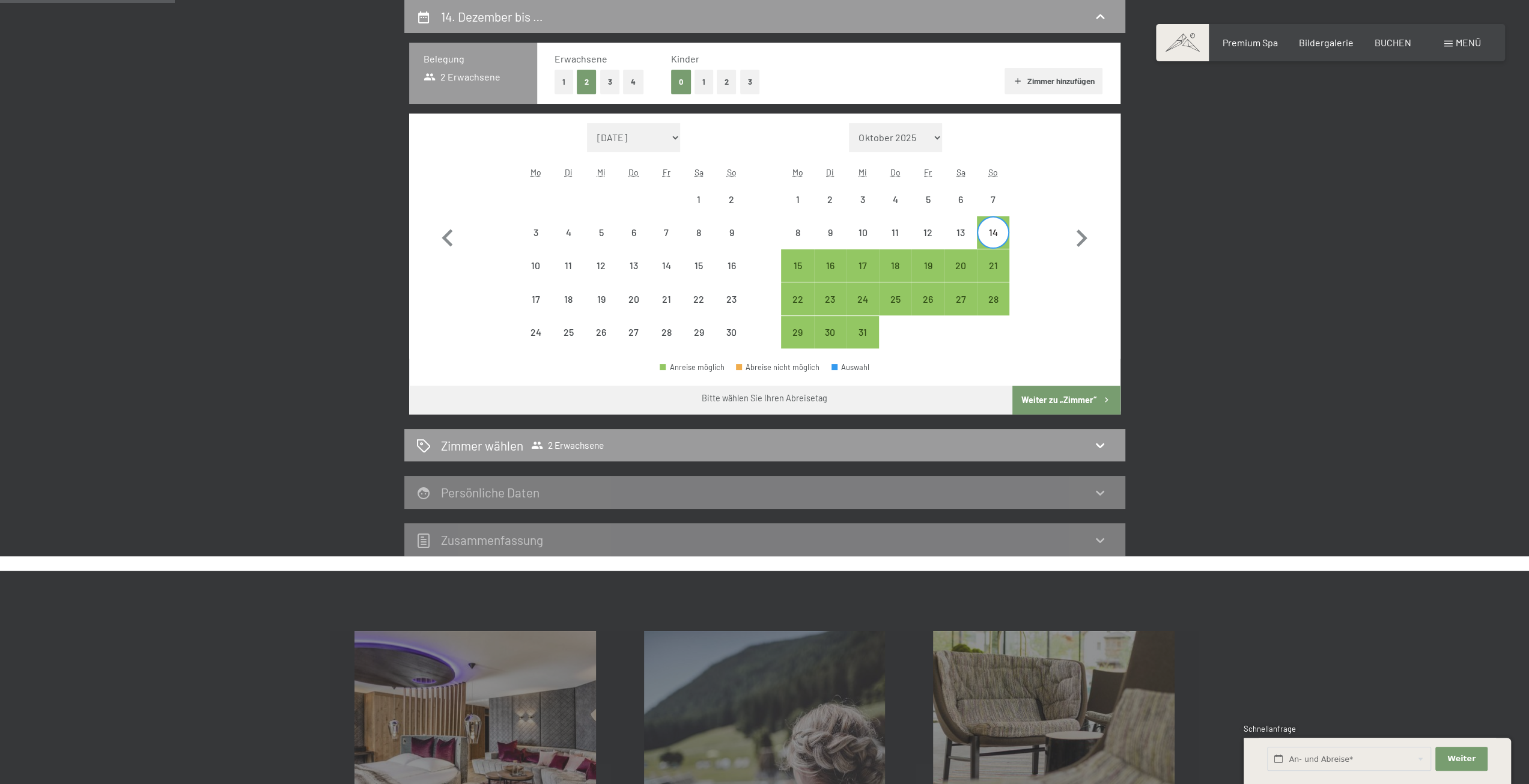
select select "[DATE]"
click at [895, 268] on div "18" at bounding box center [895, 275] width 30 height 30
select select "[DATE]"
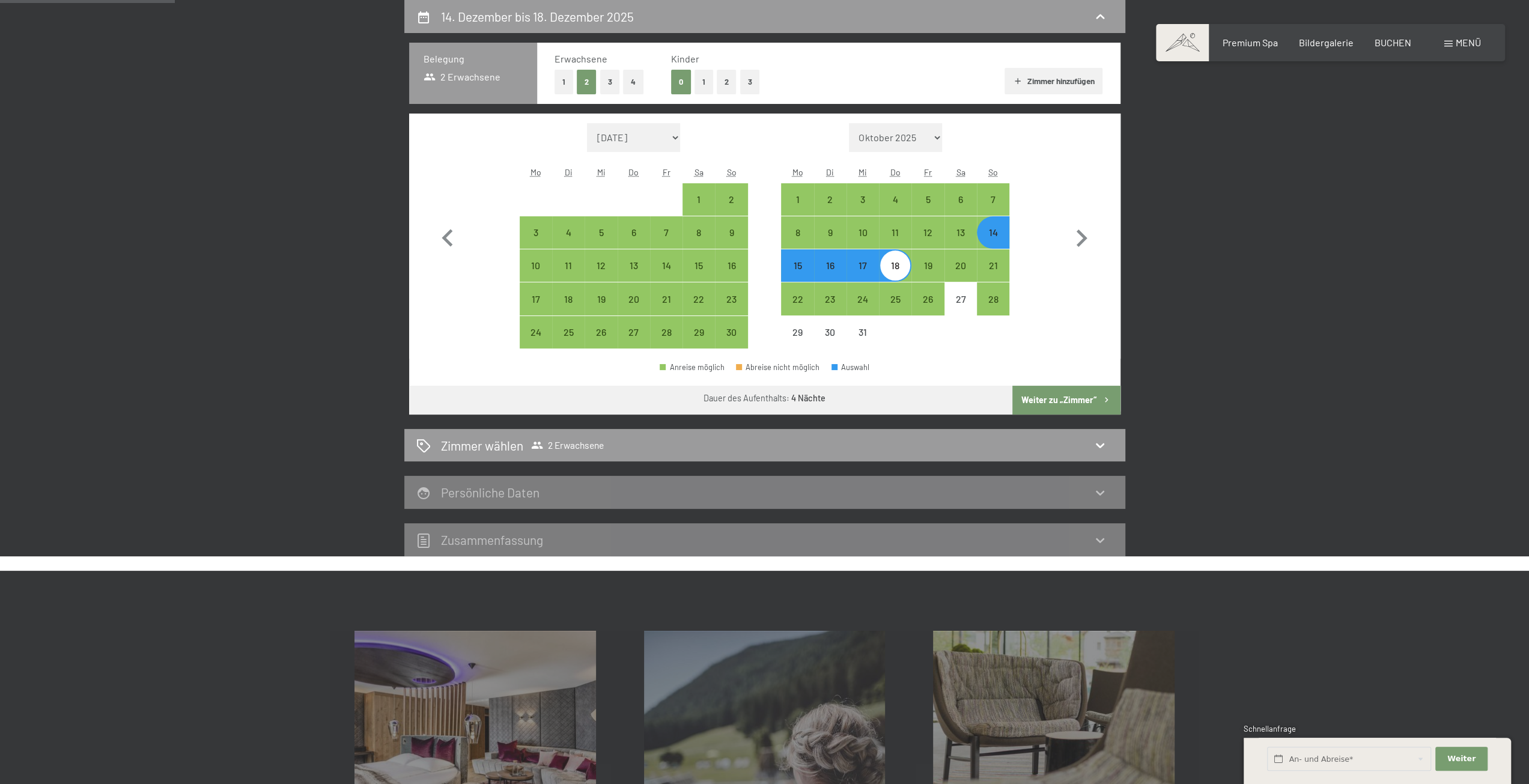
click at [1051, 395] on button "Weiter zu „Zimmer“" at bounding box center [1066, 400] width 108 height 29
select select "[DATE]"
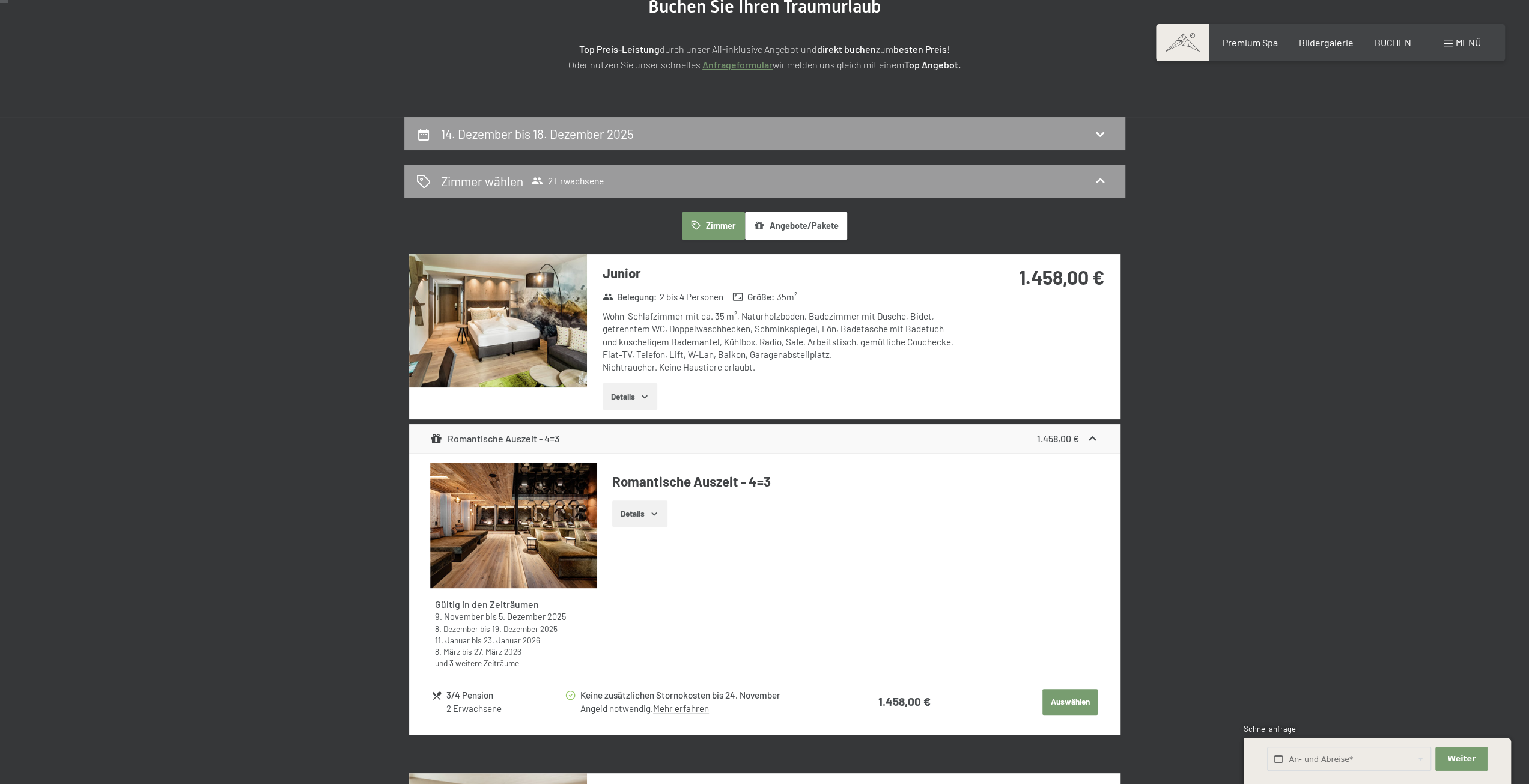
scroll to position [0, 0]
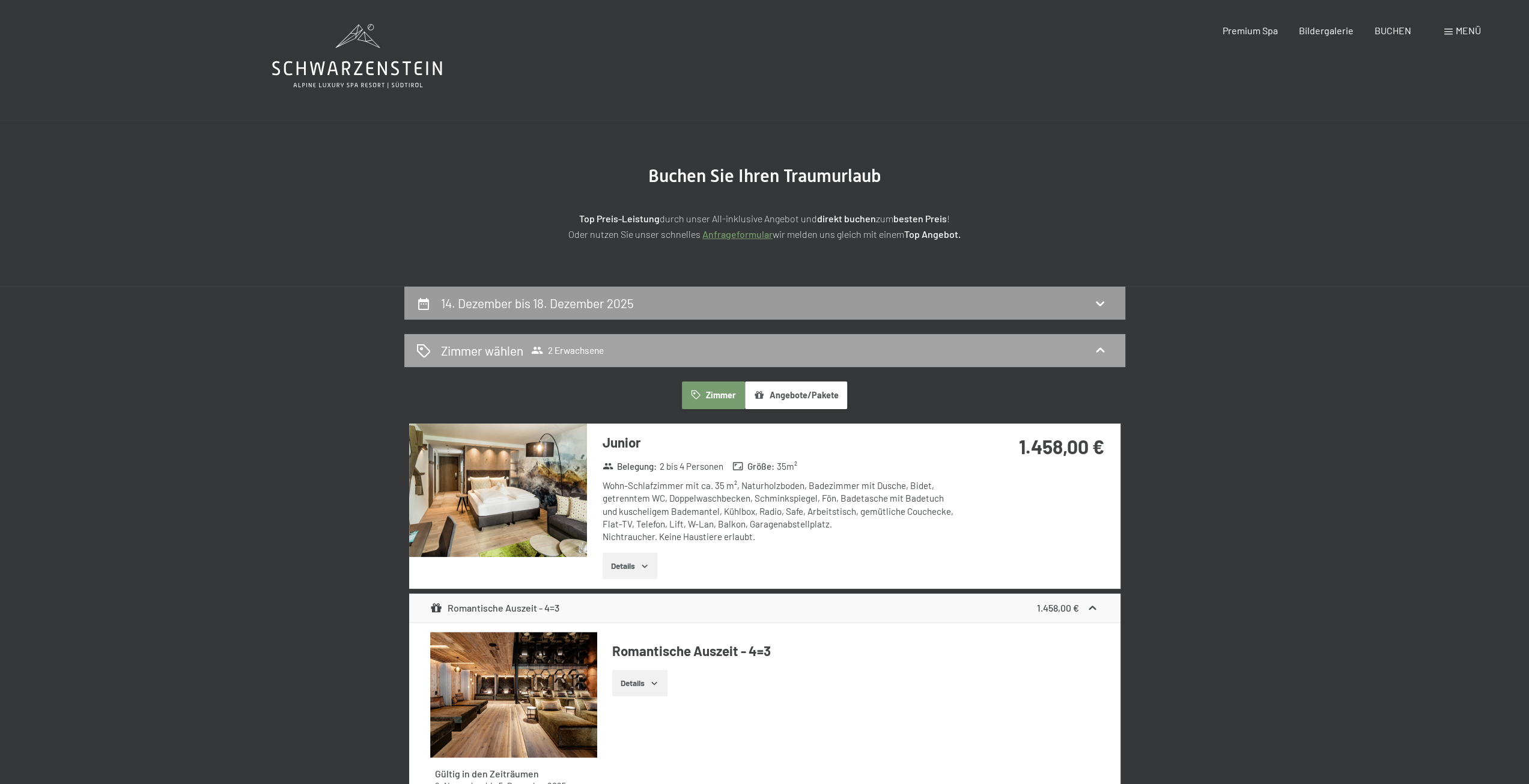
click at [646, 350] on div "Zimmer wählen 2 Erwachsene" at bounding box center [764, 351] width 697 height 17
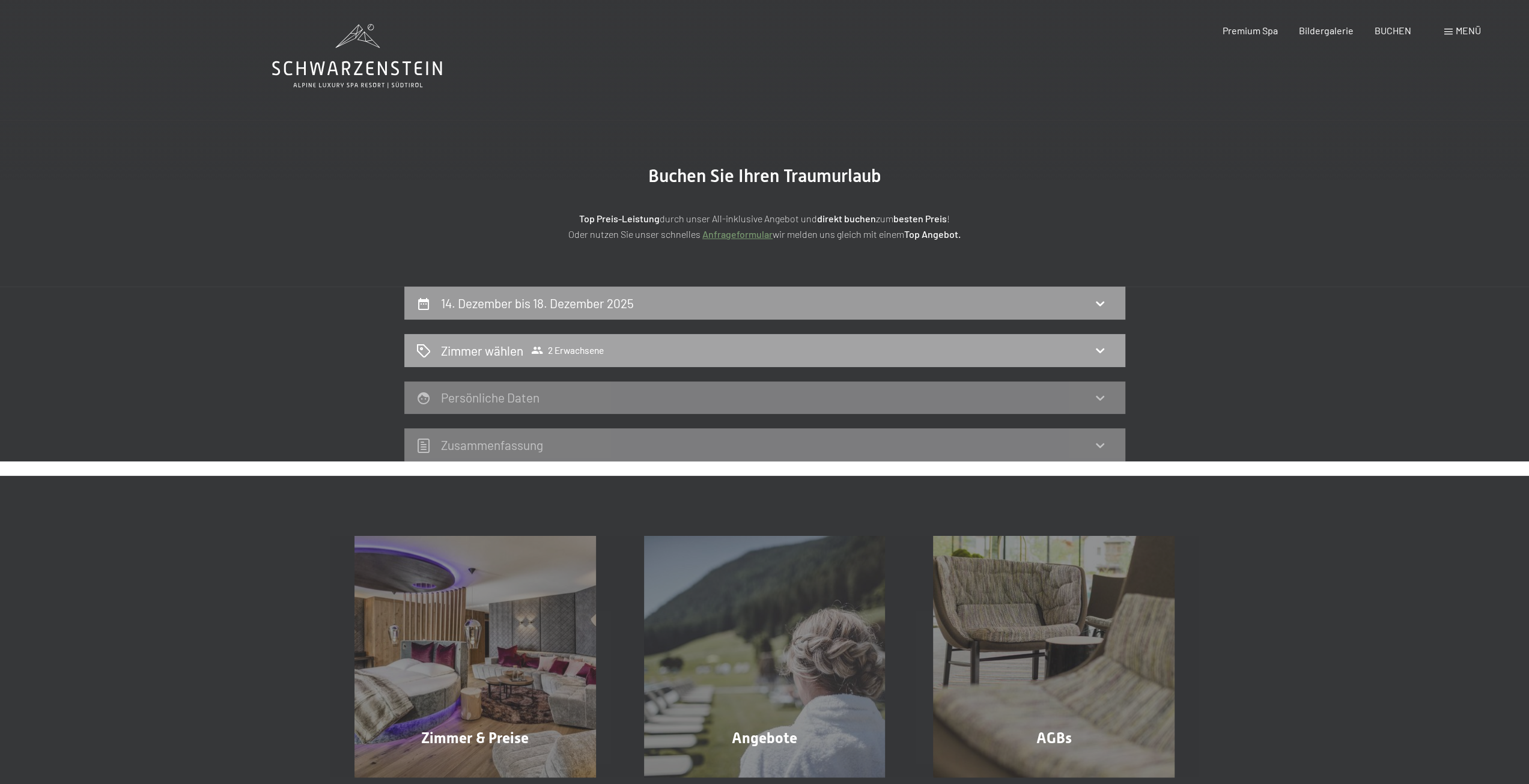
click at [603, 340] on div "Zimmer wählen 2 Erwachsene" at bounding box center [765, 350] width 721 height 33
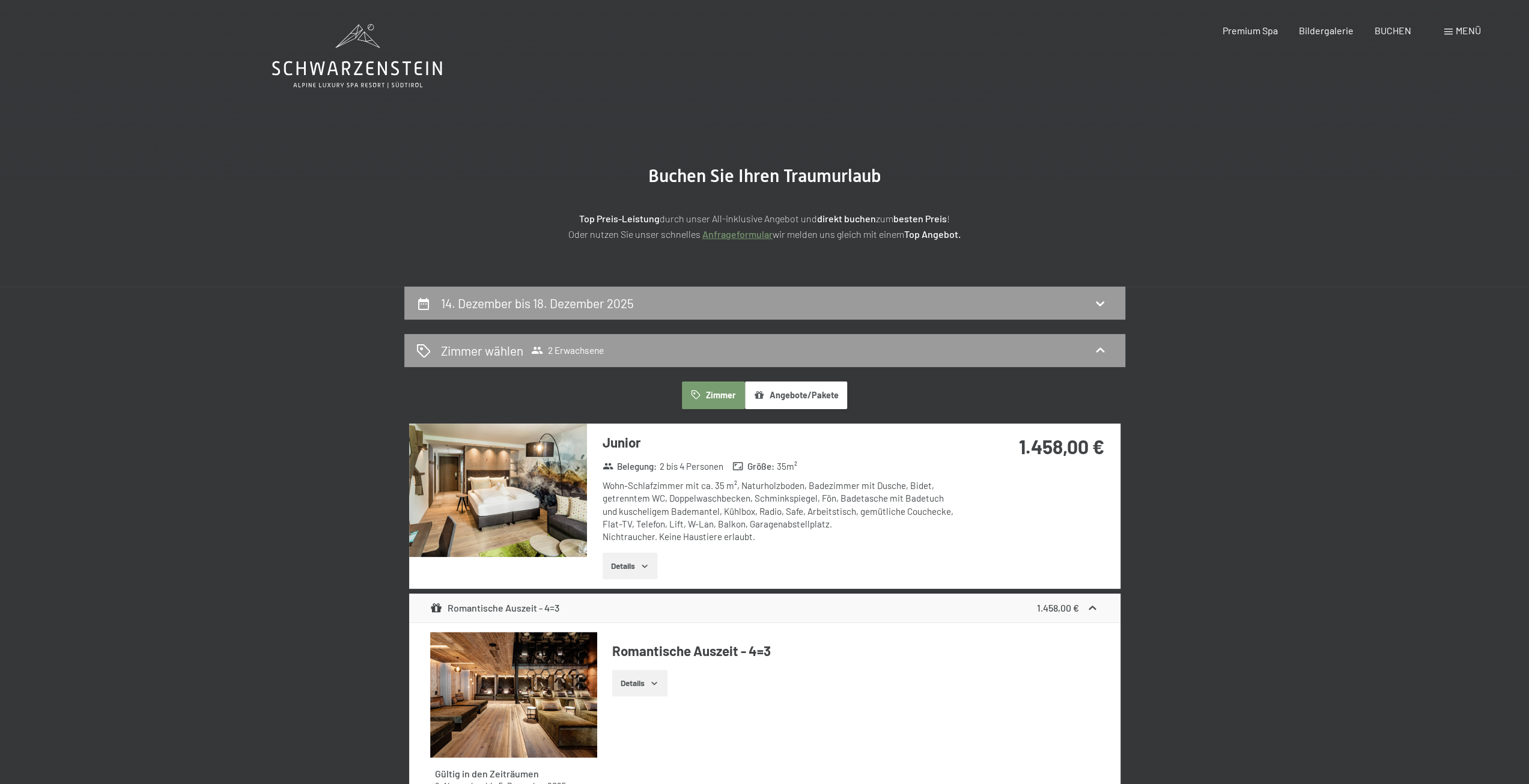
click at [649, 299] on div "14. Dezember bis 18. Dezember 2025" at bounding box center [764, 303] width 697 height 17
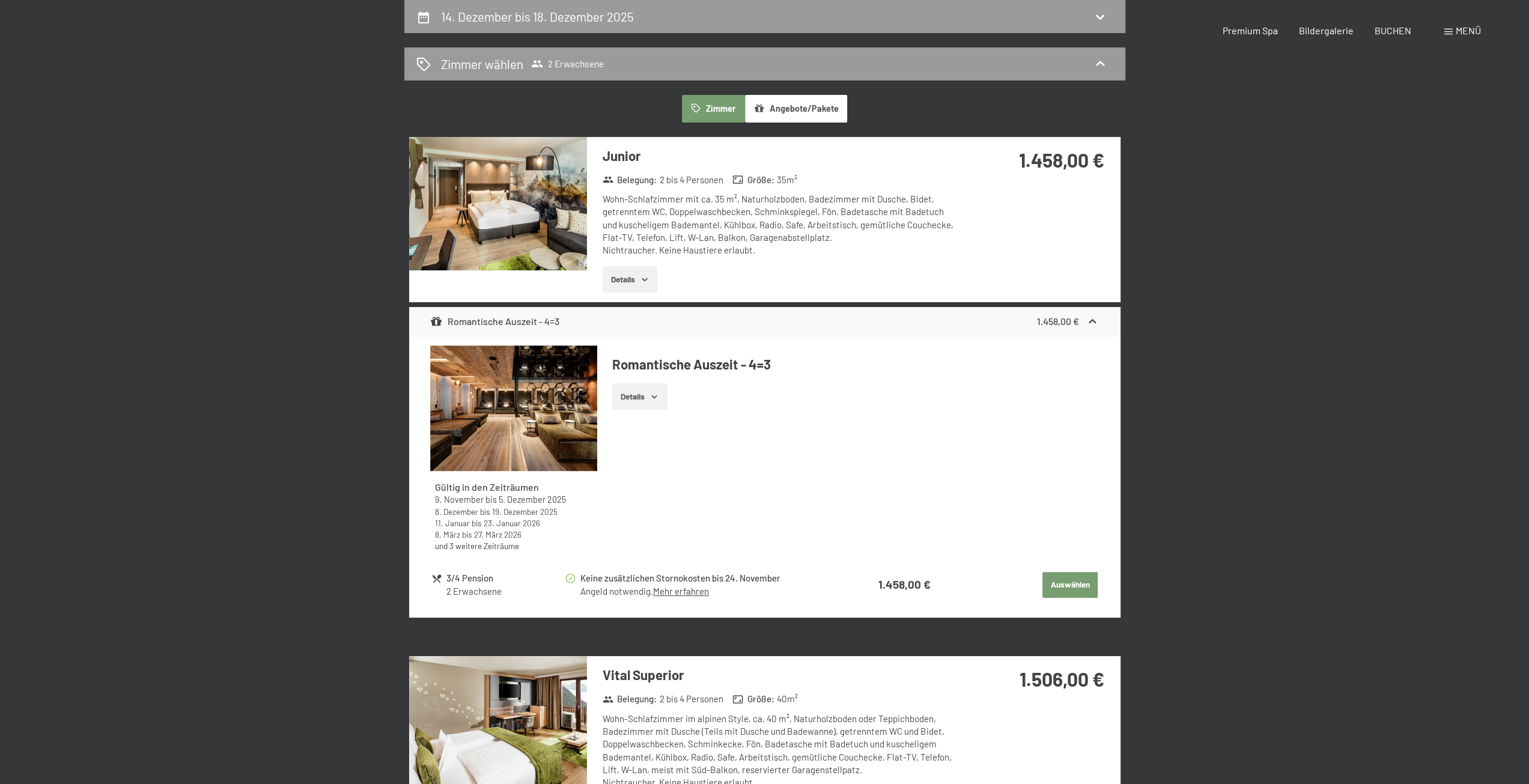
select select "[DATE]"
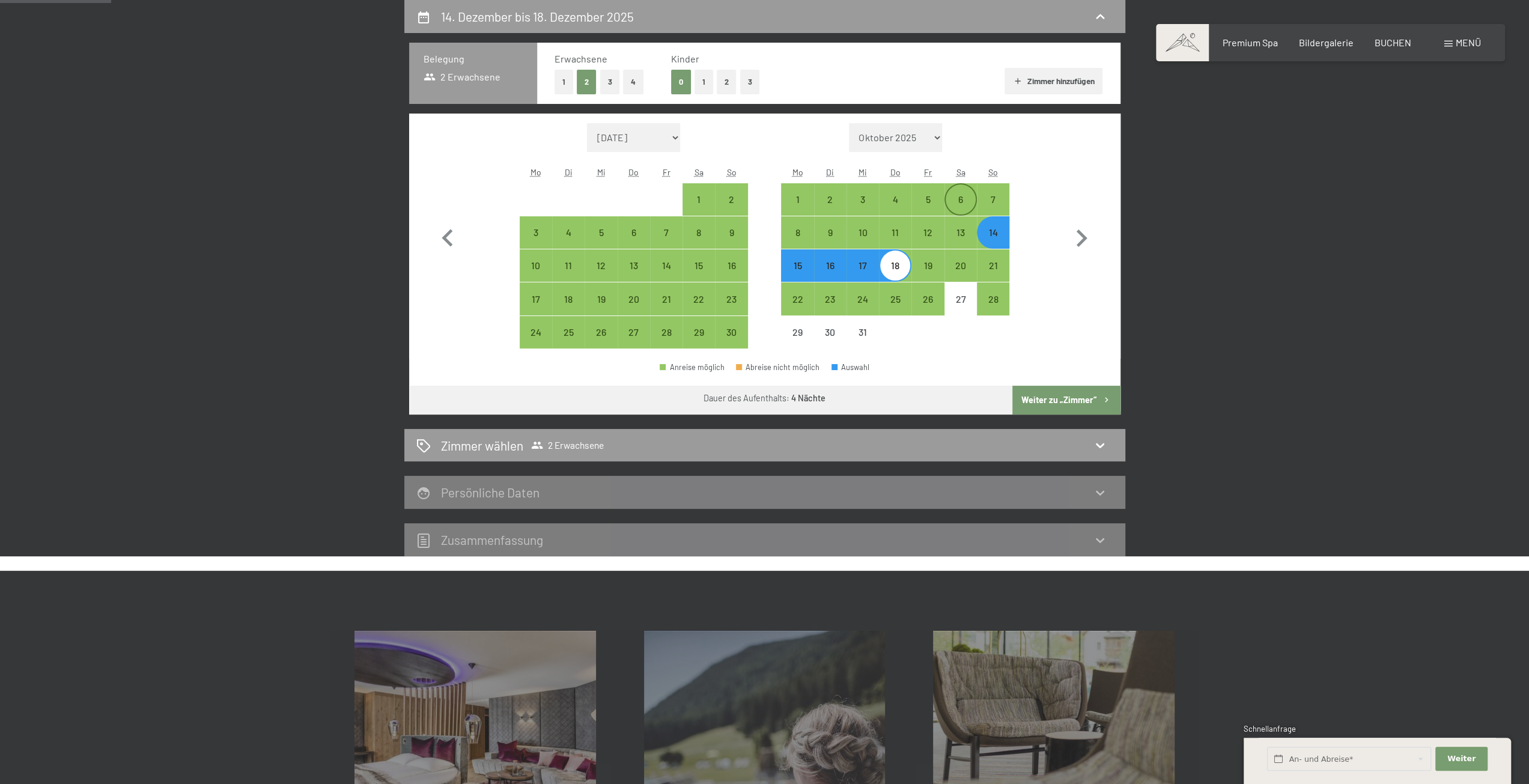
click at [959, 200] on div "6" at bounding box center [961, 209] width 30 height 30
select select "[DATE]"
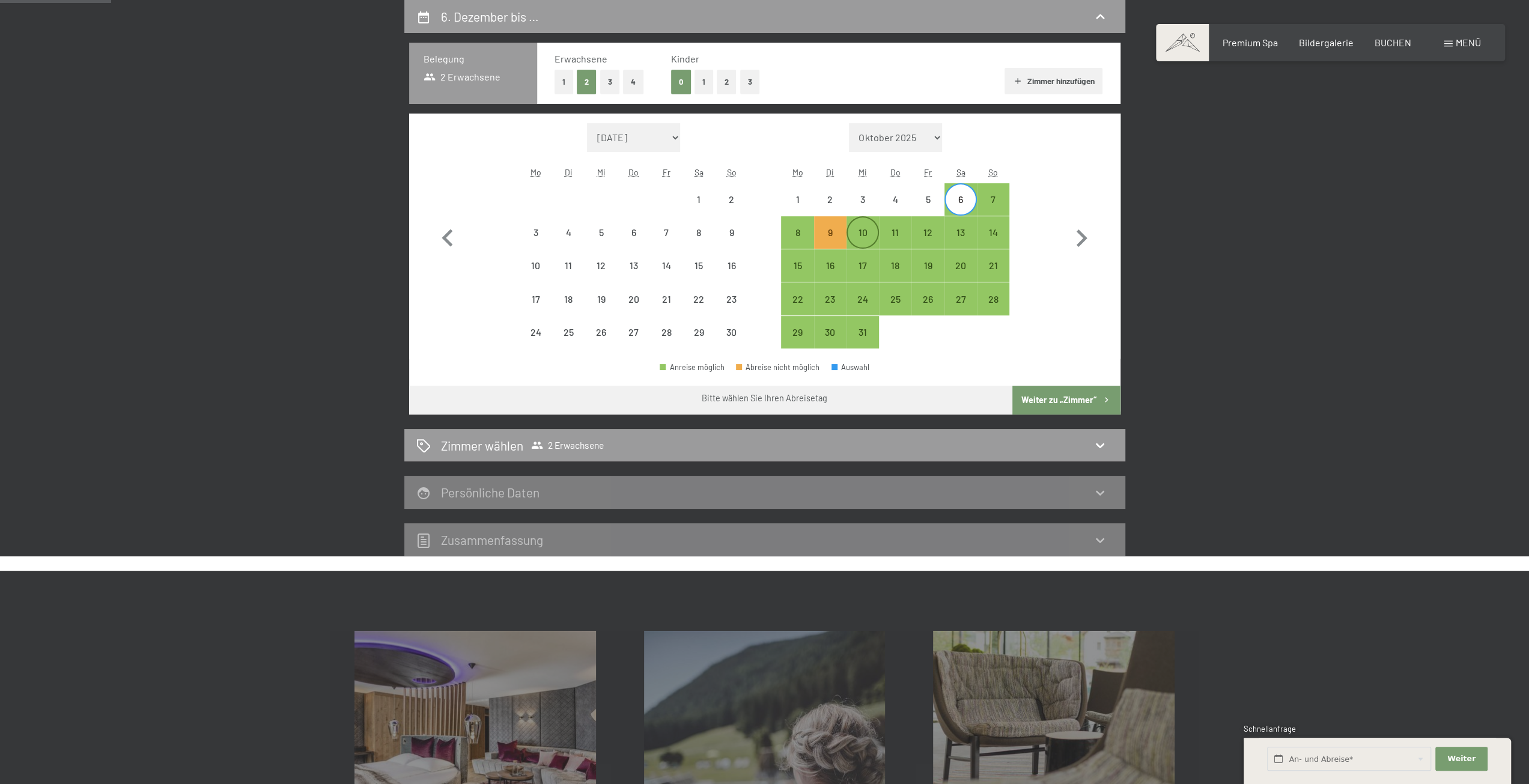
click at [858, 229] on div "10" at bounding box center [863, 242] width 30 height 30
select select "[DATE]"
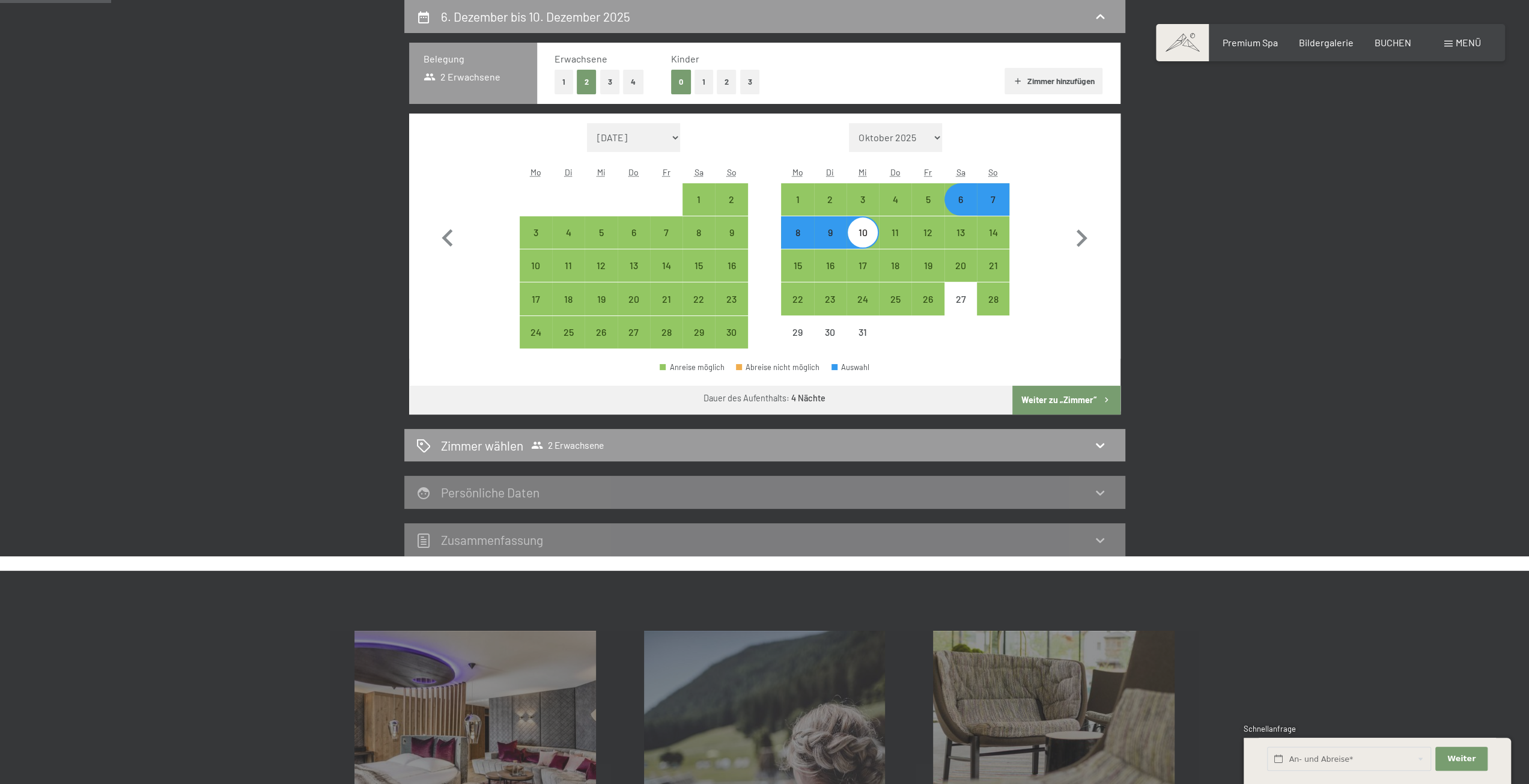
click at [1077, 386] on button "Weiter zu „Zimmer“" at bounding box center [1066, 400] width 108 height 29
select select "[DATE]"
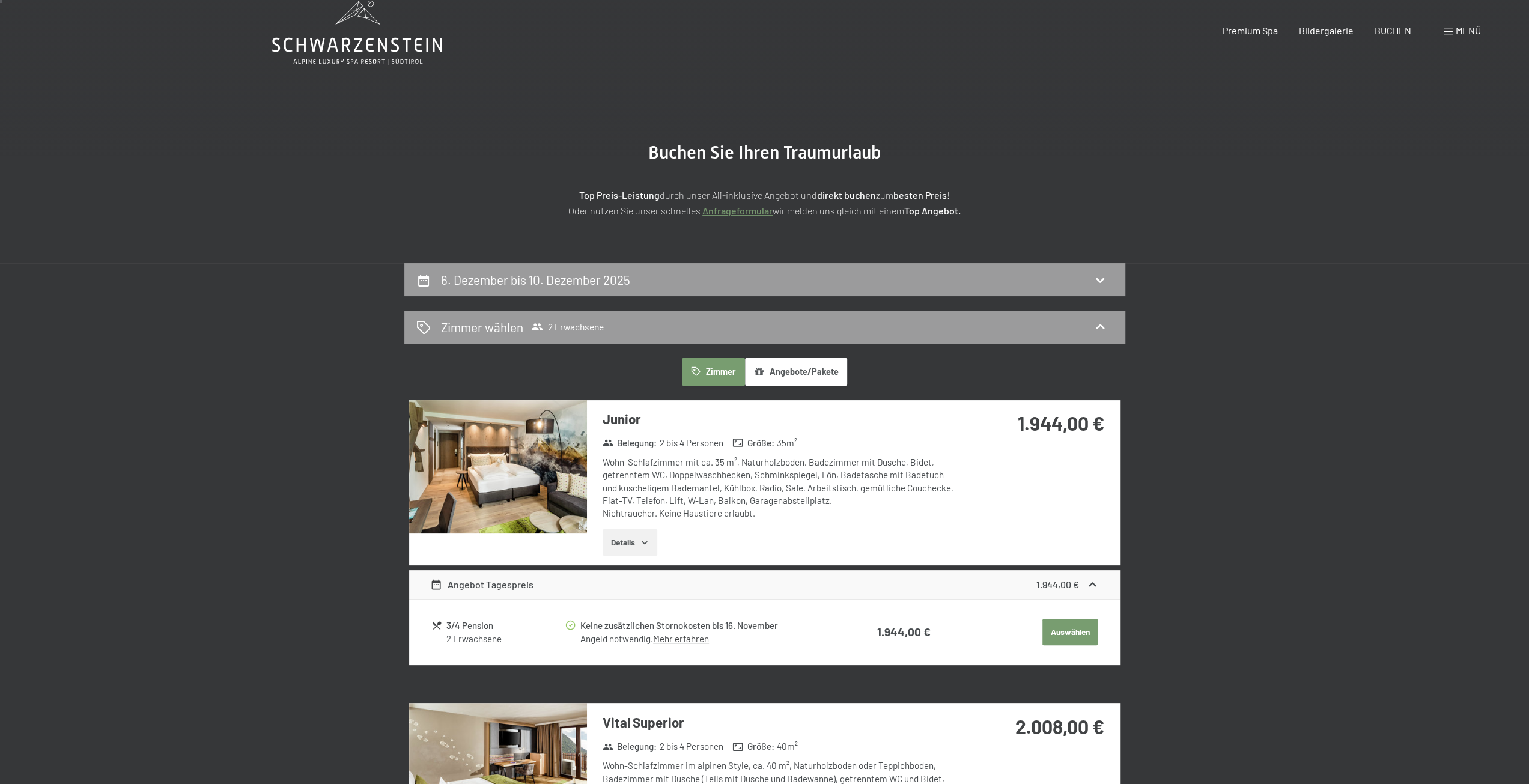
scroll to position [60, 0]
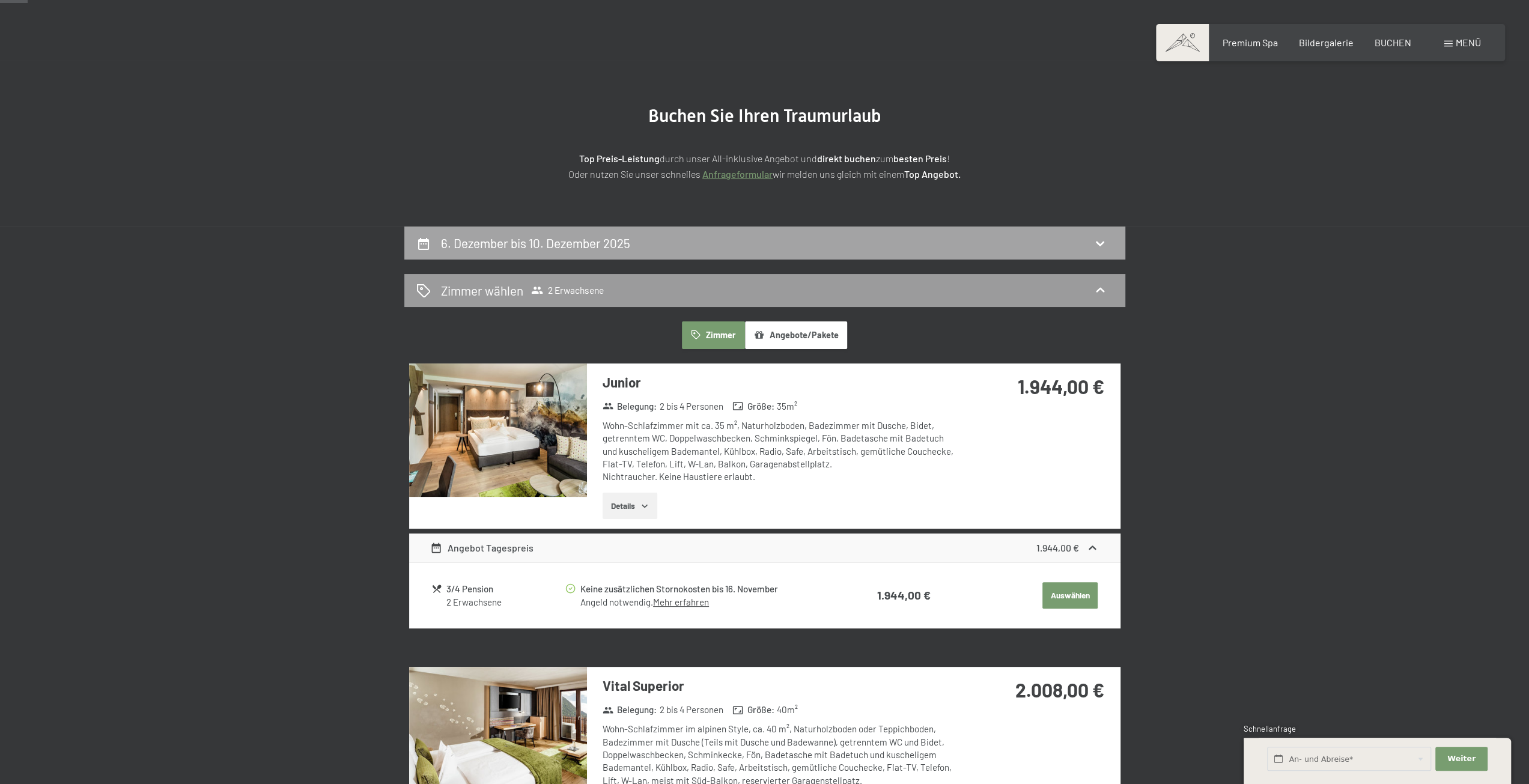
click at [546, 249] on h2 "6. Dezember bis 10. Dezember 2025" at bounding box center [535, 242] width 189 height 15
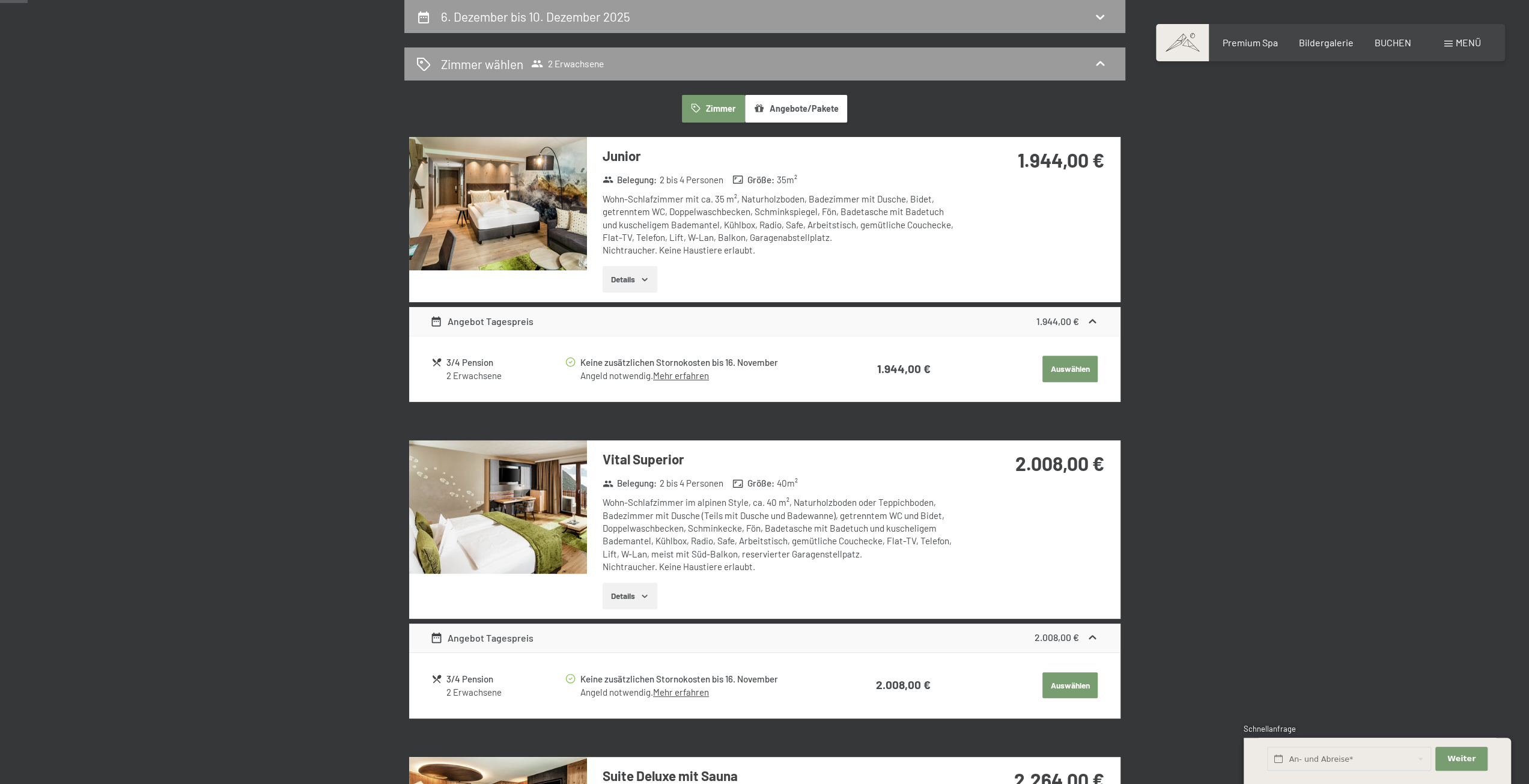
select select "[DATE]"
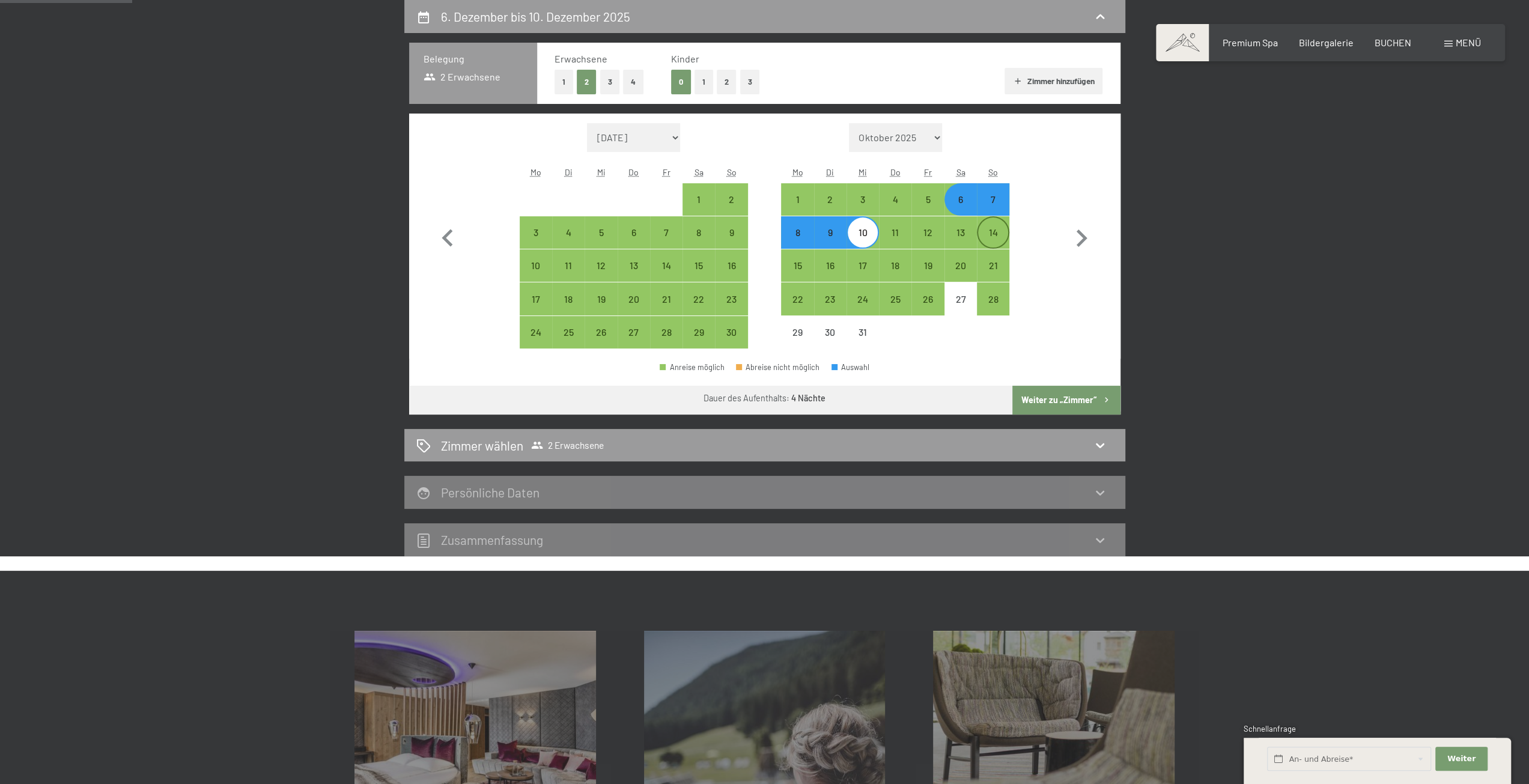
click at [995, 231] on div "14" at bounding box center [993, 242] width 30 height 30
select select "[DATE]"
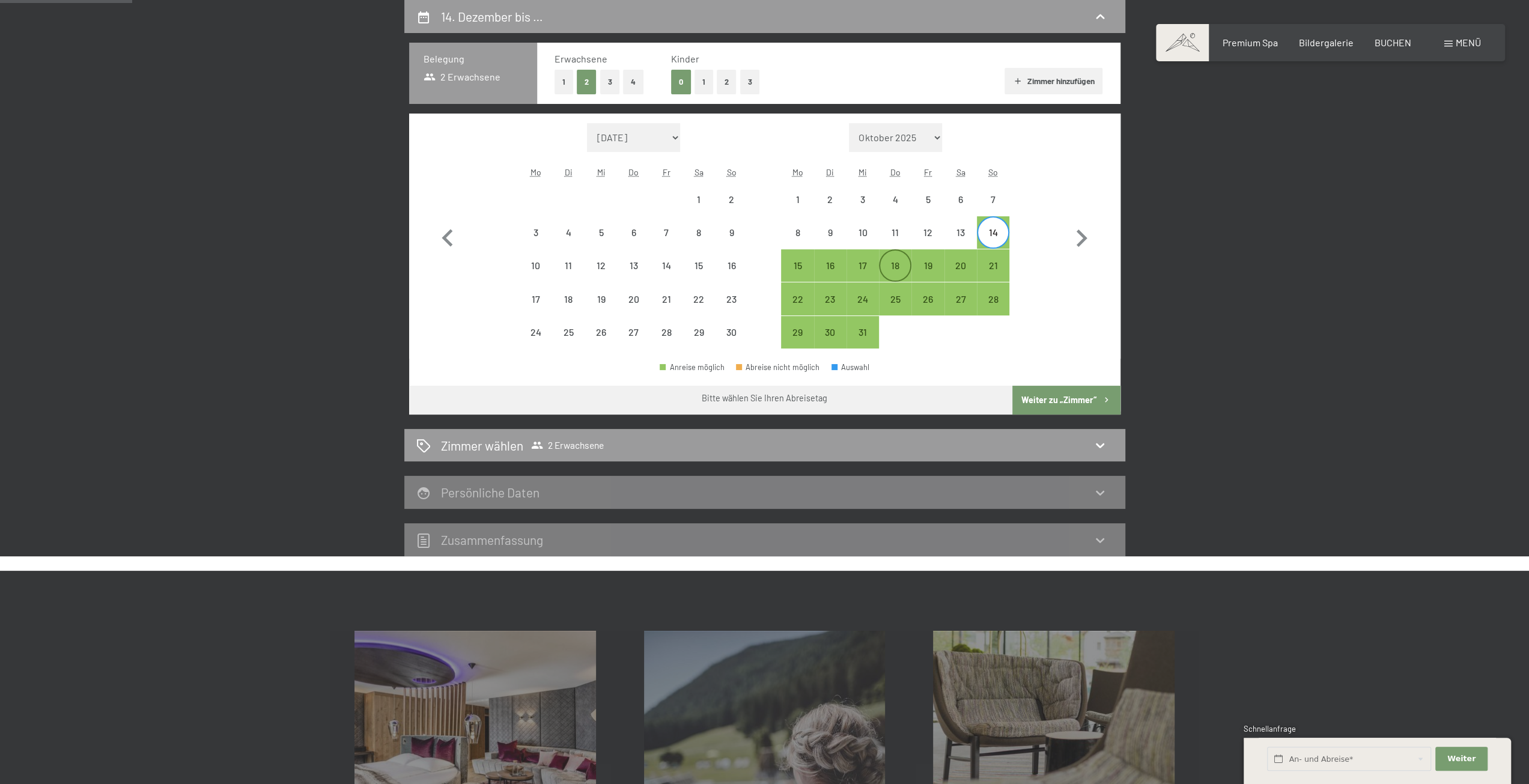
click at [885, 257] on div "18" at bounding box center [895, 266] width 30 height 30
select select "[DATE]"
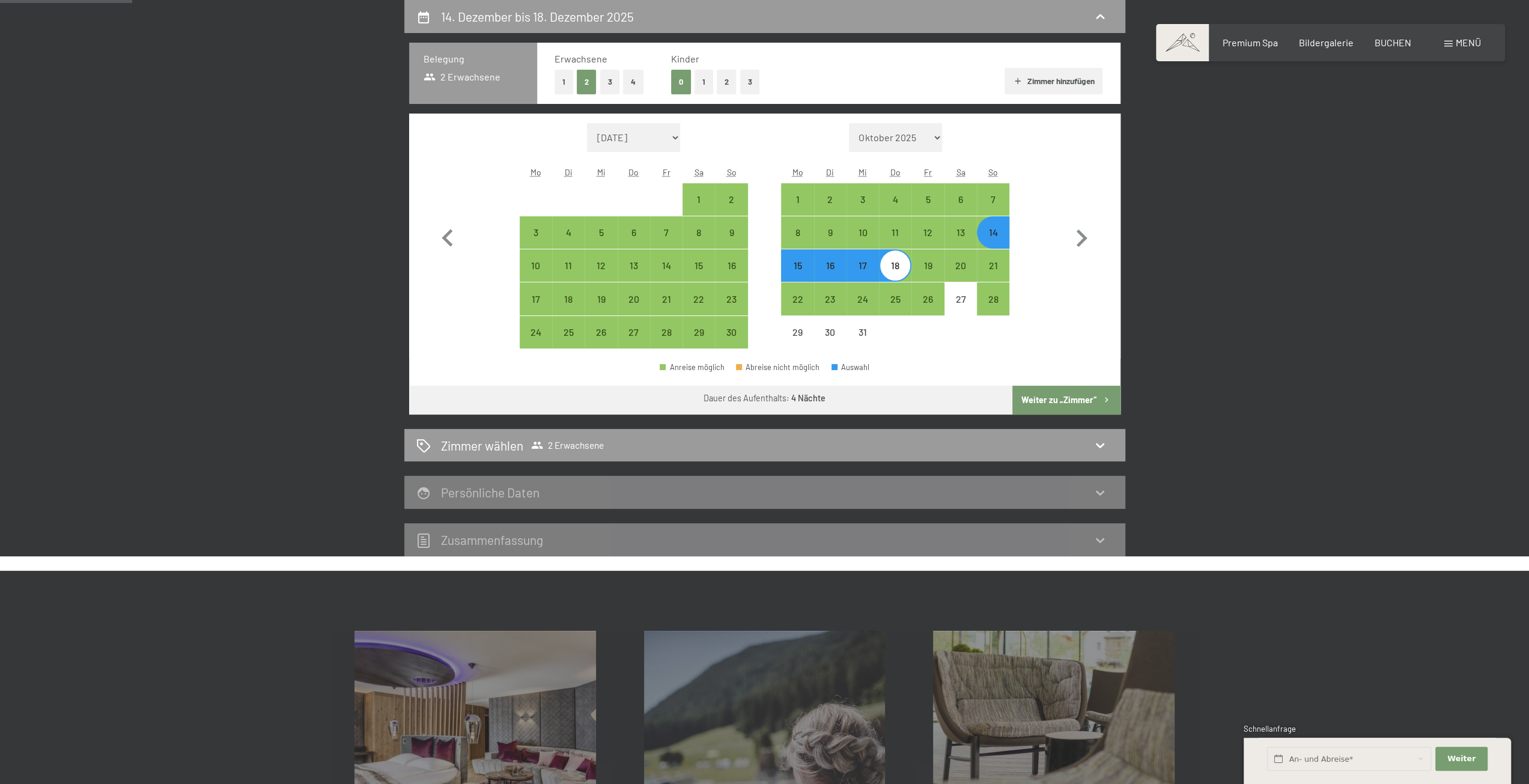
click at [1092, 397] on button "Weiter zu „Zimmer“" at bounding box center [1066, 400] width 108 height 29
select select "[DATE]"
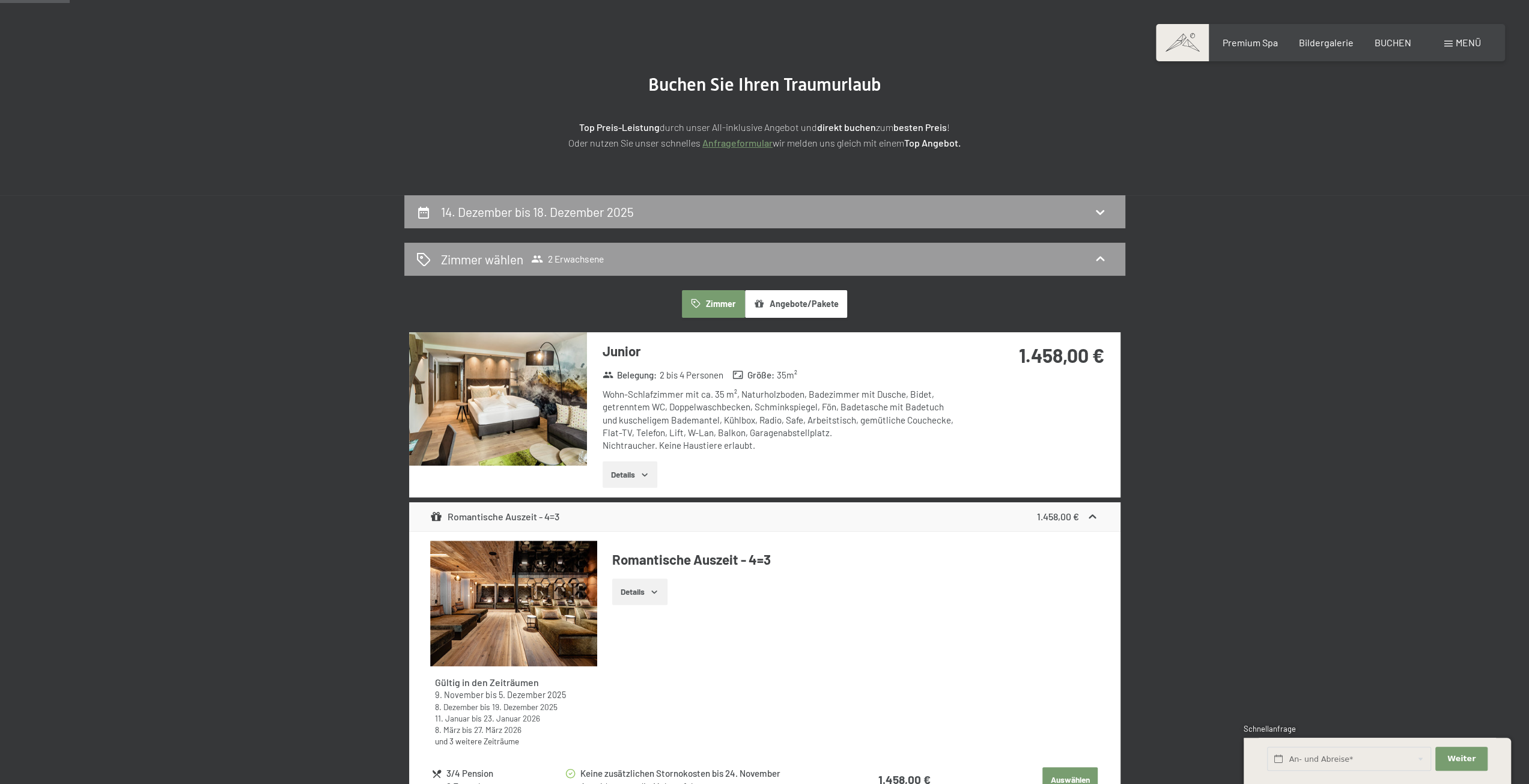
scroll to position [180, 0]
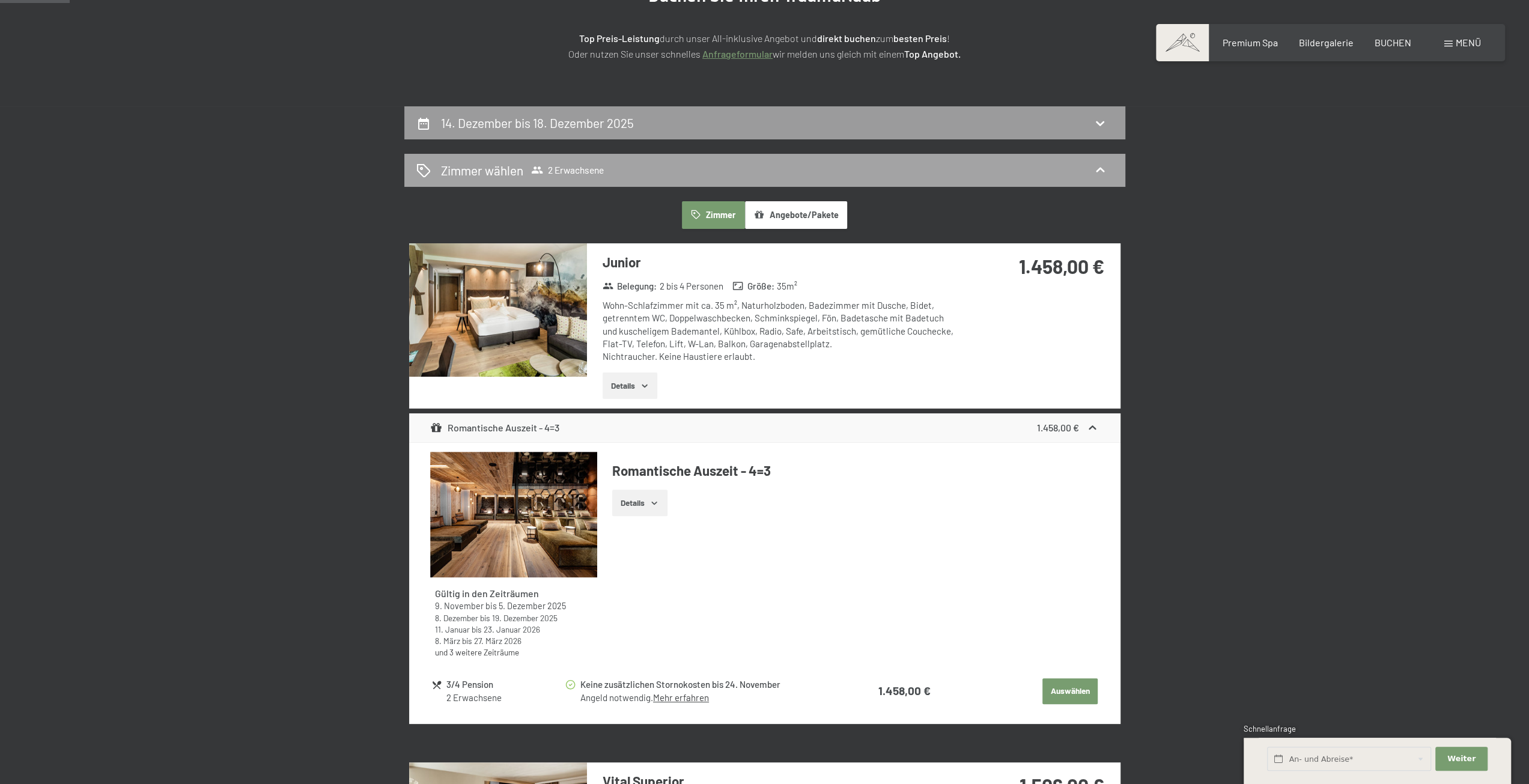
click at [1100, 172] on icon at bounding box center [1100, 170] width 14 height 14
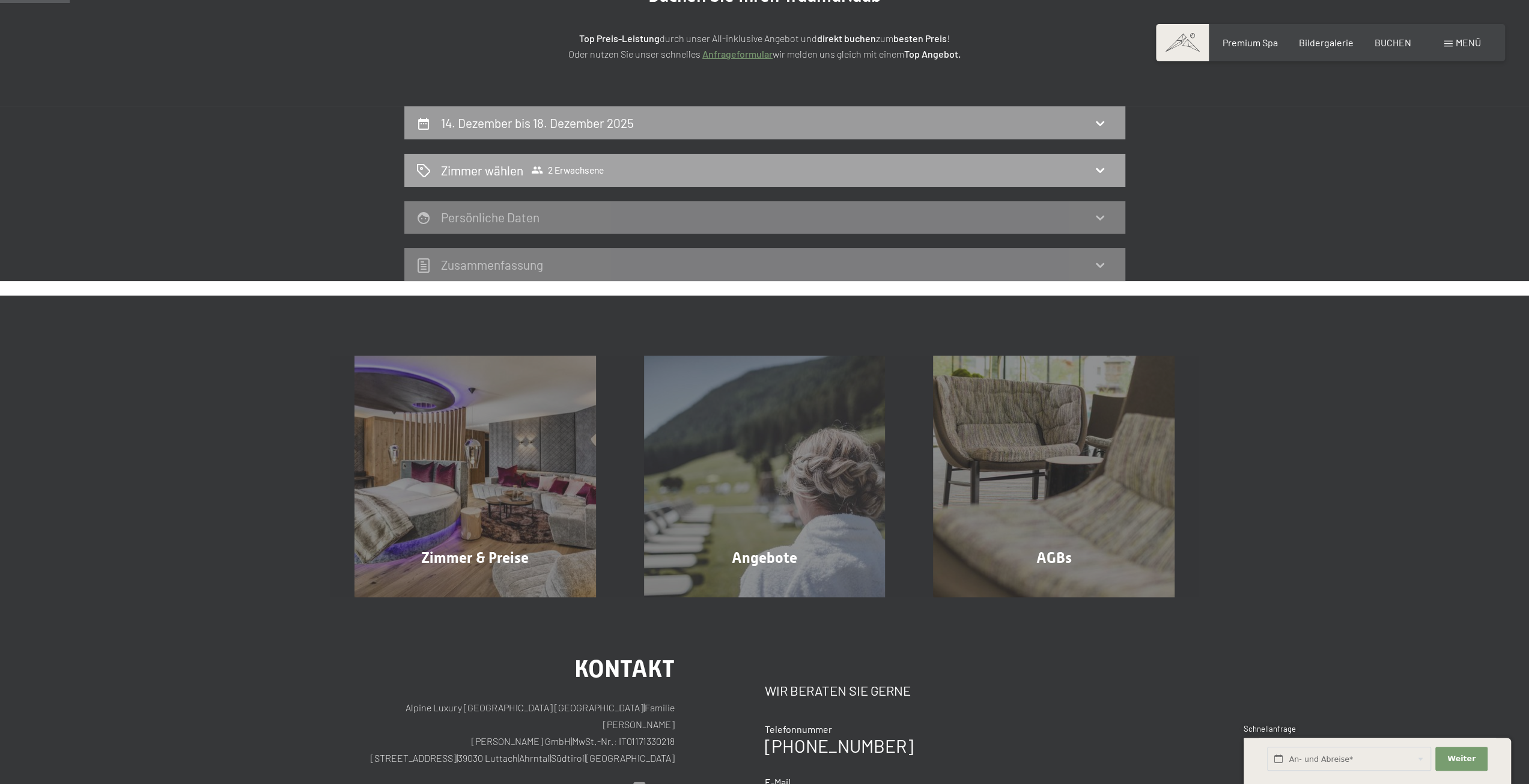
click at [1095, 174] on icon at bounding box center [1100, 170] width 14 height 14
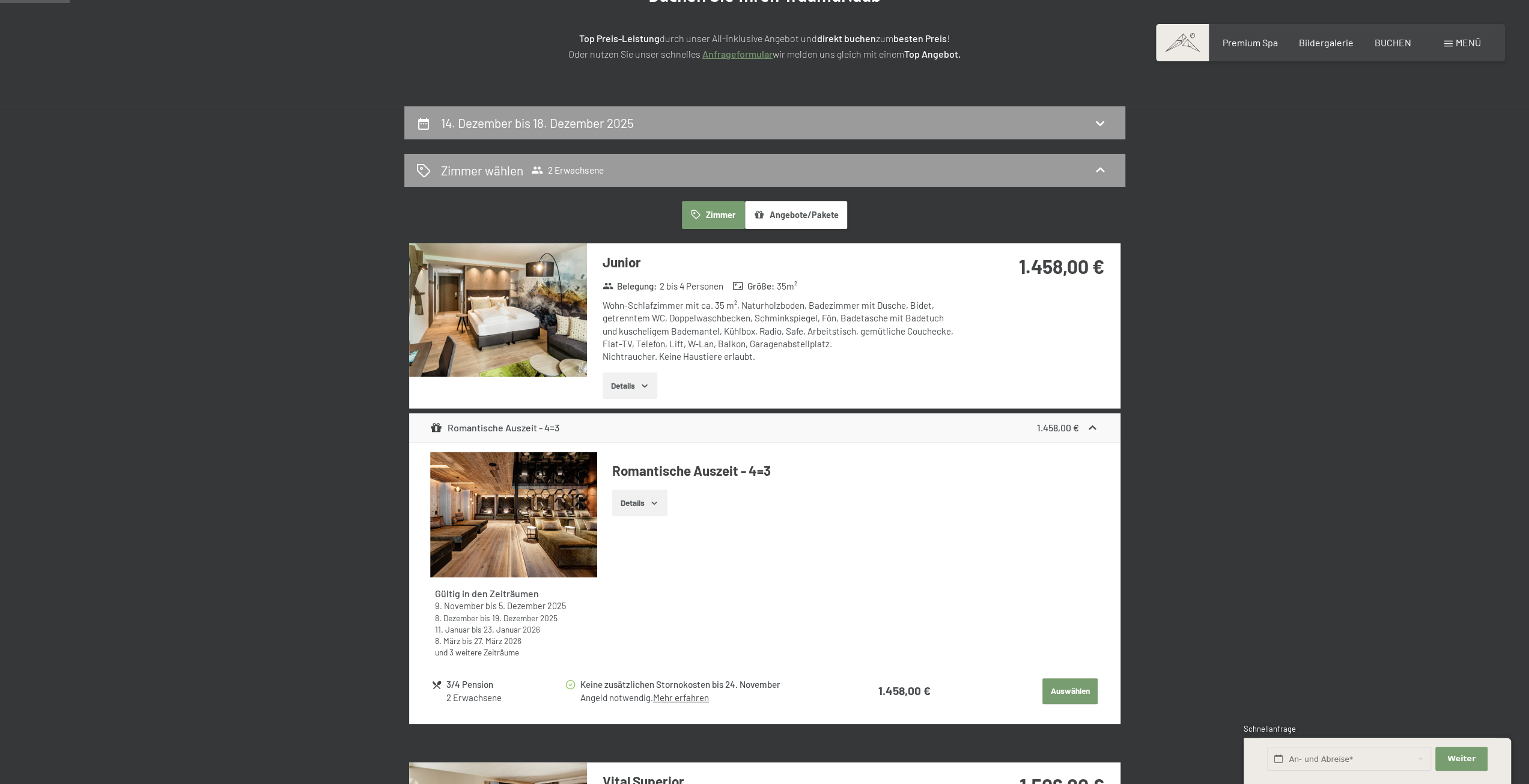
click at [1034, 317] on div "1.458,00 €" at bounding box center [1040, 281] width 160 height 75
click at [934, 433] on div "Romantische Auszeit - 4=3 1.458,00 €" at bounding box center [765, 428] width 712 height 29
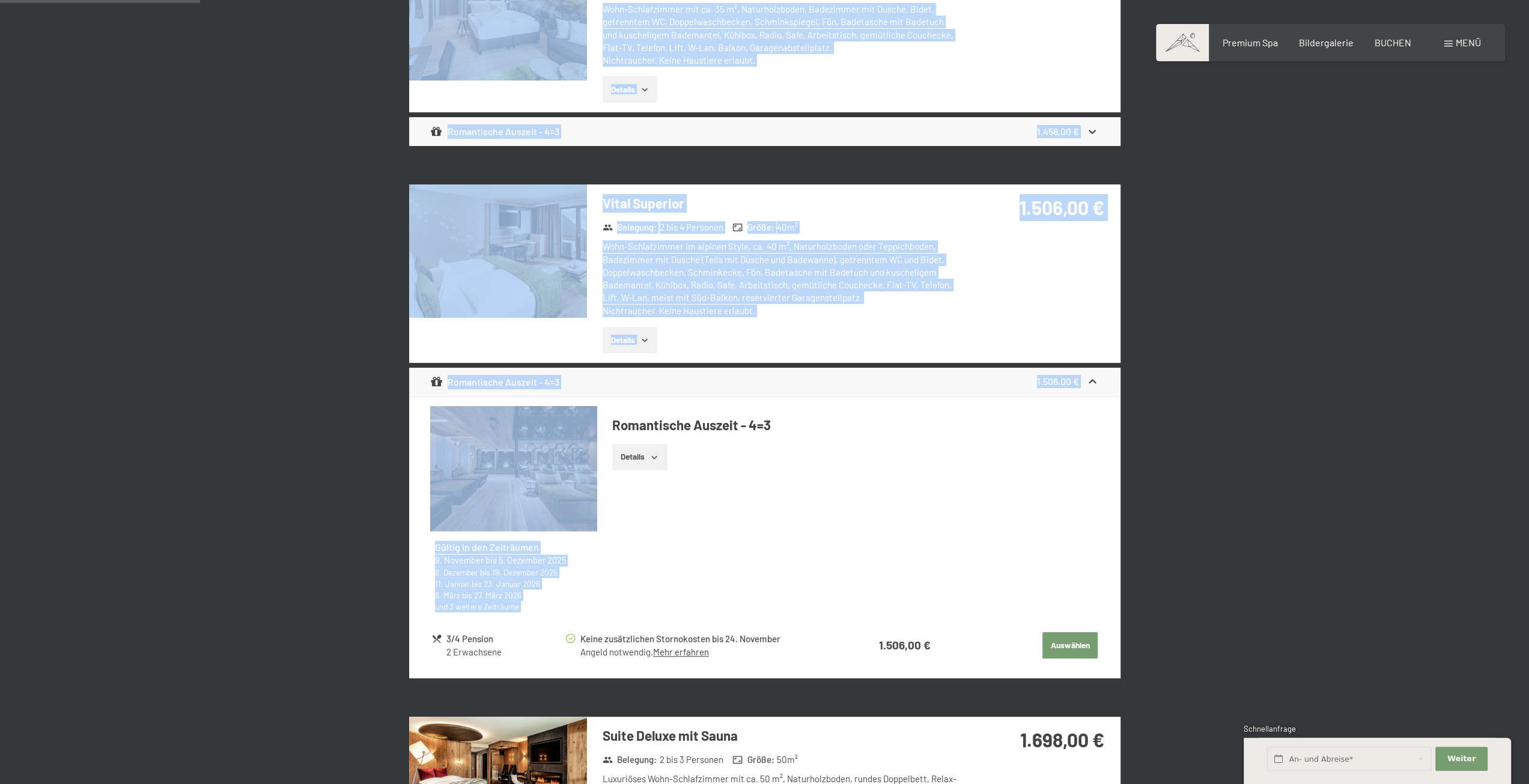
scroll to position [481, 0]
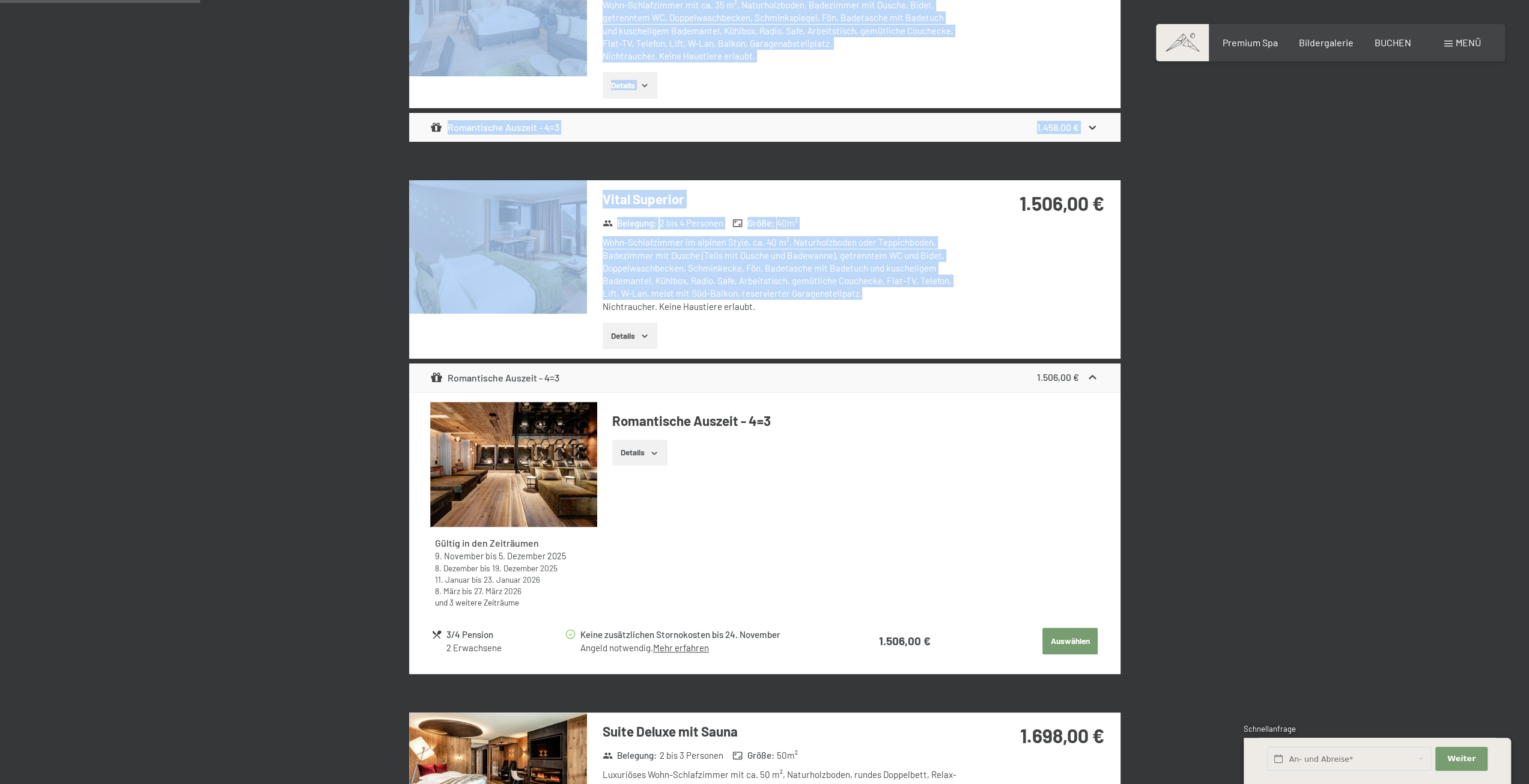
drag, startPoint x: 649, startPoint y: 174, endPoint x: 911, endPoint y: 287, distance: 285.3
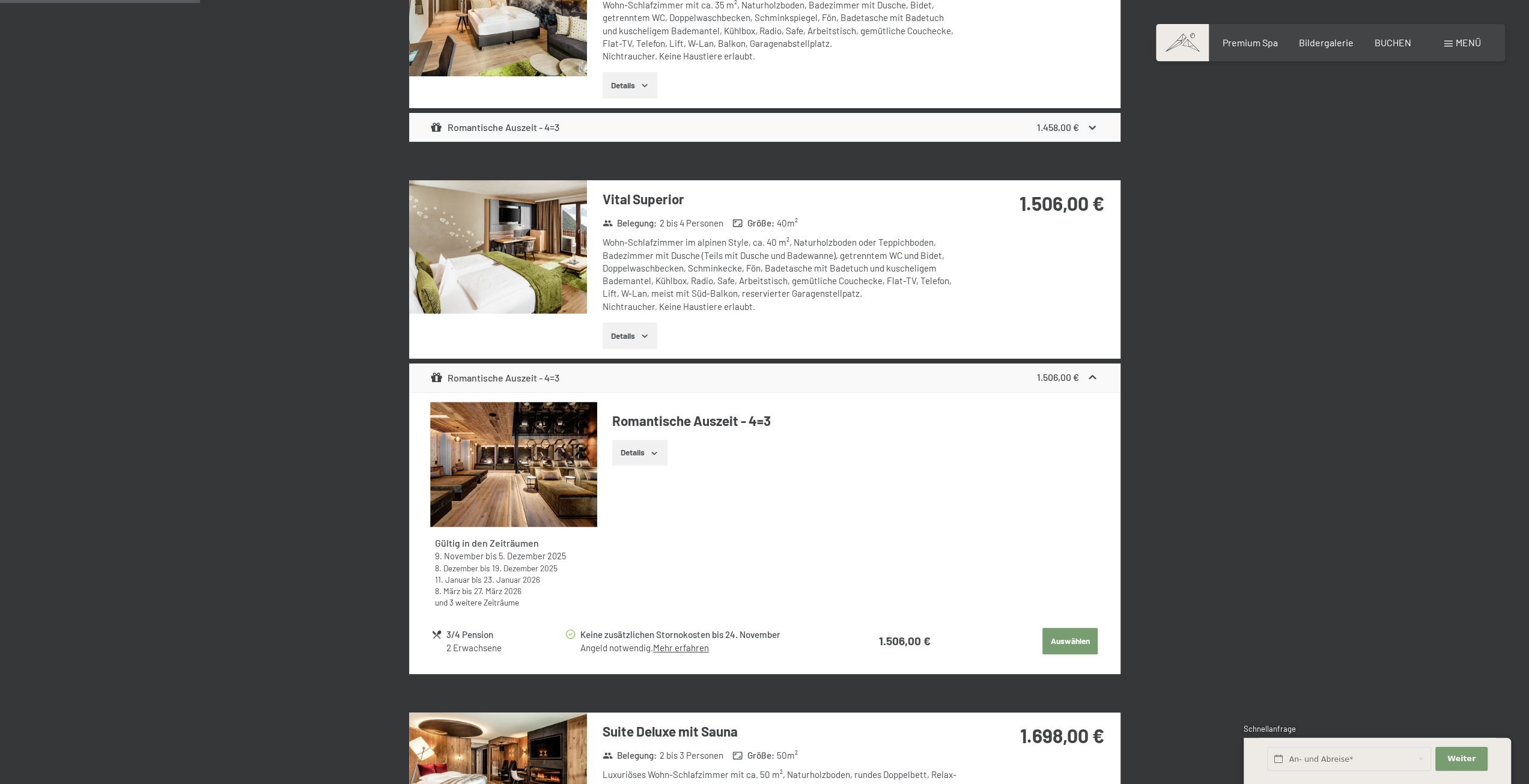
click at [1099, 378] on icon at bounding box center [1092, 377] width 12 height 12
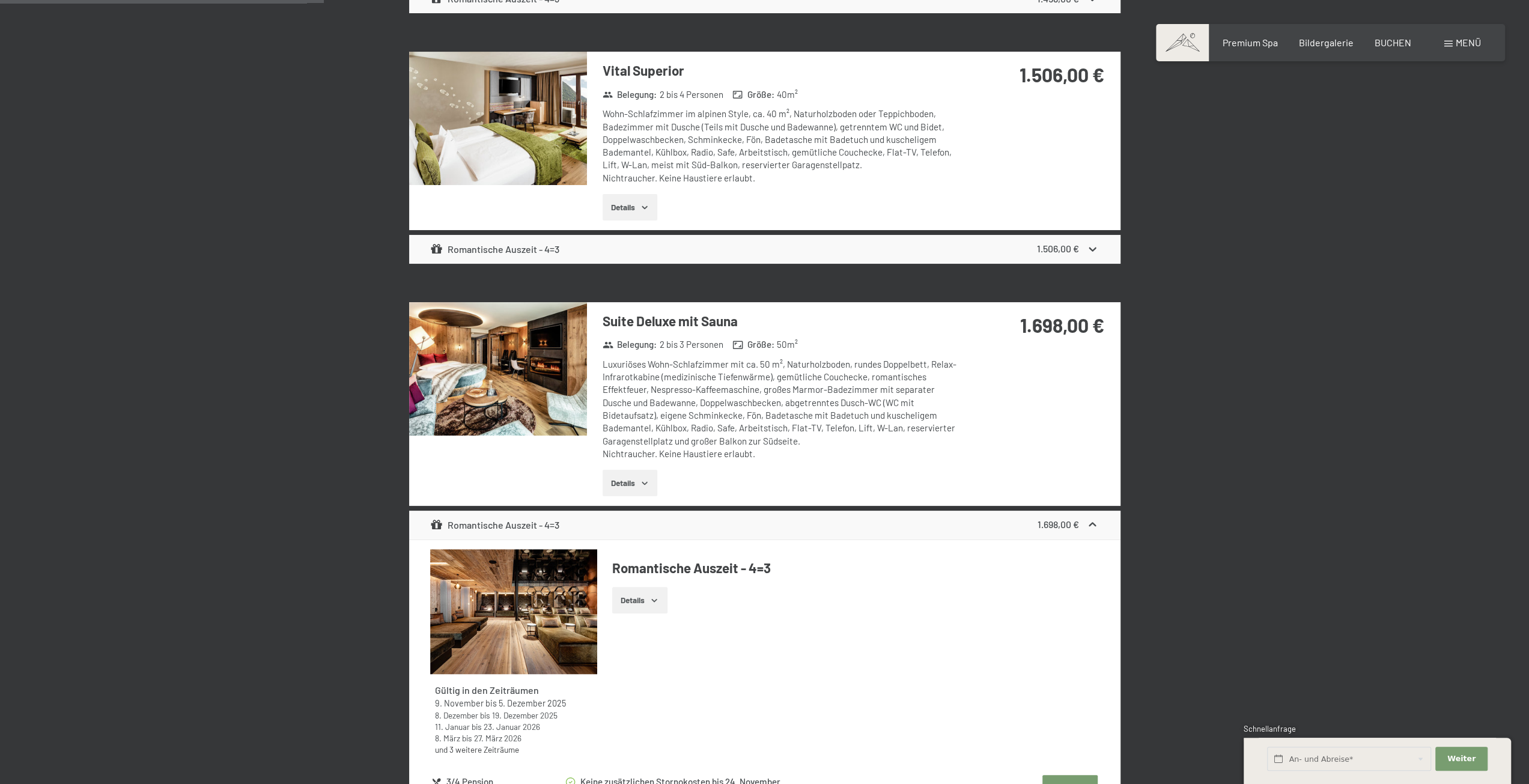
scroll to position [721, 0]
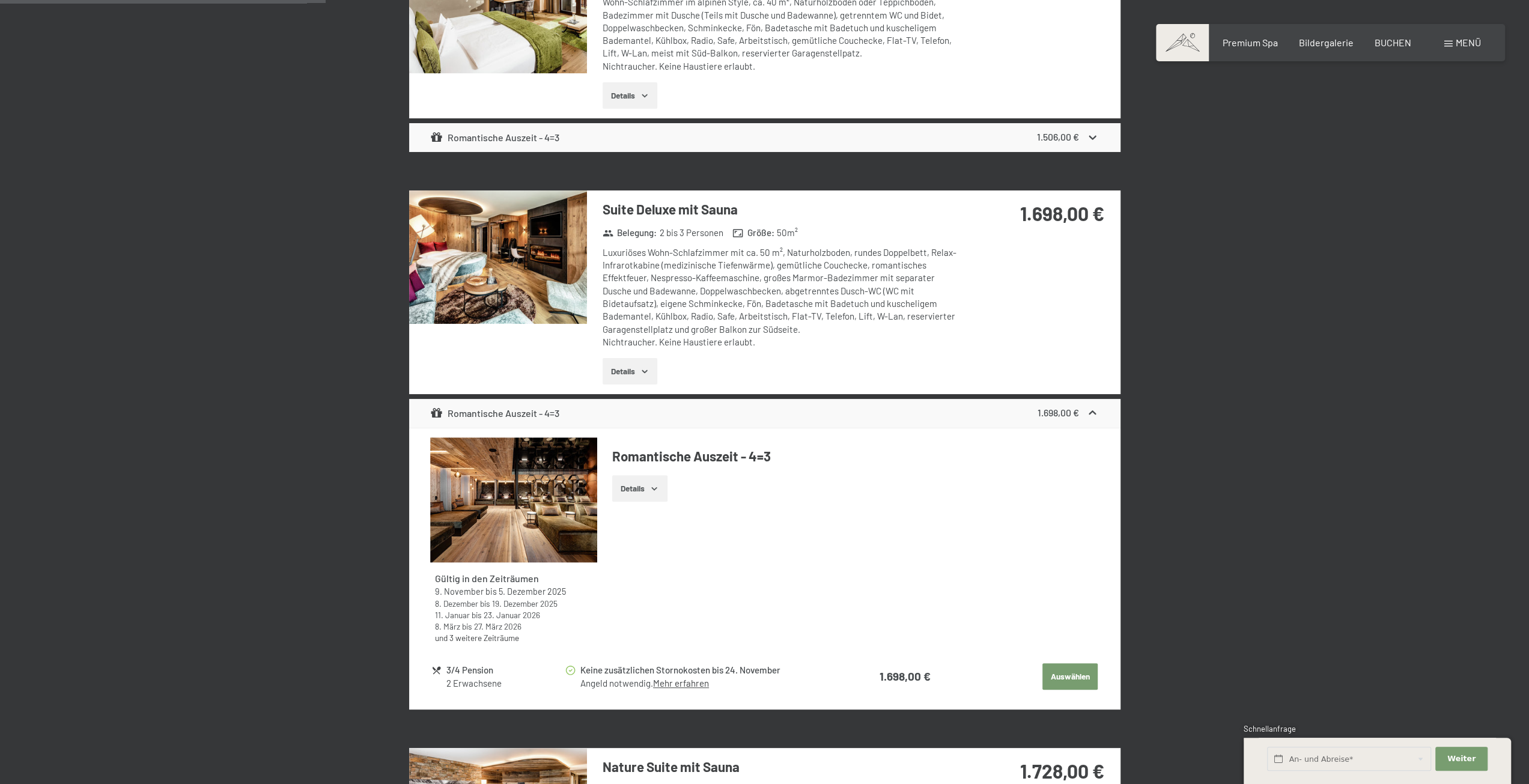
click at [1097, 414] on icon at bounding box center [1092, 413] width 12 height 12
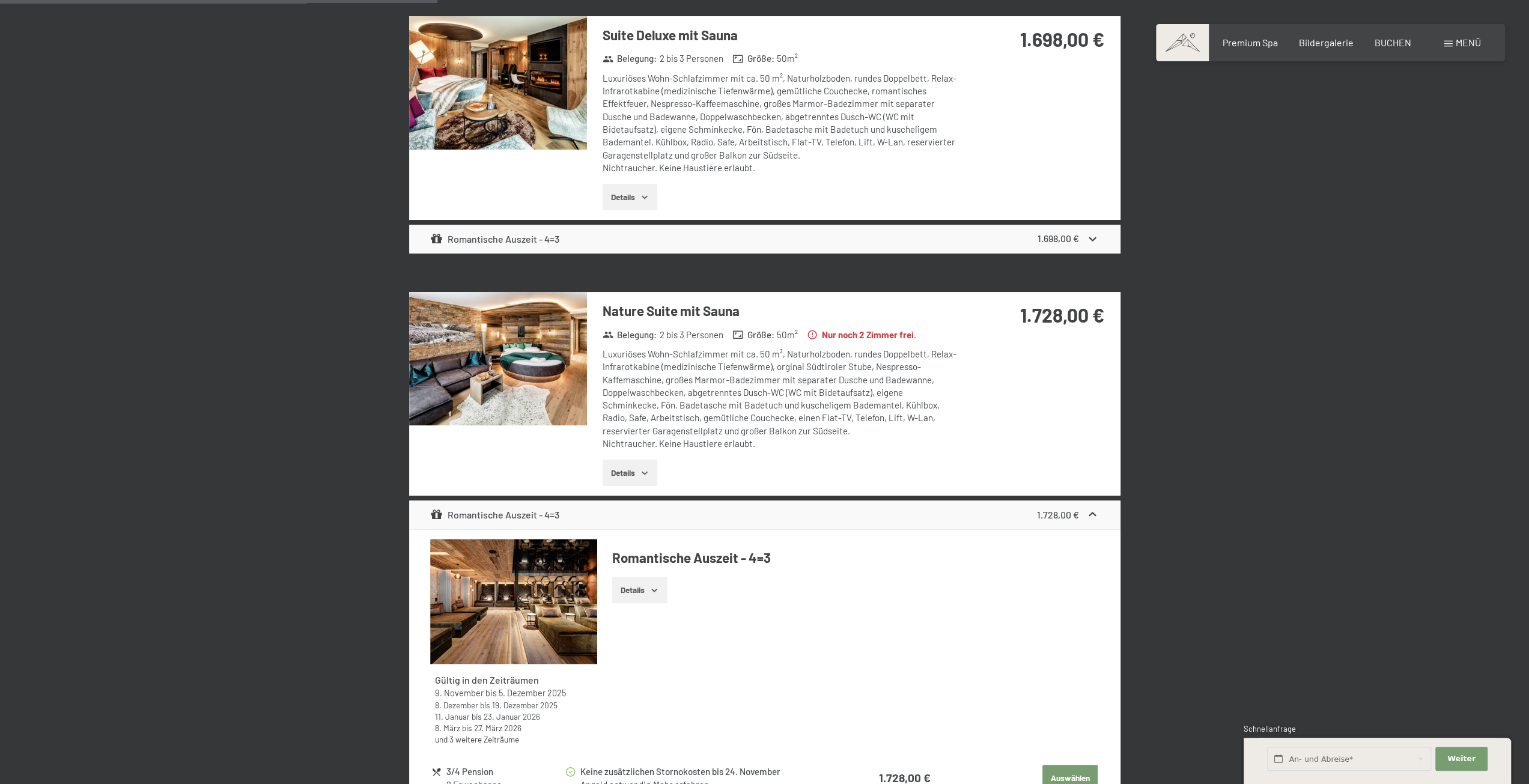
scroll to position [901, 0]
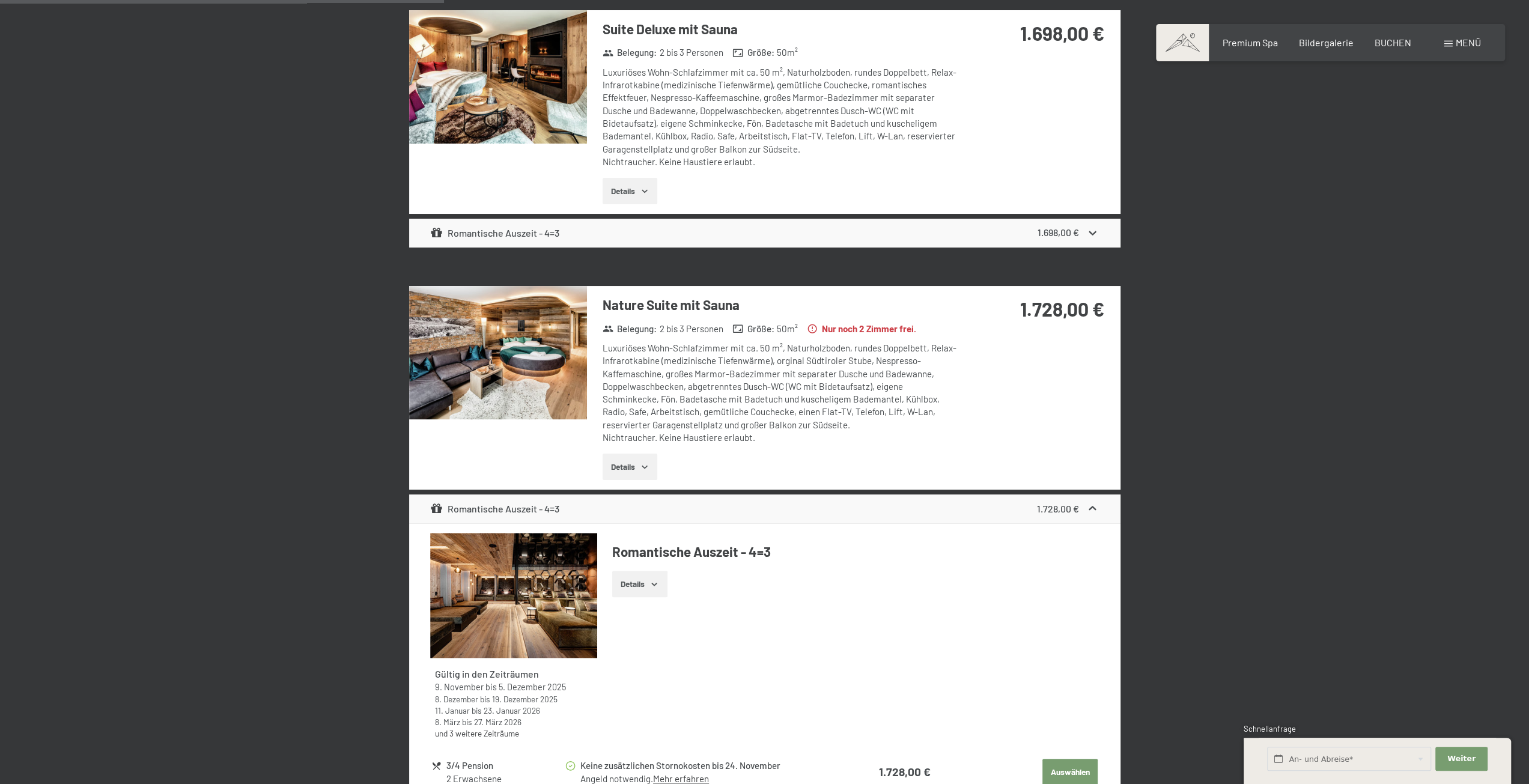
click at [1092, 511] on icon at bounding box center [1092, 508] width 12 height 12
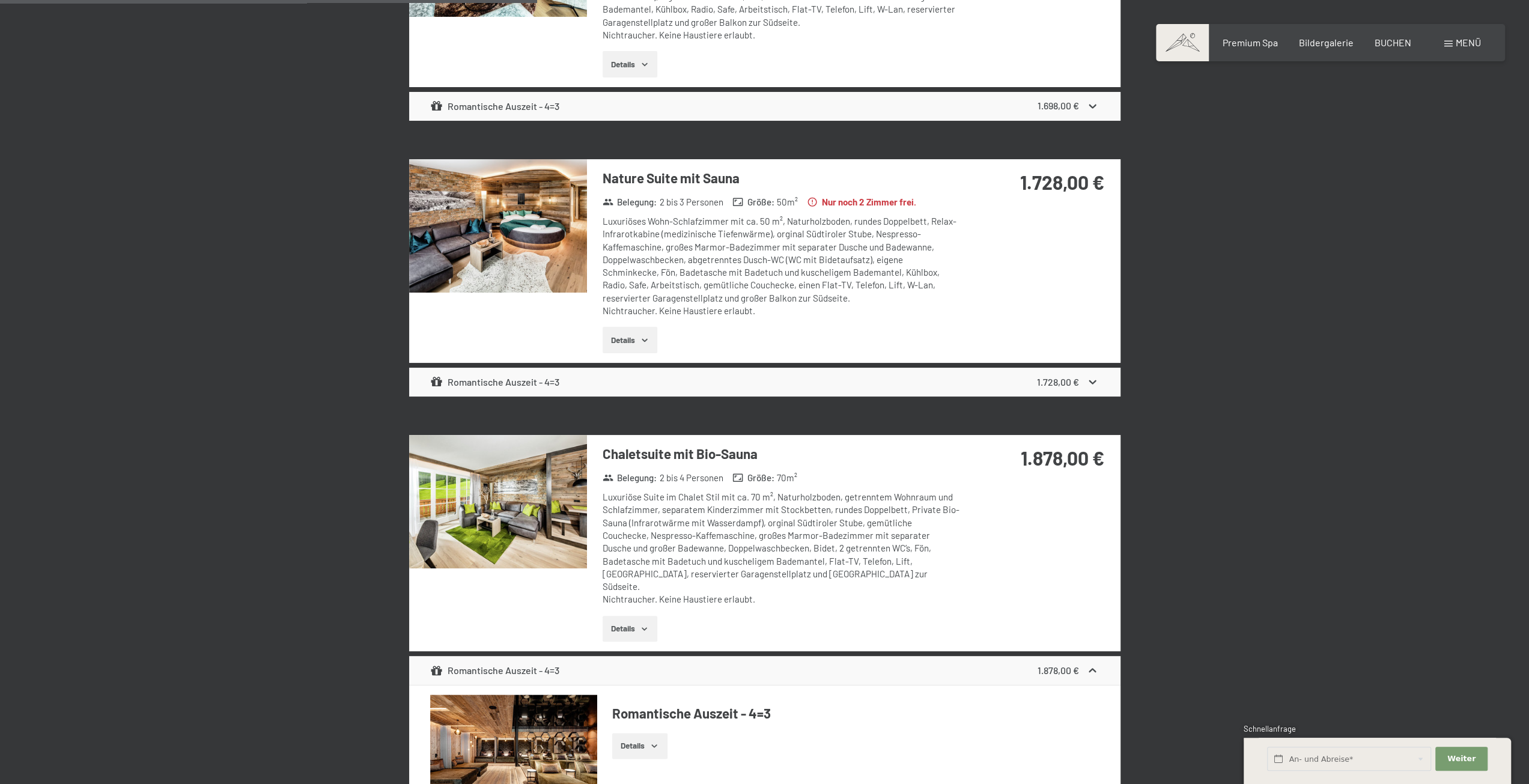
scroll to position [1141, 0]
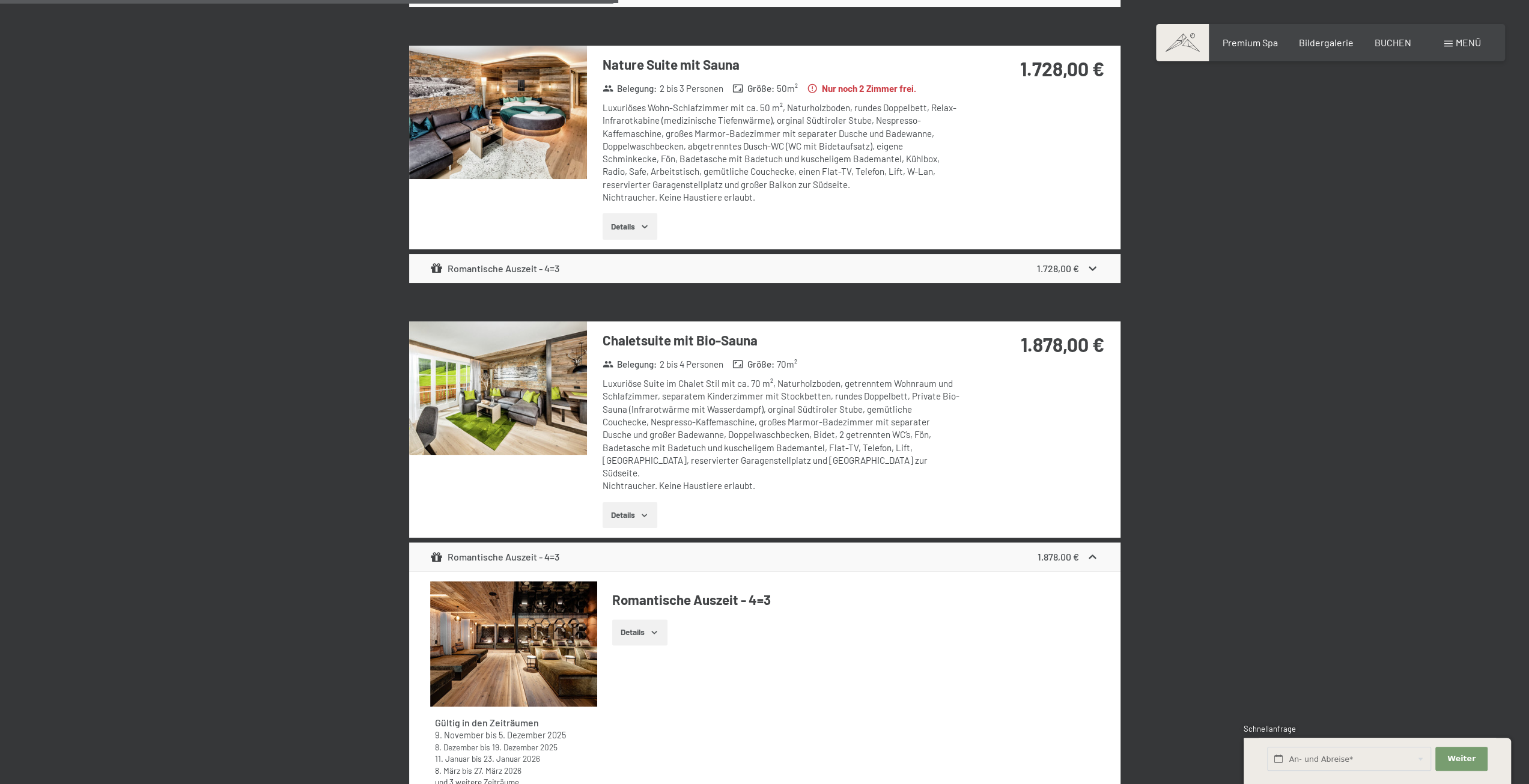
click at [1095, 555] on icon at bounding box center [1093, 557] width 7 height 4
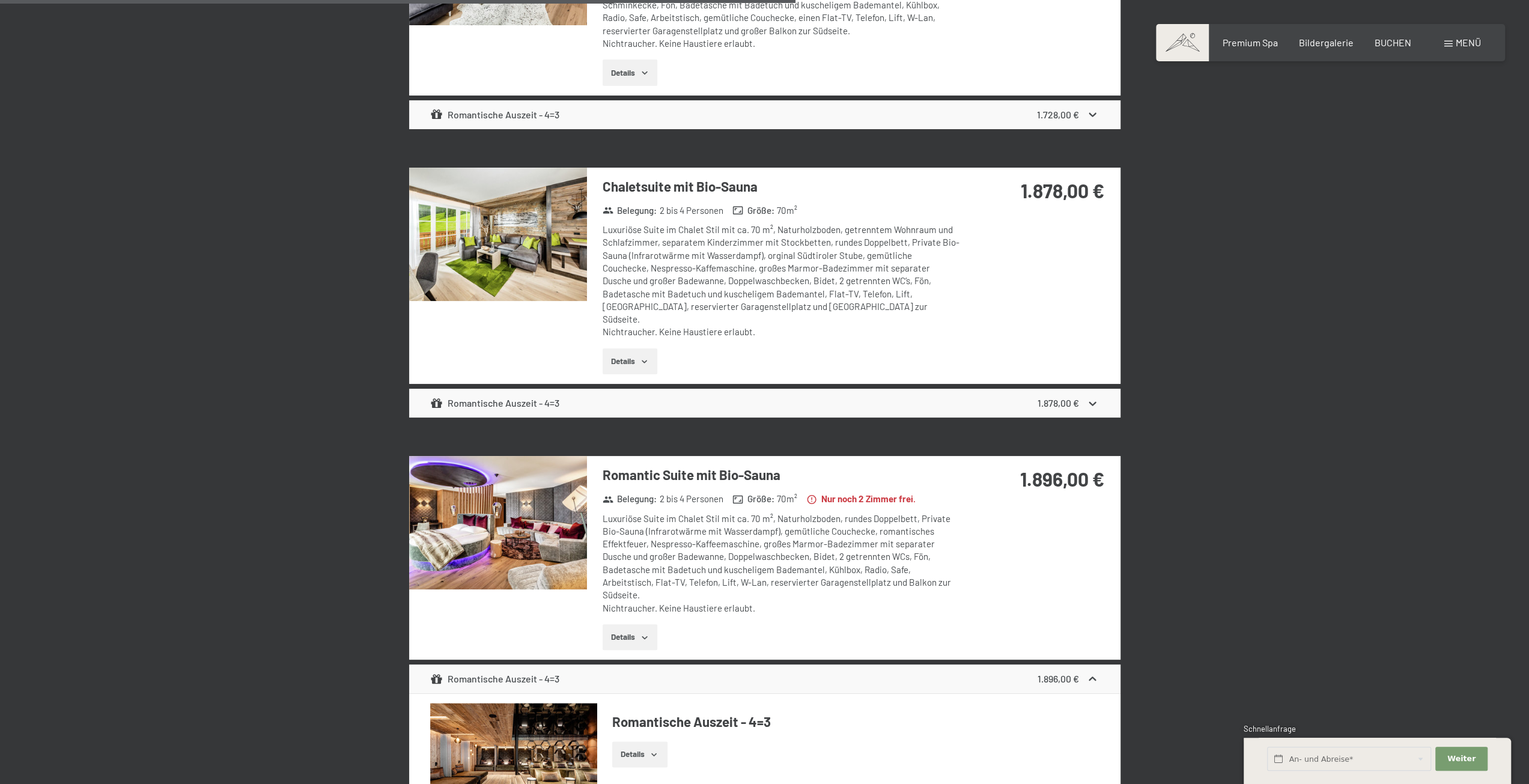
scroll to position [1381, 0]
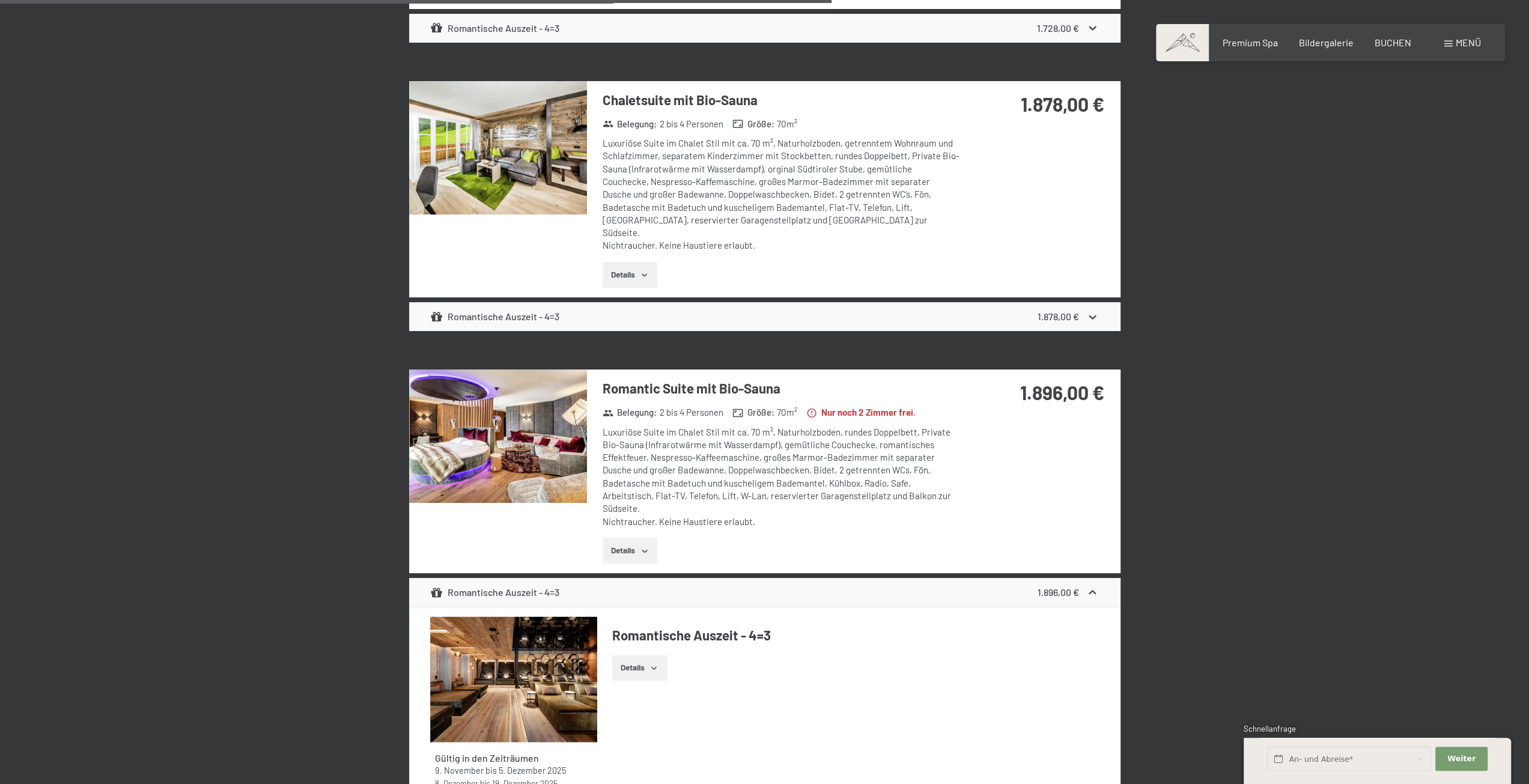
click at [1093, 586] on icon at bounding box center [1092, 592] width 12 height 12
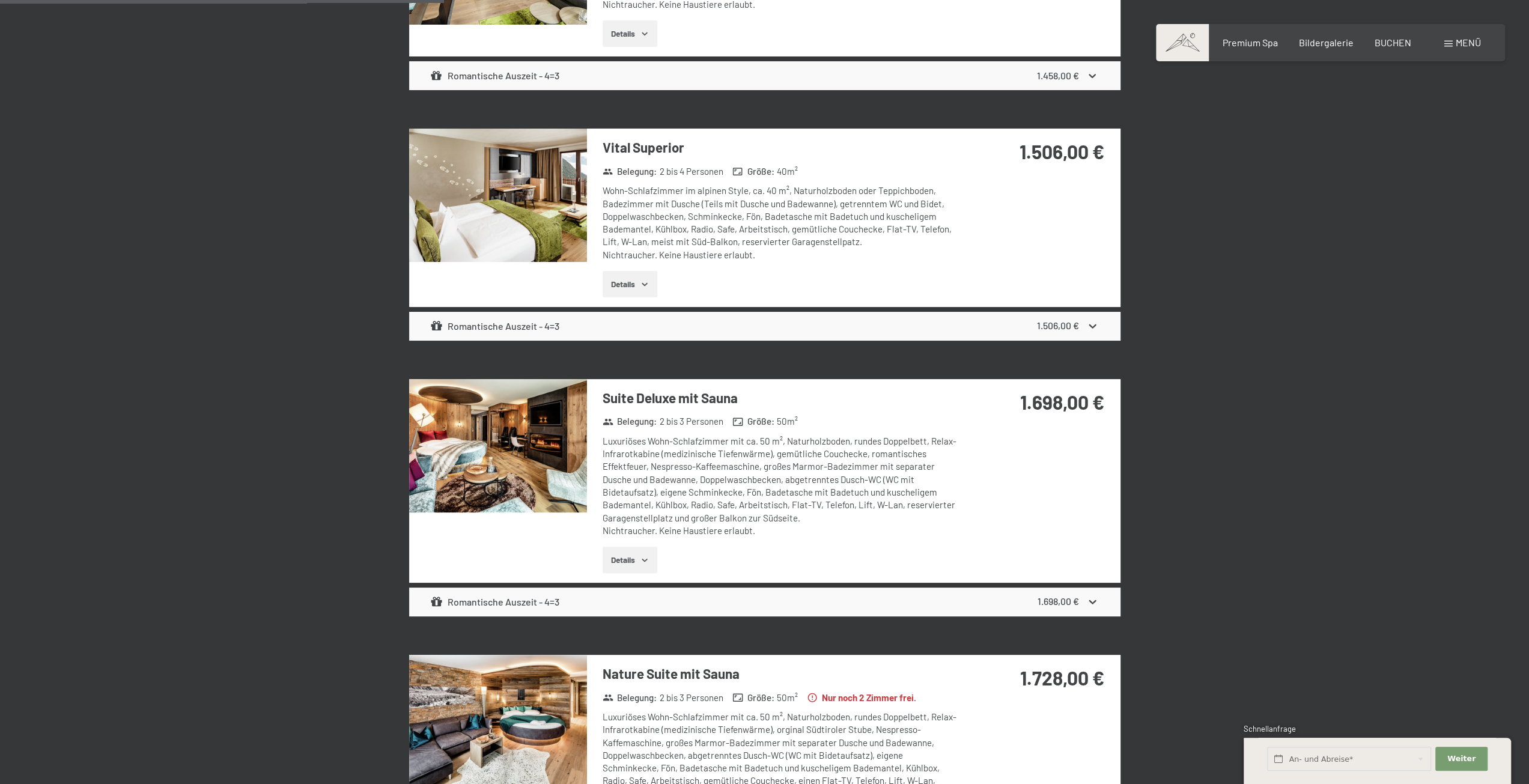
scroll to position [180, 0]
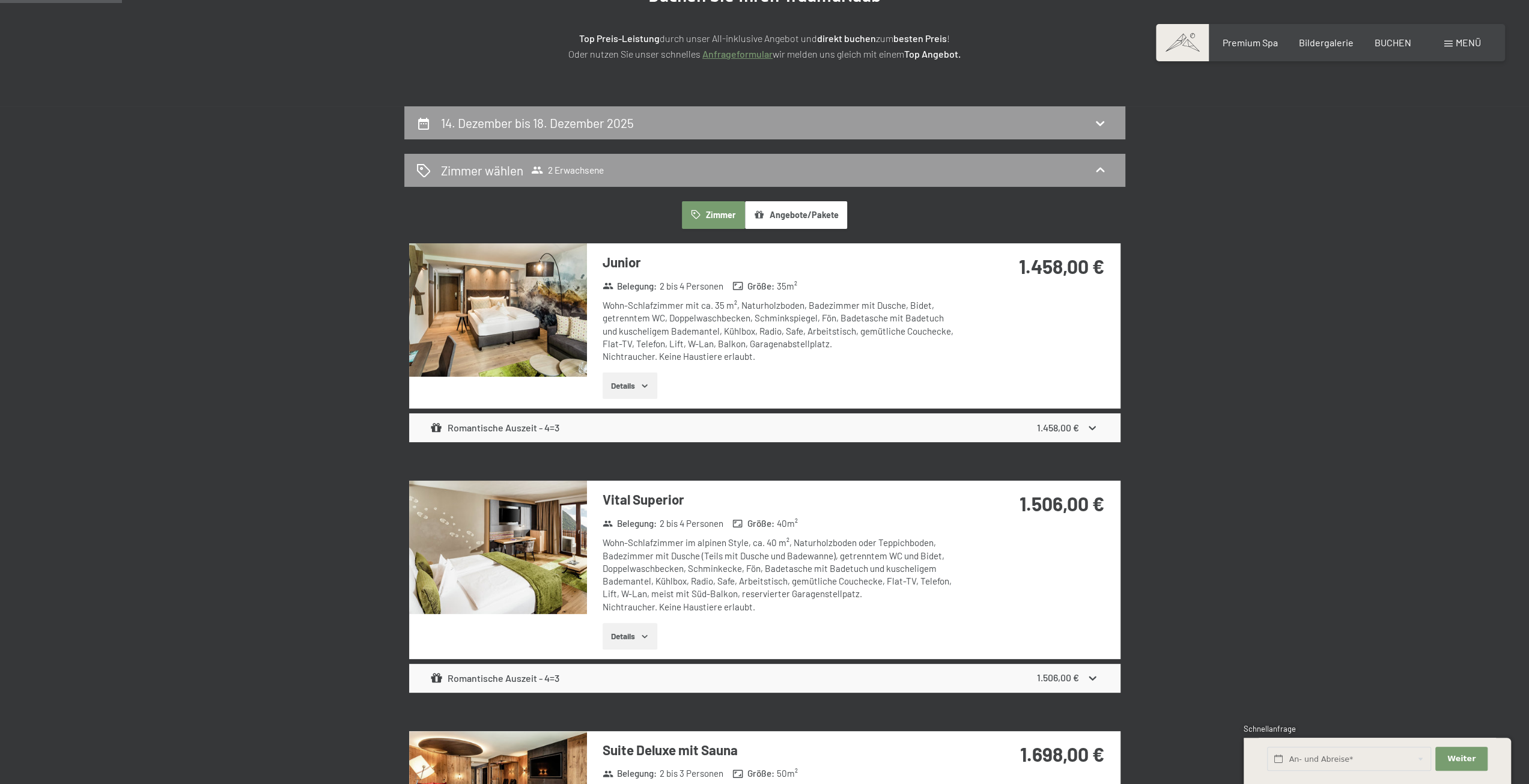
click at [628, 379] on button "Details" at bounding box center [630, 386] width 54 height 27
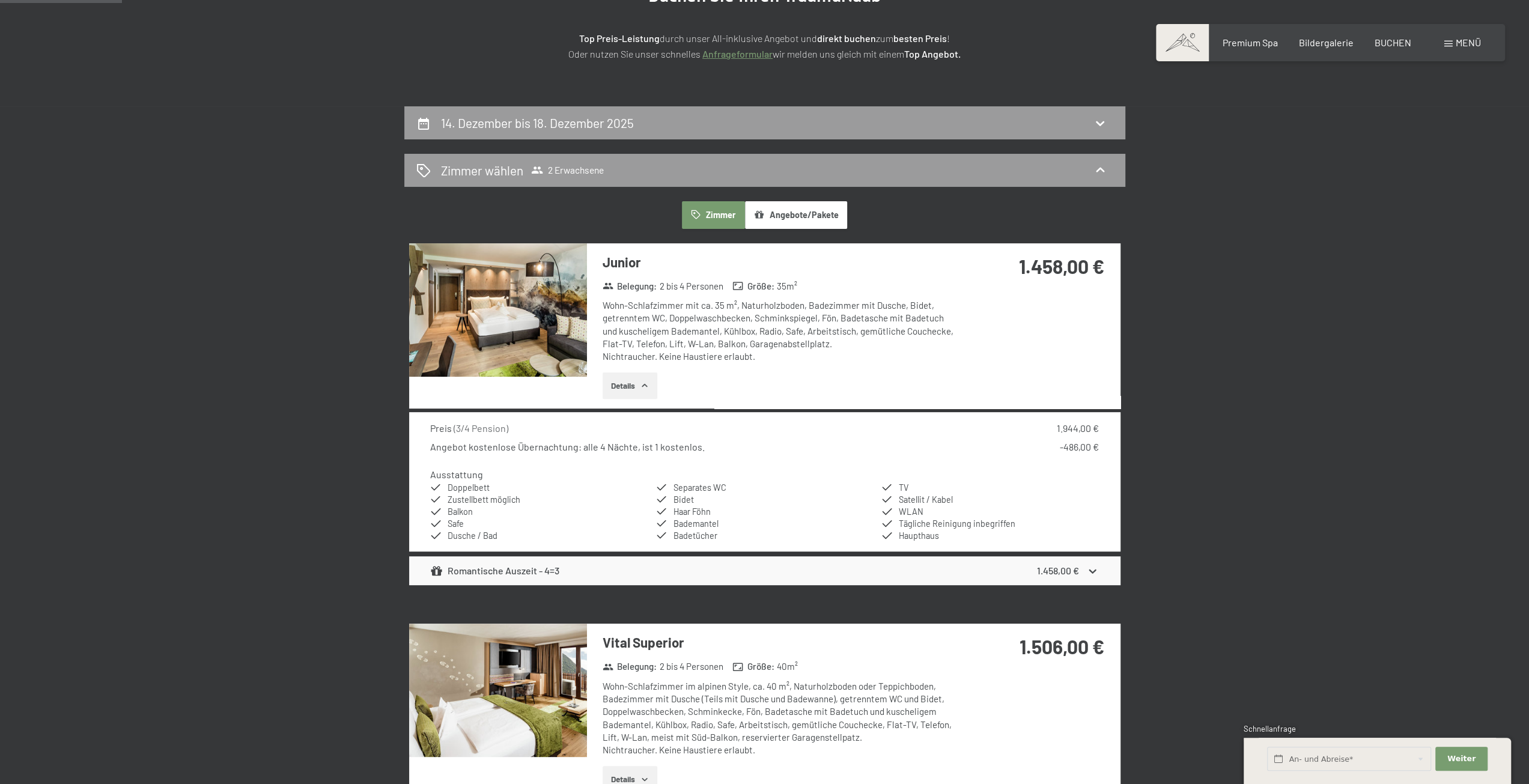
click at [625, 385] on button "Details" at bounding box center [630, 386] width 54 height 27
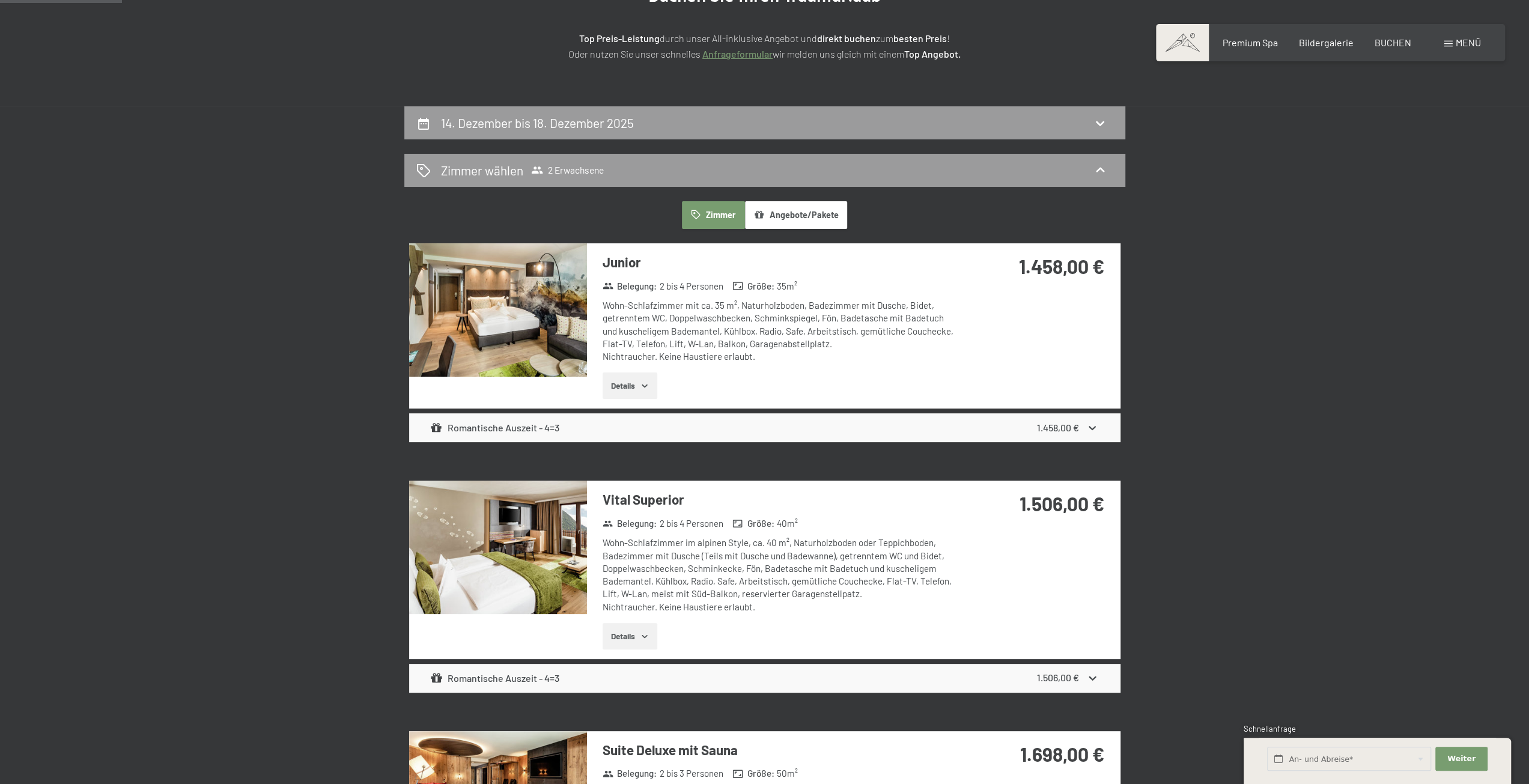
click at [1100, 422] on div "Romantische Auszeit - 4=3 1.458,00 €" at bounding box center [765, 428] width 712 height 29
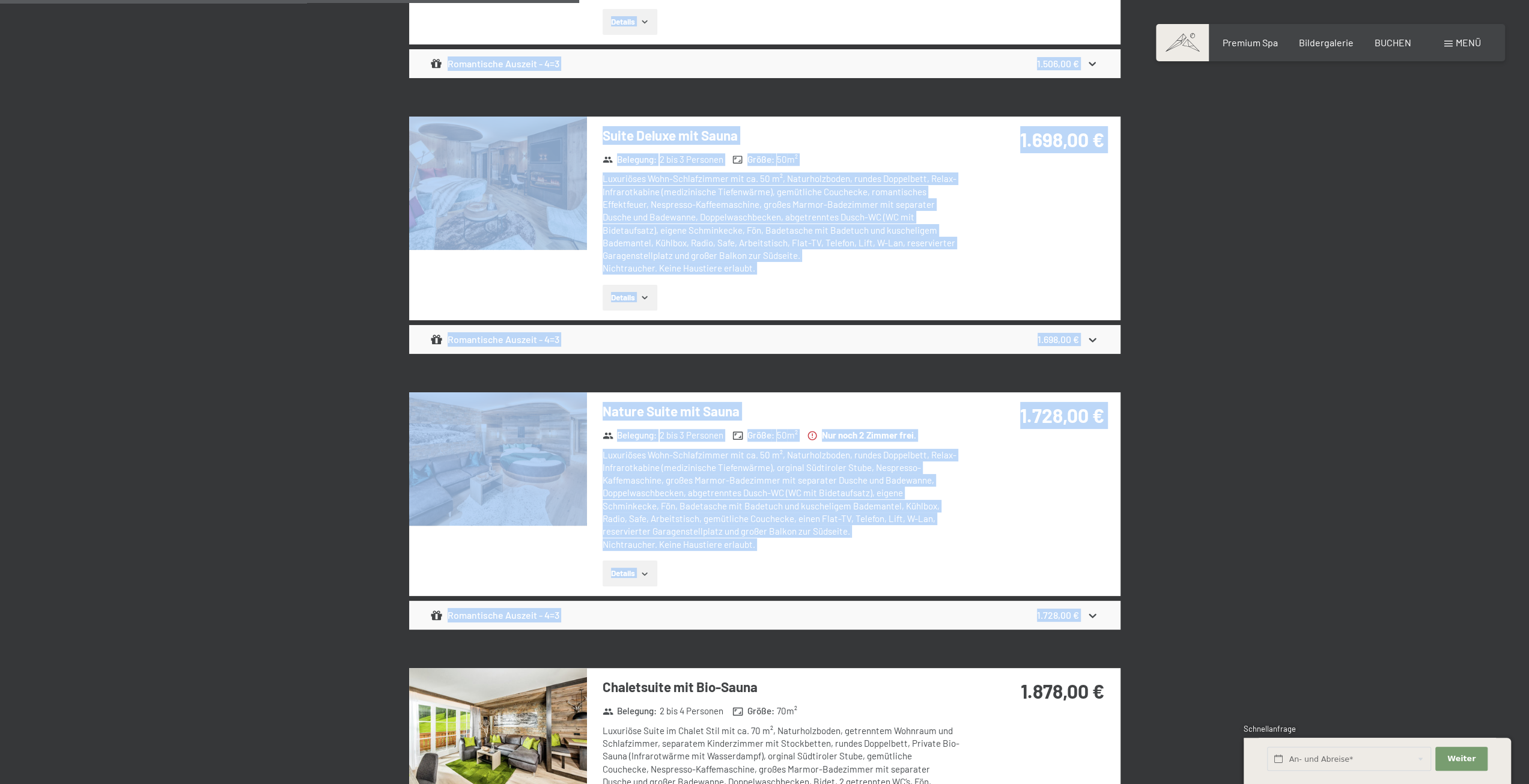
scroll to position [1081, 0]
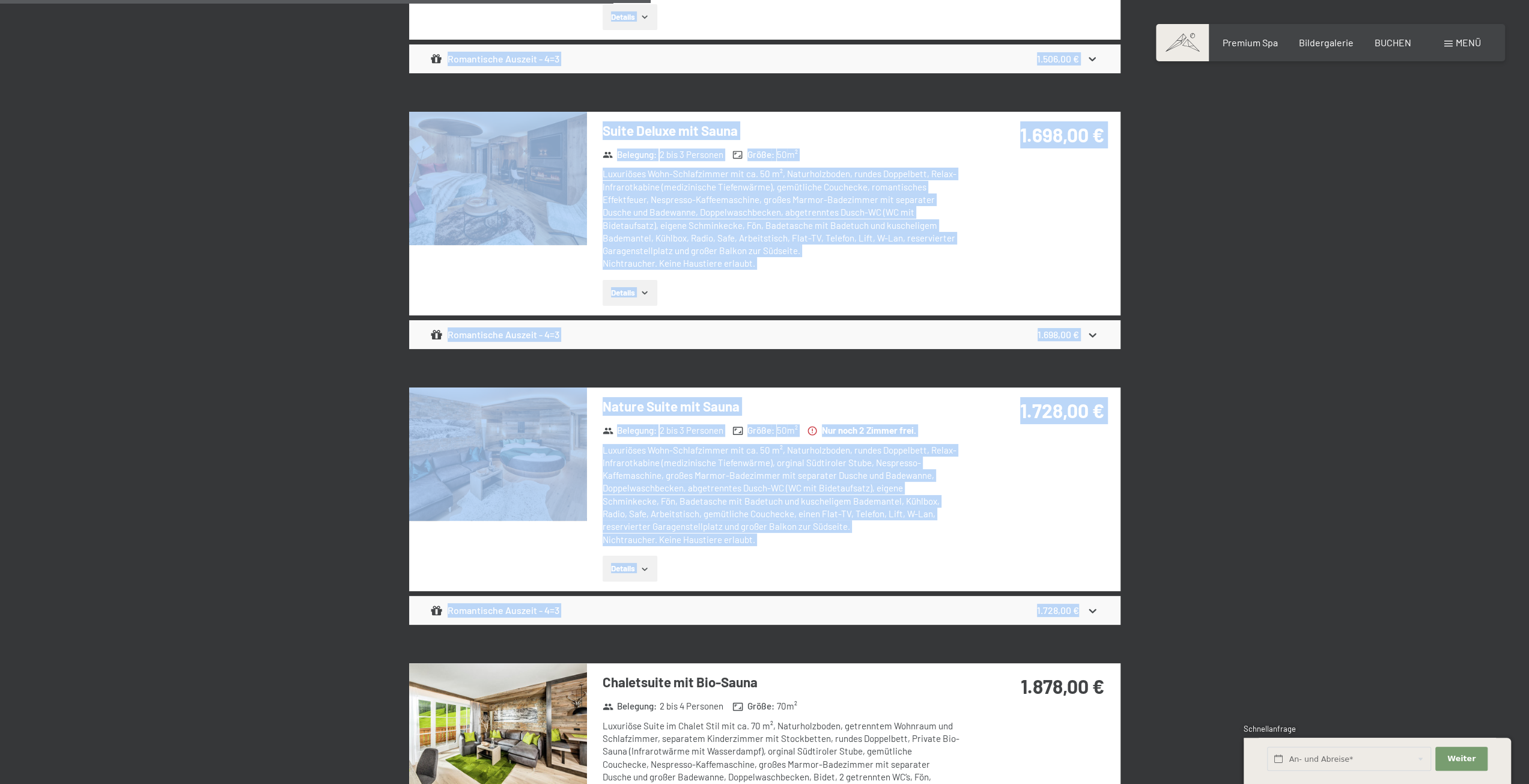
drag, startPoint x: 648, startPoint y: 175, endPoint x: 1104, endPoint y: 605, distance: 626.8
click at [1104, 605] on div "Buchen Sie Ihren Traumurlaub Top Preis-Leistung durch unser All-inklusive Angeb…" at bounding box center [764, 219] width 1529 height 2360
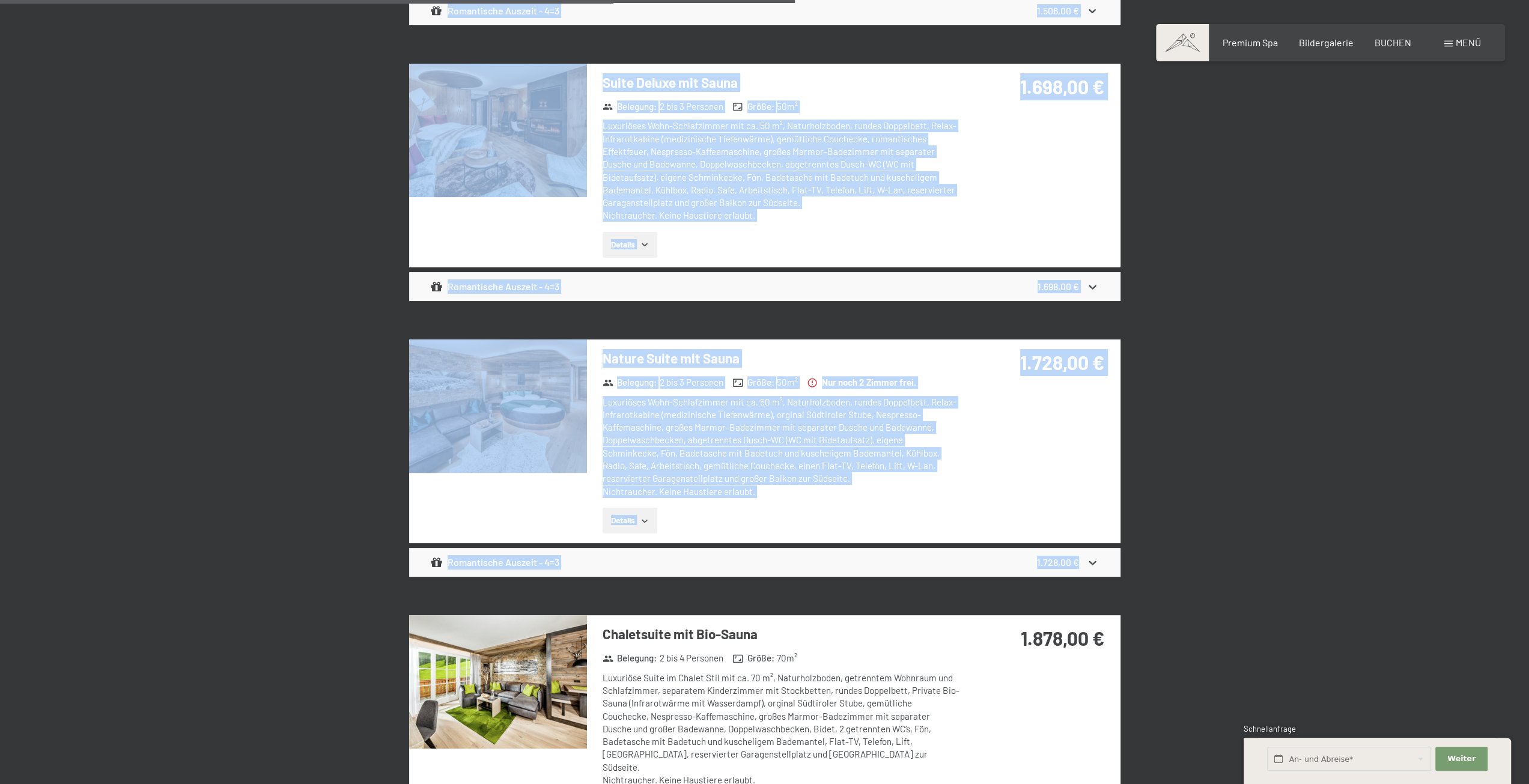
scroll to position [1021, 0]
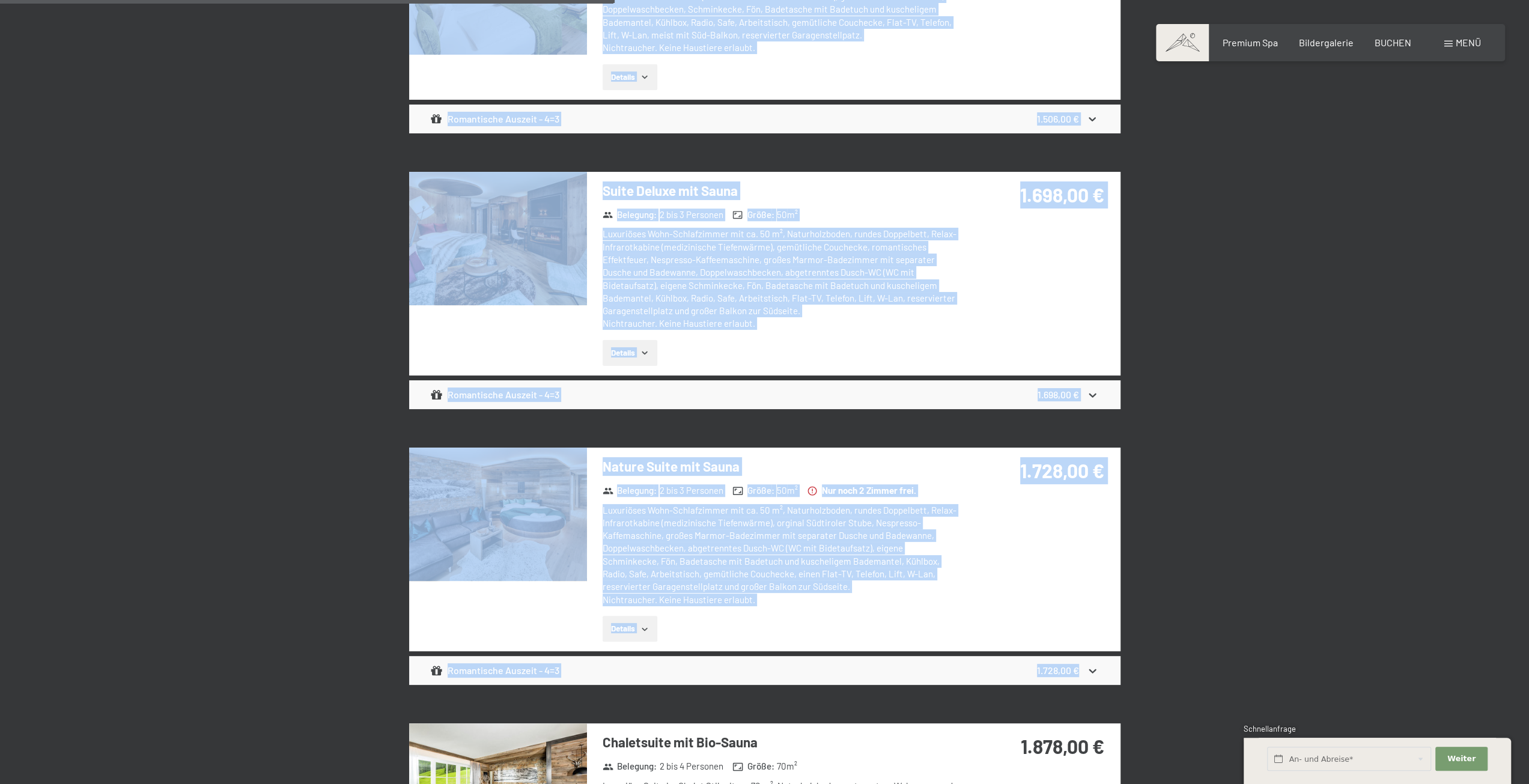
copy div "Loremi Dol Sitam Consectetur Adi Elits-Doeiusmo tempo incid Utl-etdolorem Aliqu…"
click at [1013, 290] on div "Suite Deluxe mit Sauna Belegung : 2 bis 3 Personen Größe : 50 m² Luxuriöses Woh…" at bounding box center [765, 273] width 712 height 203
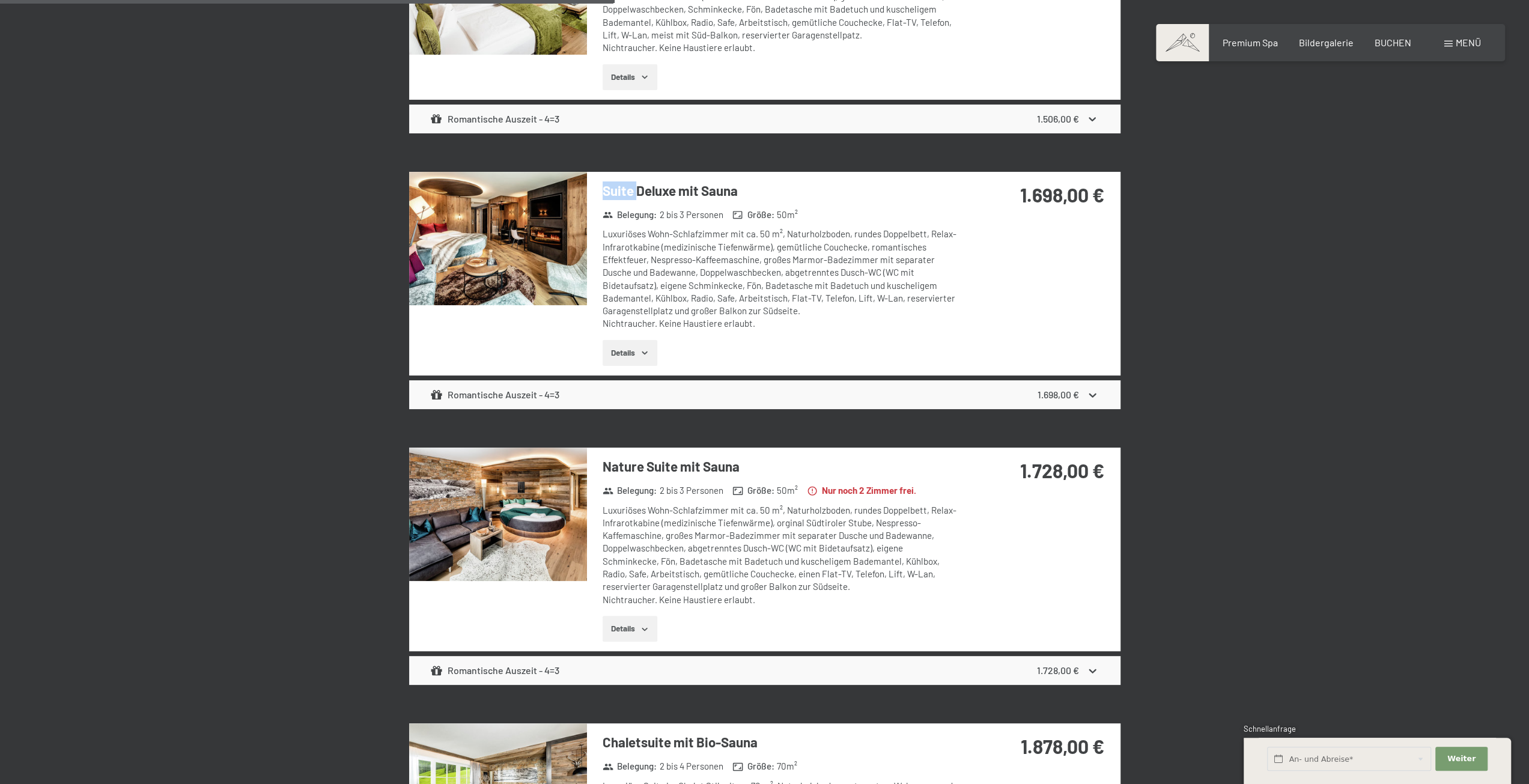
click at [1013, 290] on div "Suite Deluxe mit Sauna Belegung : 2 bis 3 Personen Größe : 50 m² Luxuriöses Woh…" at bounding box center [765, 273] width 712 height 203
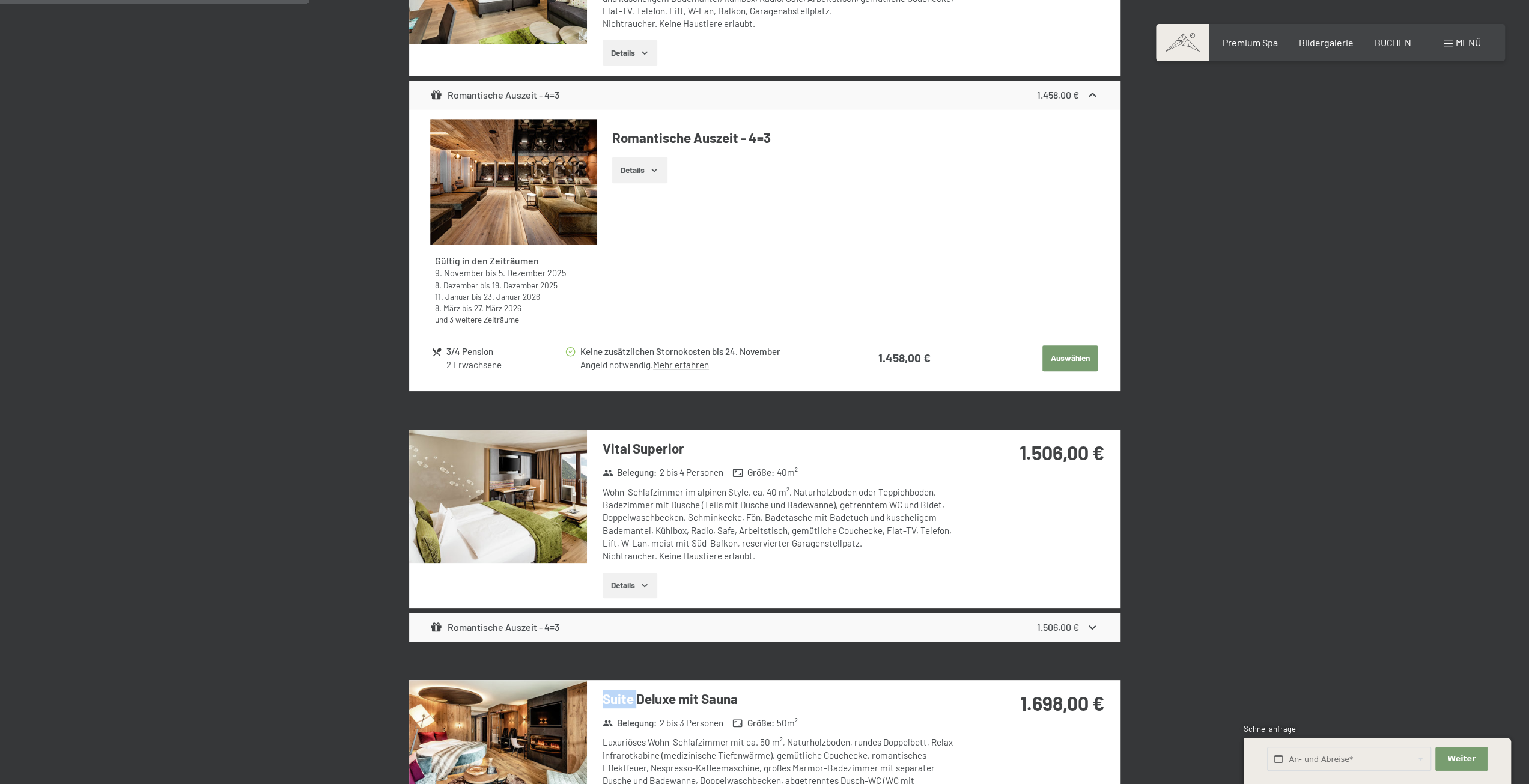
scroll to position [421, 0]
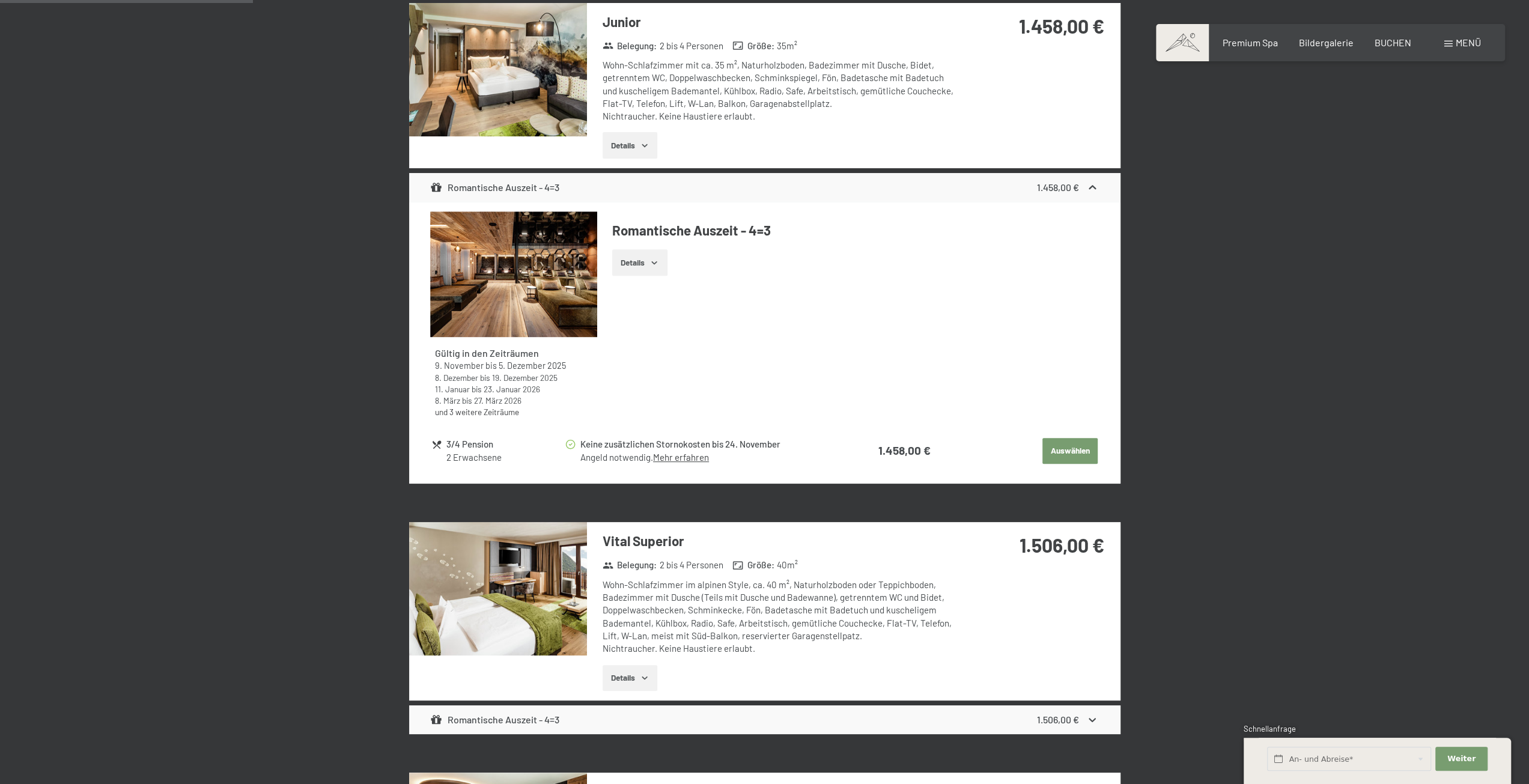
drag, startPoint x: 1307, startPoint y: 375, endPoint x: 1294, endPoint y: 368, distance: 14.8
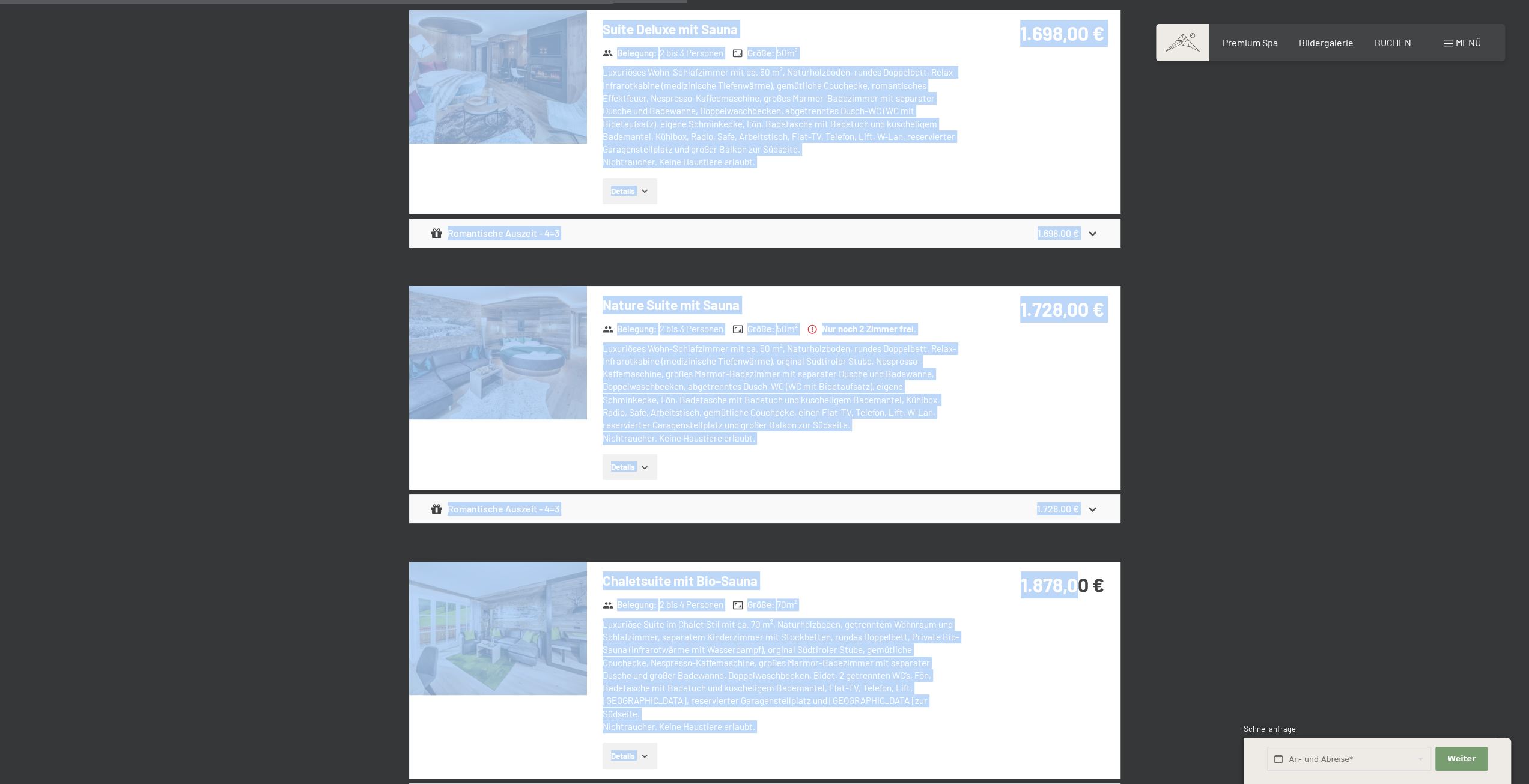
scroll to position [1201, 0]
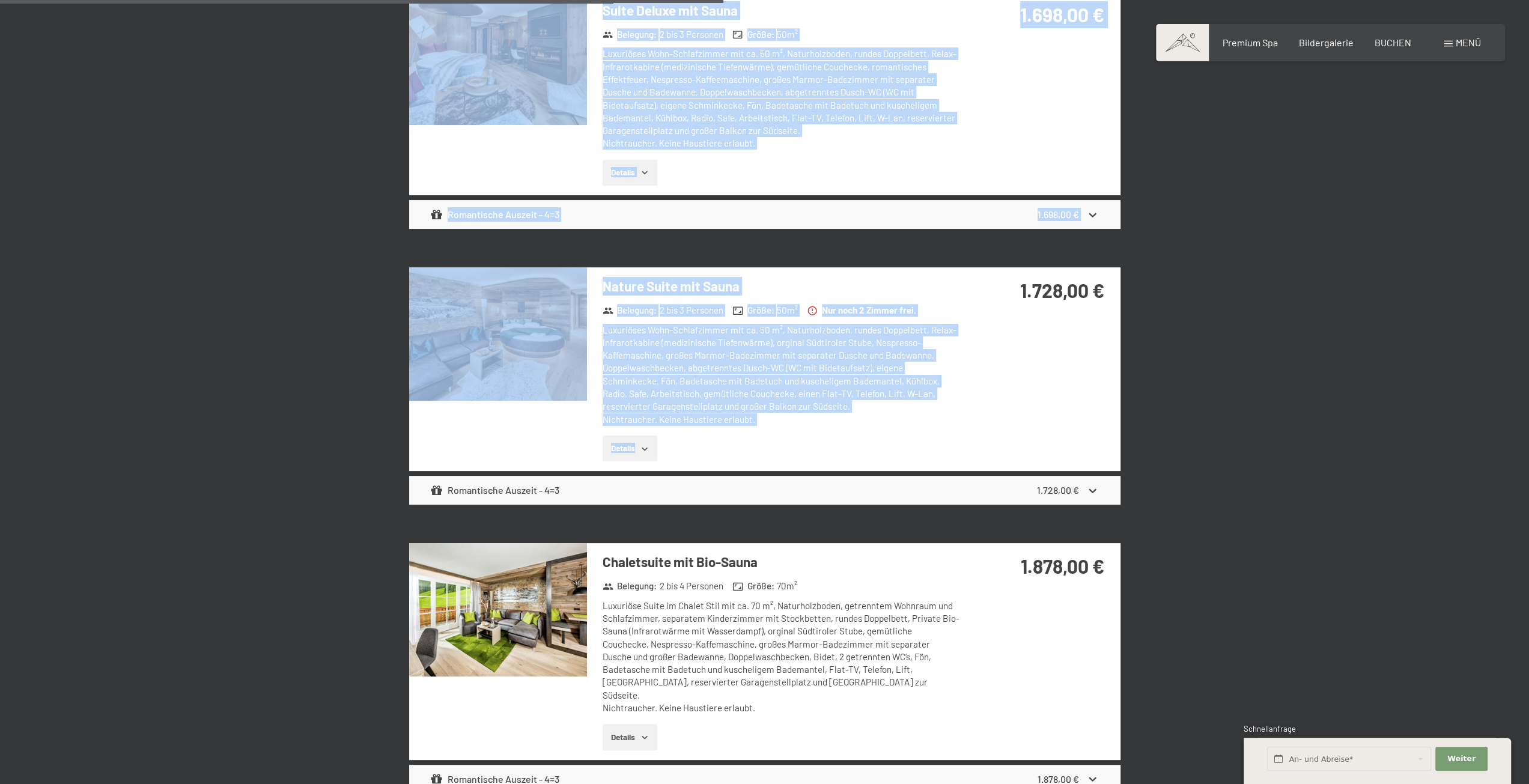
drag, startPoint x: 649, startPoint y: 54, endPoint x: 800, endPoint y: 452, distance: 425.7
click at [800, 452] on div "Buchen Sie Ihren Traumurlaub Top Preis-Leistung durch unser All-inklusive Angeb…" at bounding box center [764, 98] width 1529 height 2360
copy div "Loremi Dol Sitam Consectetur Adi Elits-Doeiusmo tempo incid Utl-etdolorem Aliqu…"
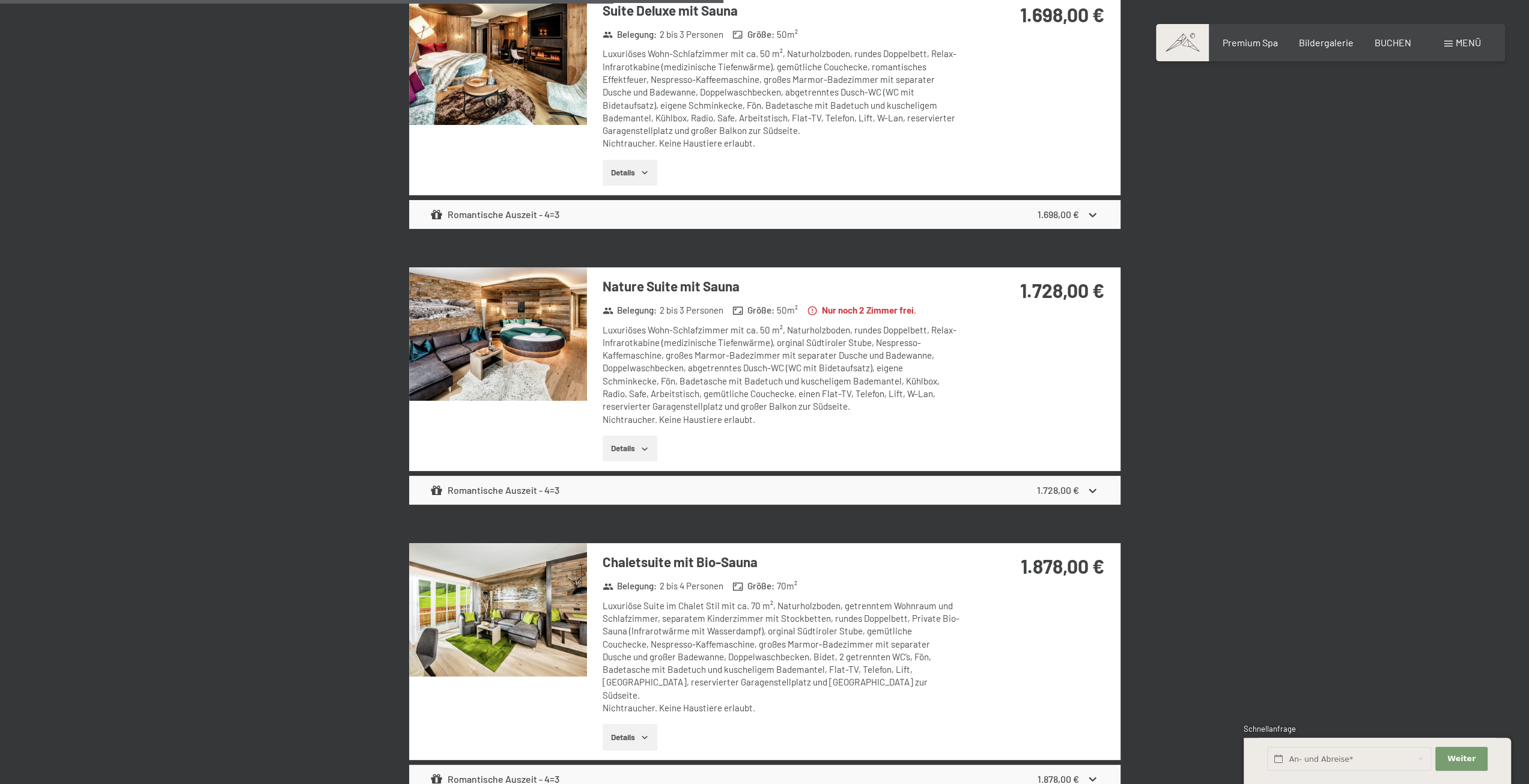
click at [1023, 341] on div "1.728,00 €" at bounding box center [1040, 305] width 160 height 75
drag, startPoint x: 1020, startPoint y: 292, endPoint x: 1103, endPoint y: 298, distance: 83.2
click at [1103, 298] on strong "1.728,00 €" at bounding box center [1062, 290] width 84 height 23
copy strong "1.728,00 €"
